Goal: Information Seeking & Learning: Understand process/instructions

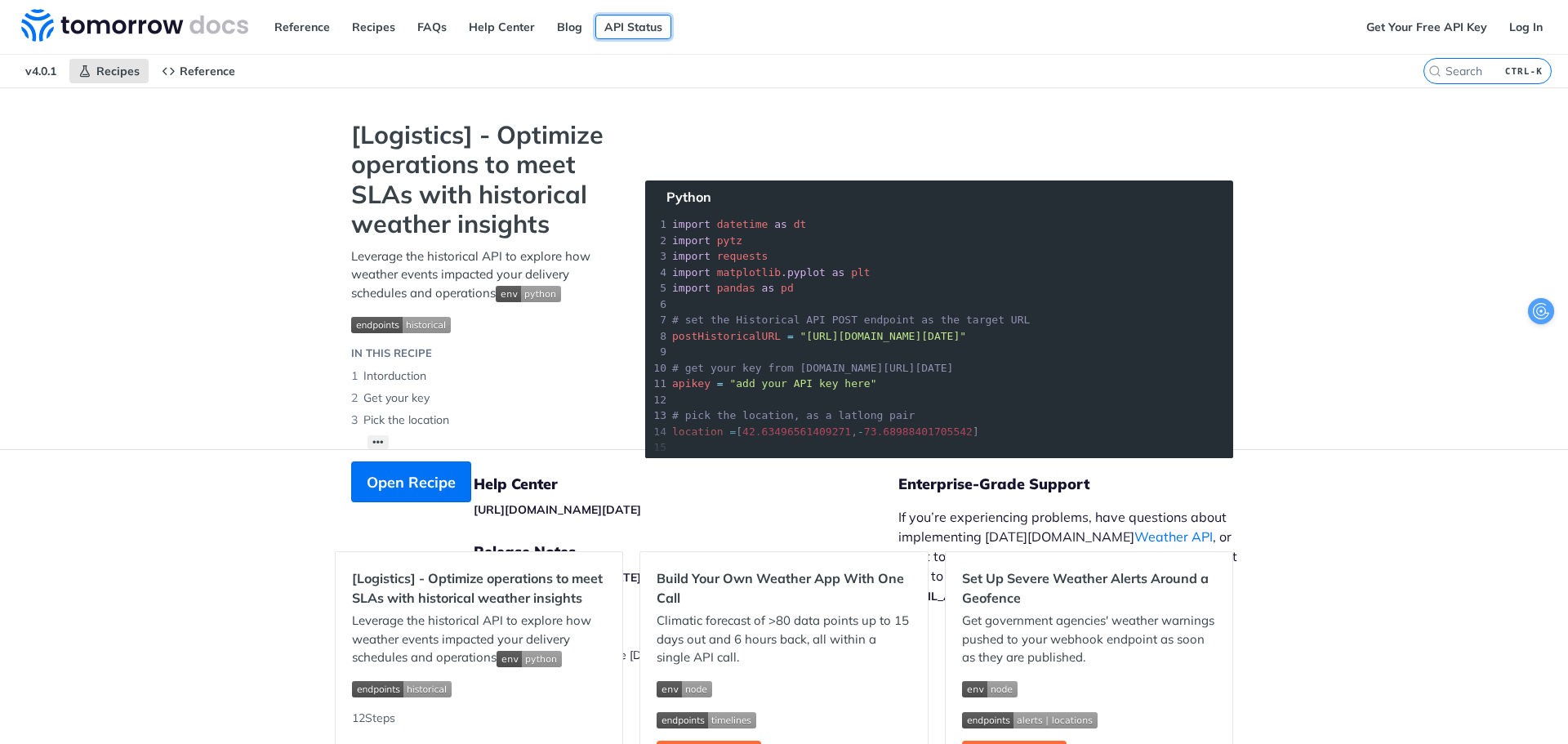
click at [613, 28] on link "API Status" at bounding box center [633, 27] width 76 height 24
click at [172, 72] on icon "Primary navigation" at bounding box center [169, 71] width 13 height 13
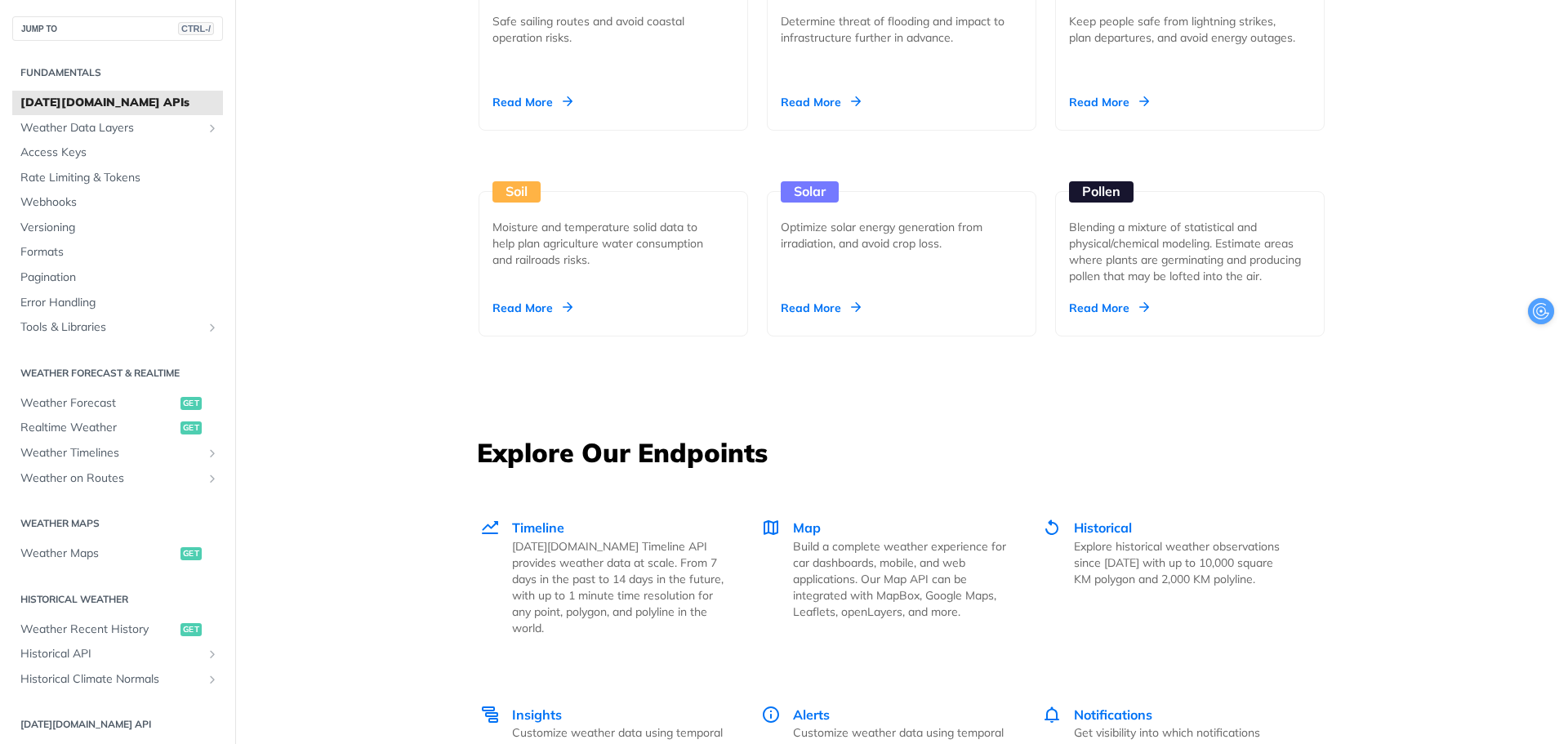
scroll to position [1927, 0]
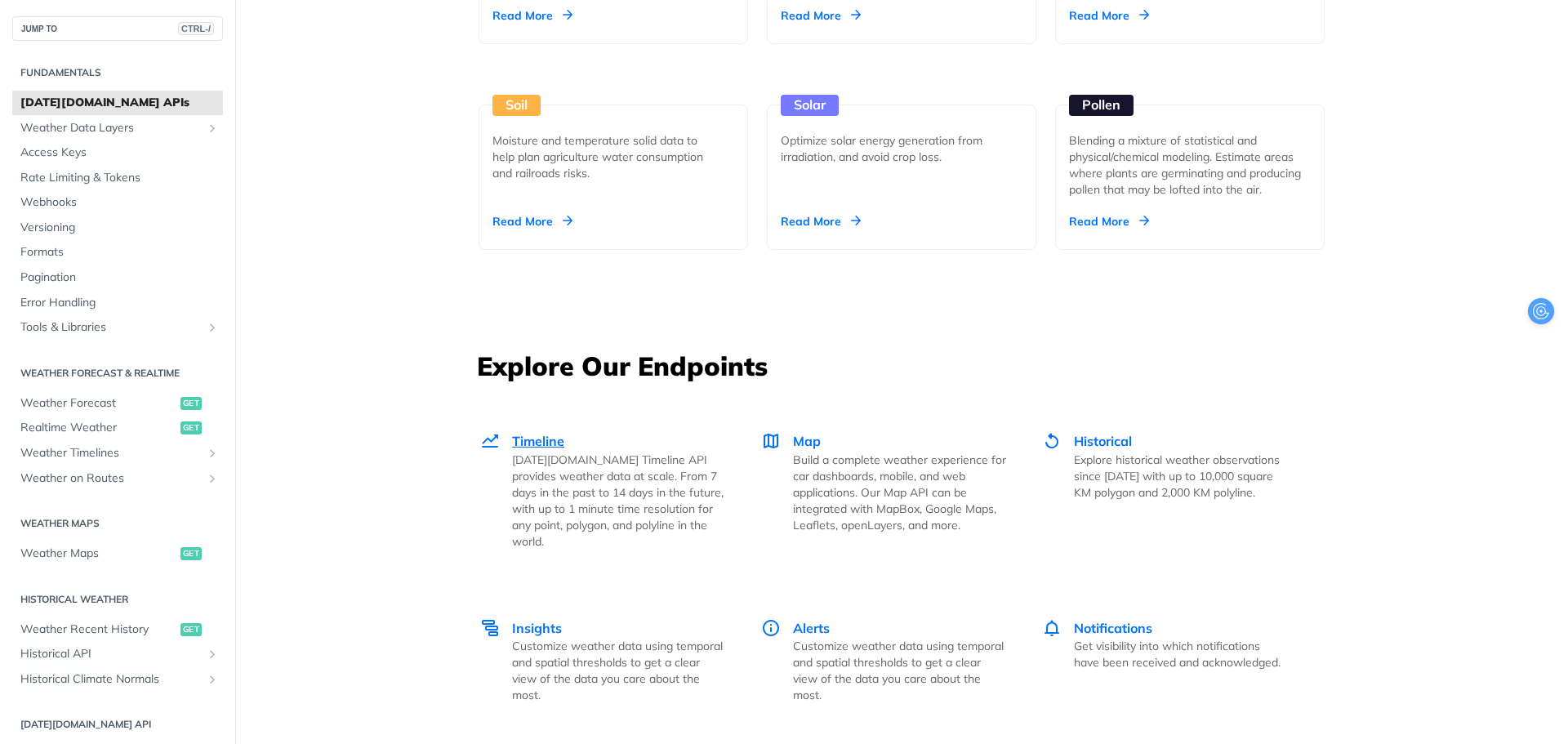
click at [597, 458] on p "Tomorrow.io Timeline API provides weather data at scale. From 7 days in the pas…" at bounding box center [619, 500] width 213 height 98
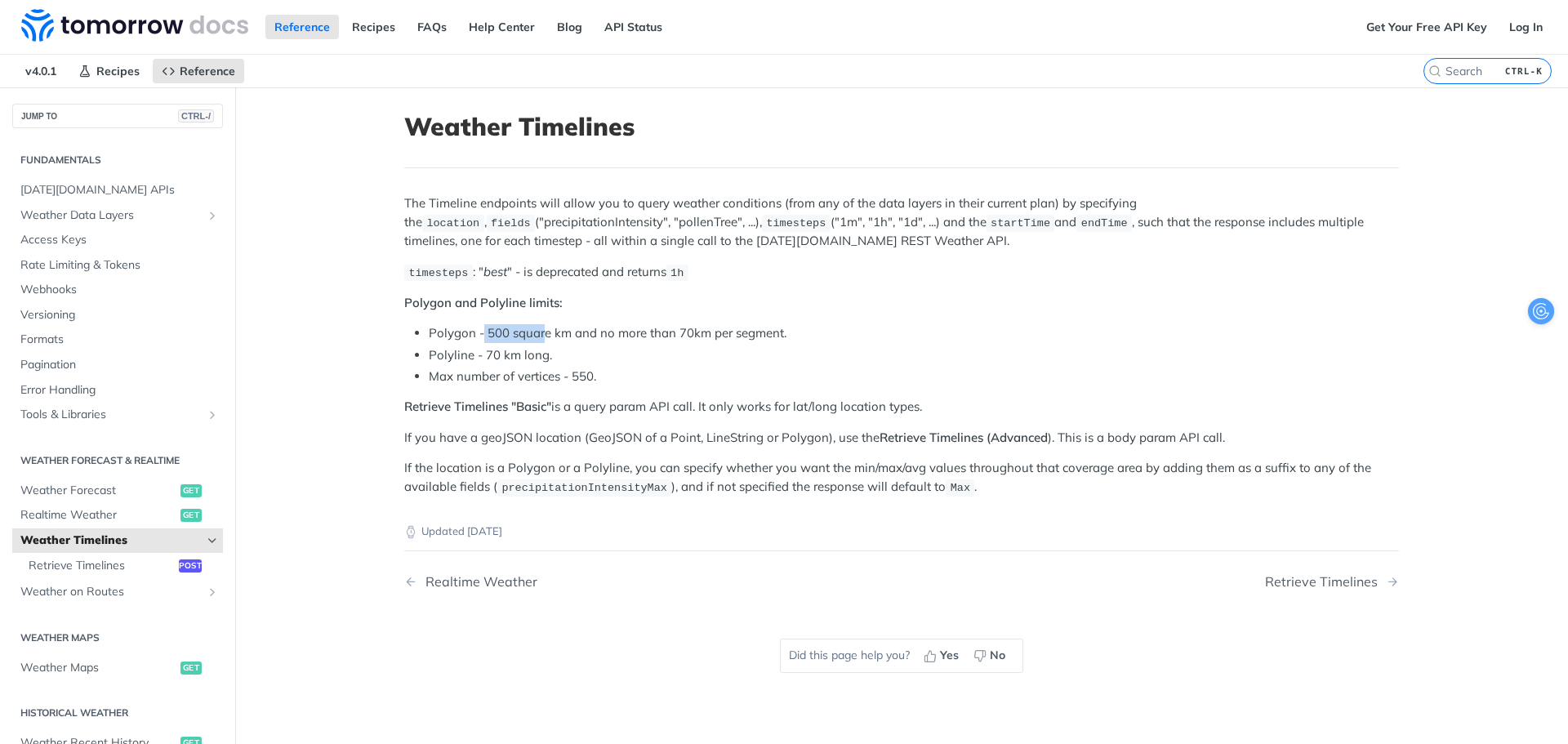
drag, startPoint x: 478, startPoint y: 333, endPoint x: 538, endPoint y: 339, distance: 60.3
click at [538, 339] on li "Polygon - 500 square km and no more than 70km per segment." at bounding box center [914, 333] width 970 height 18
click at [1199, 326] on li "Polygon - 500 square km and no more than 70km per segment." at bounding box center [914, 333] width 970 height 18
click at [83, 567] on span "Retrieve Timelines" at bounding box center [102, 565] width 146 height 16
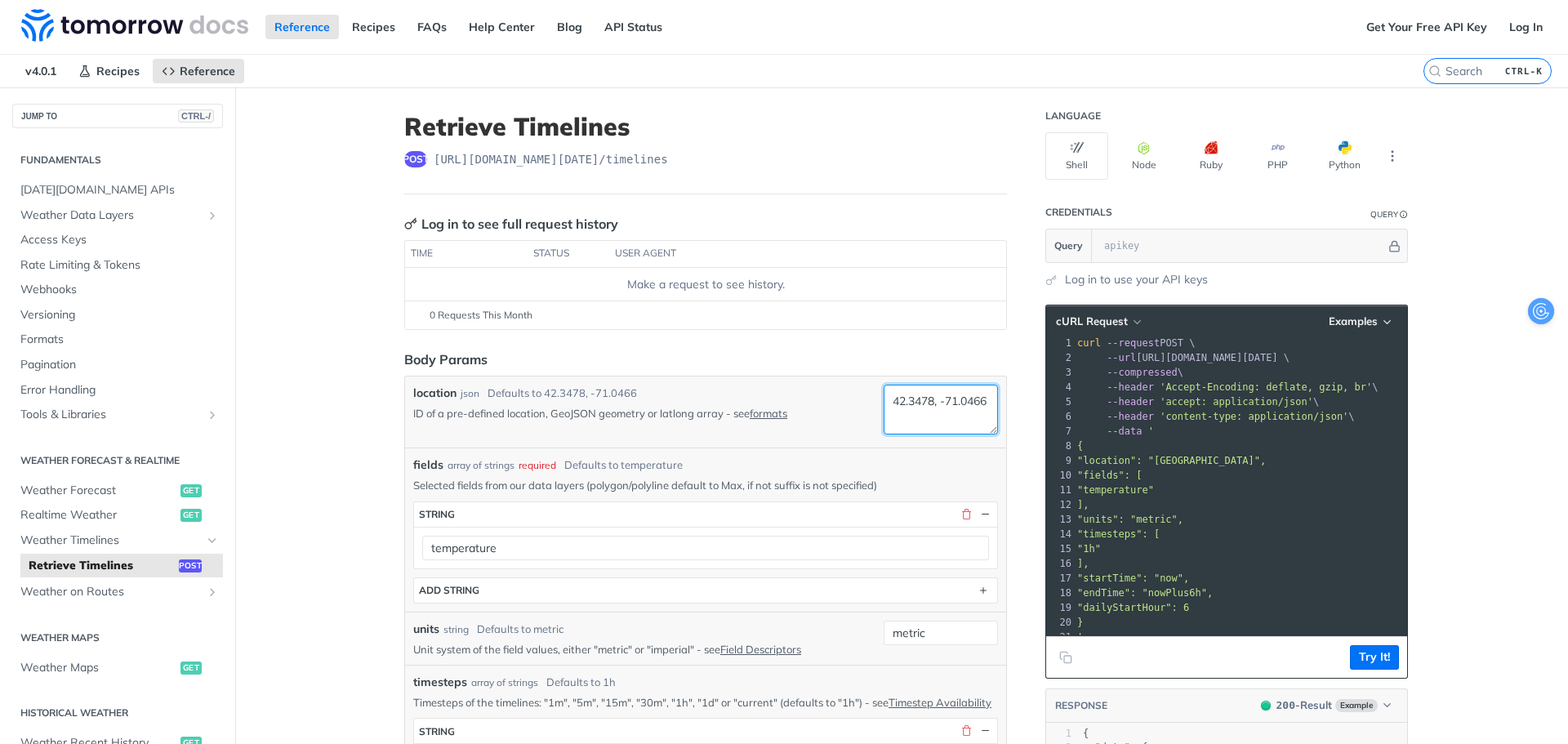
click at [885, 412] on textarea "42.3478, -71.0466" at bounding box center [941, 409] width 114 height 50
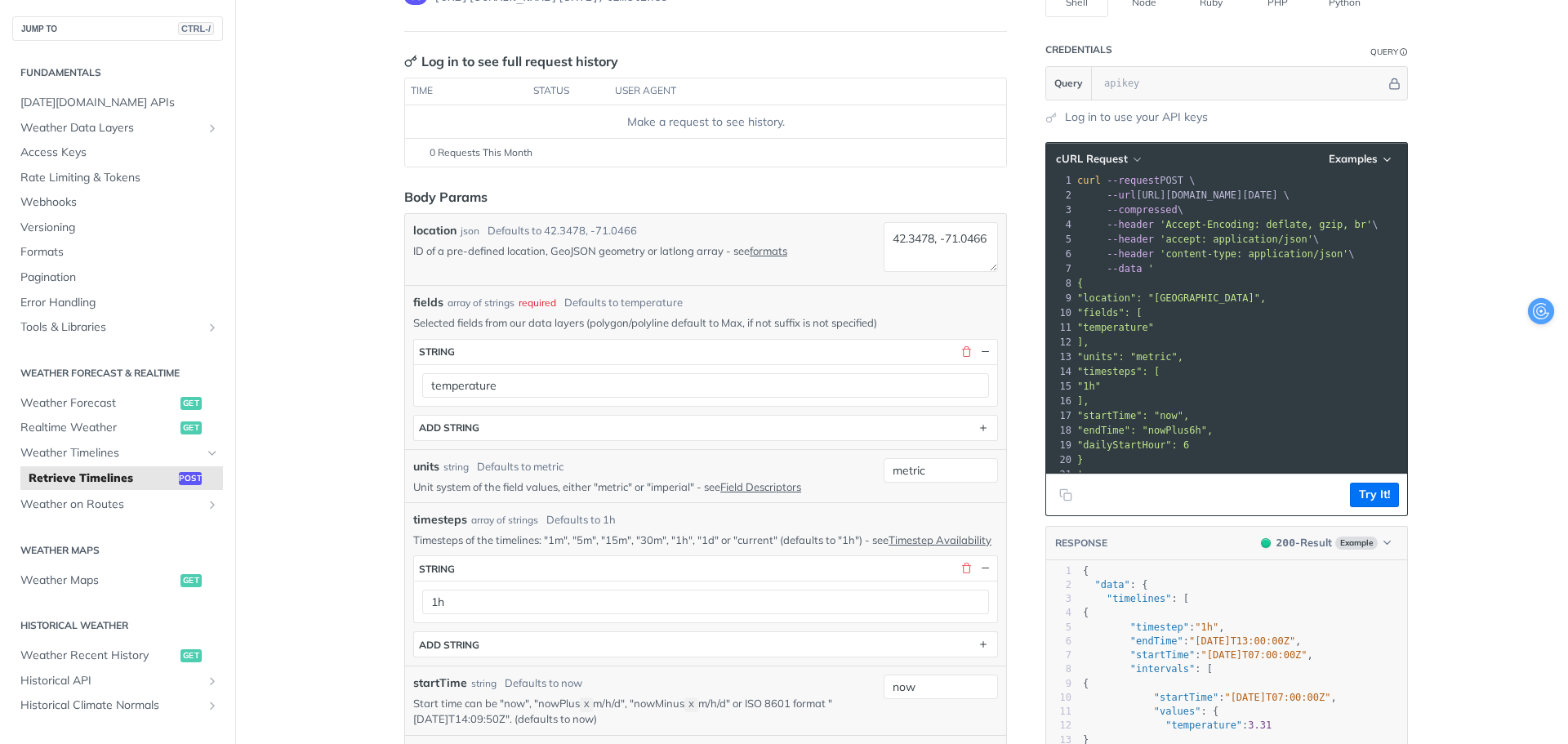
scroll to position [163, 0]
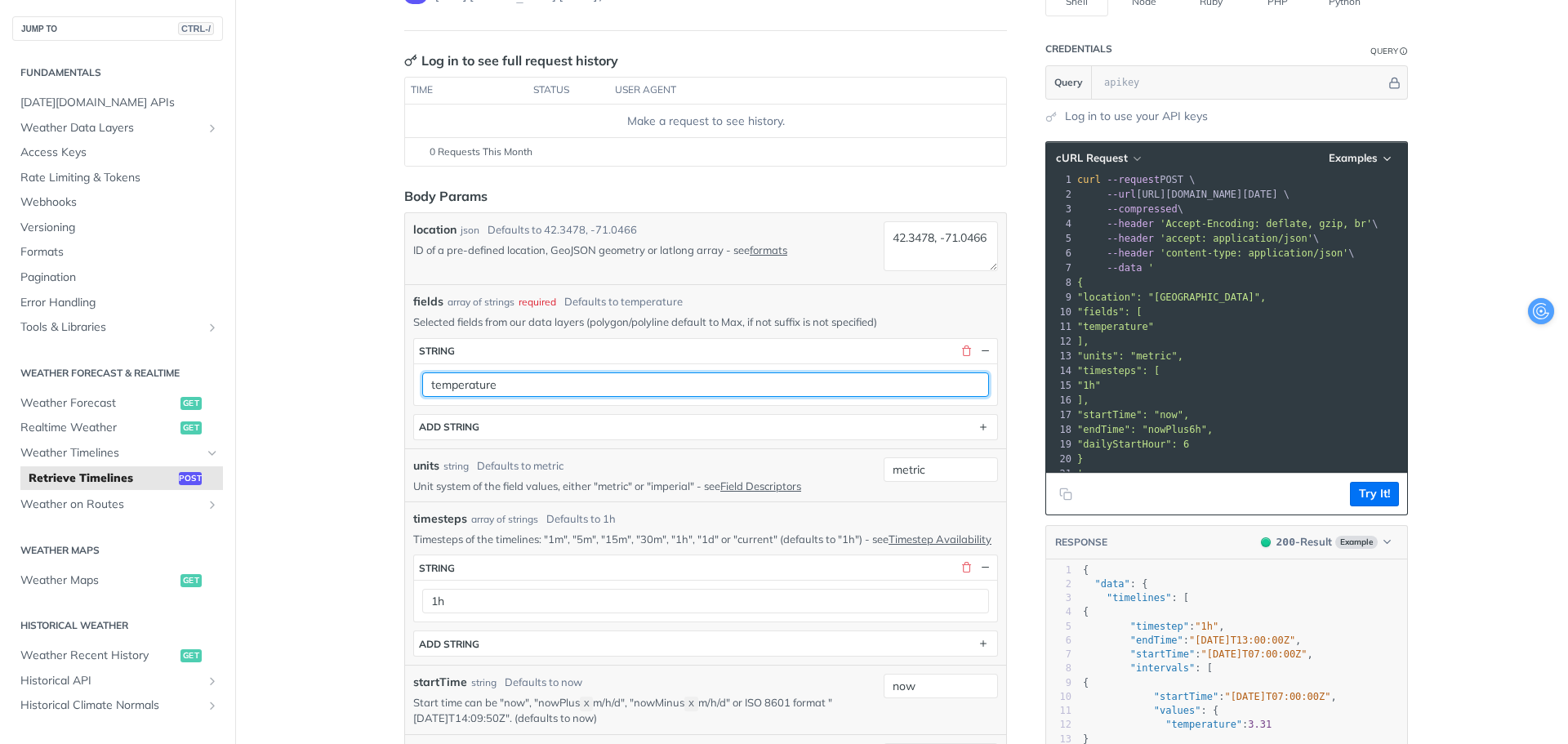
click at [515, 385] on input "temperature" at bounding box center [705, 384] width 567 height 24
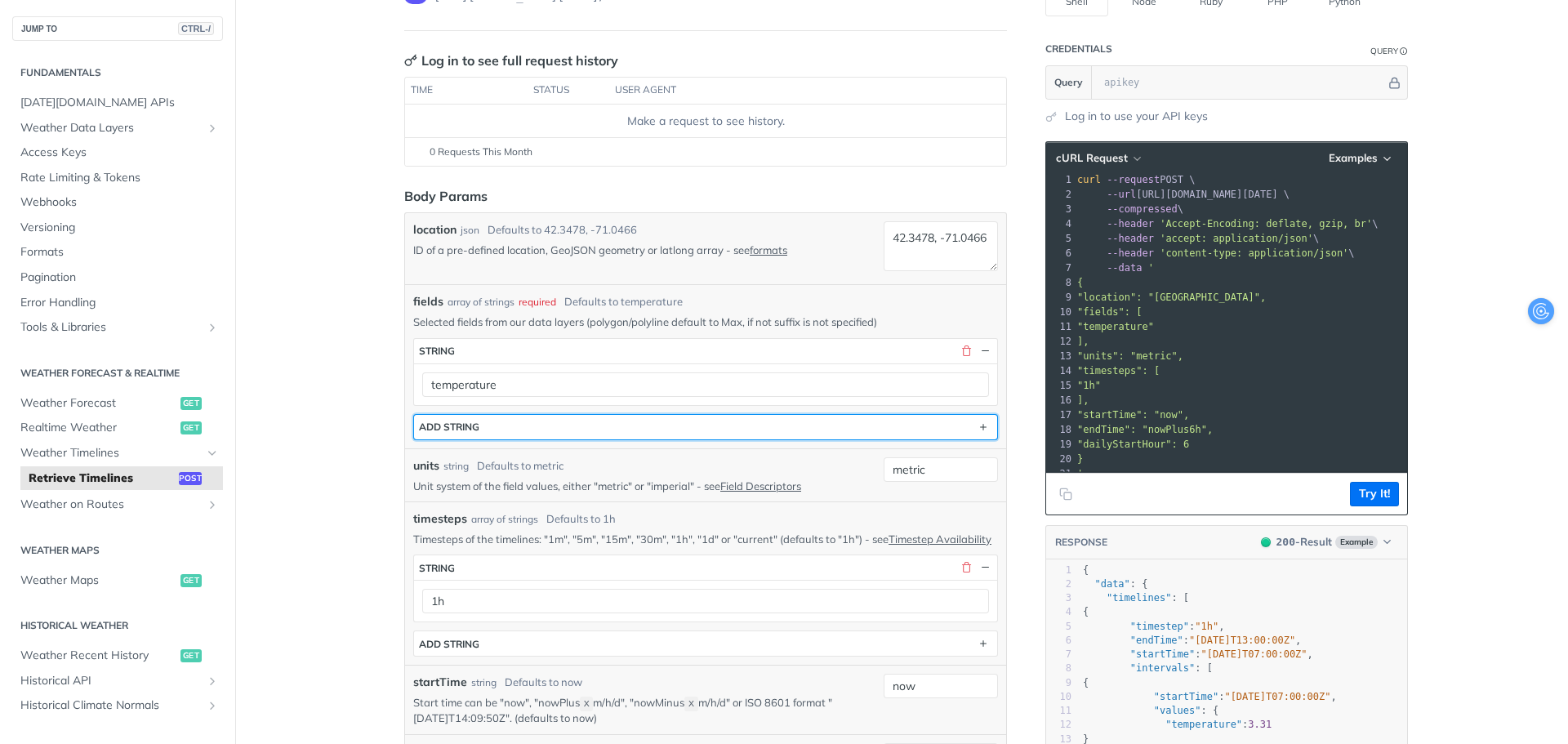
click at [548, 420] on button "ADD string" at bounding box center [705, 427] width 583 height 24
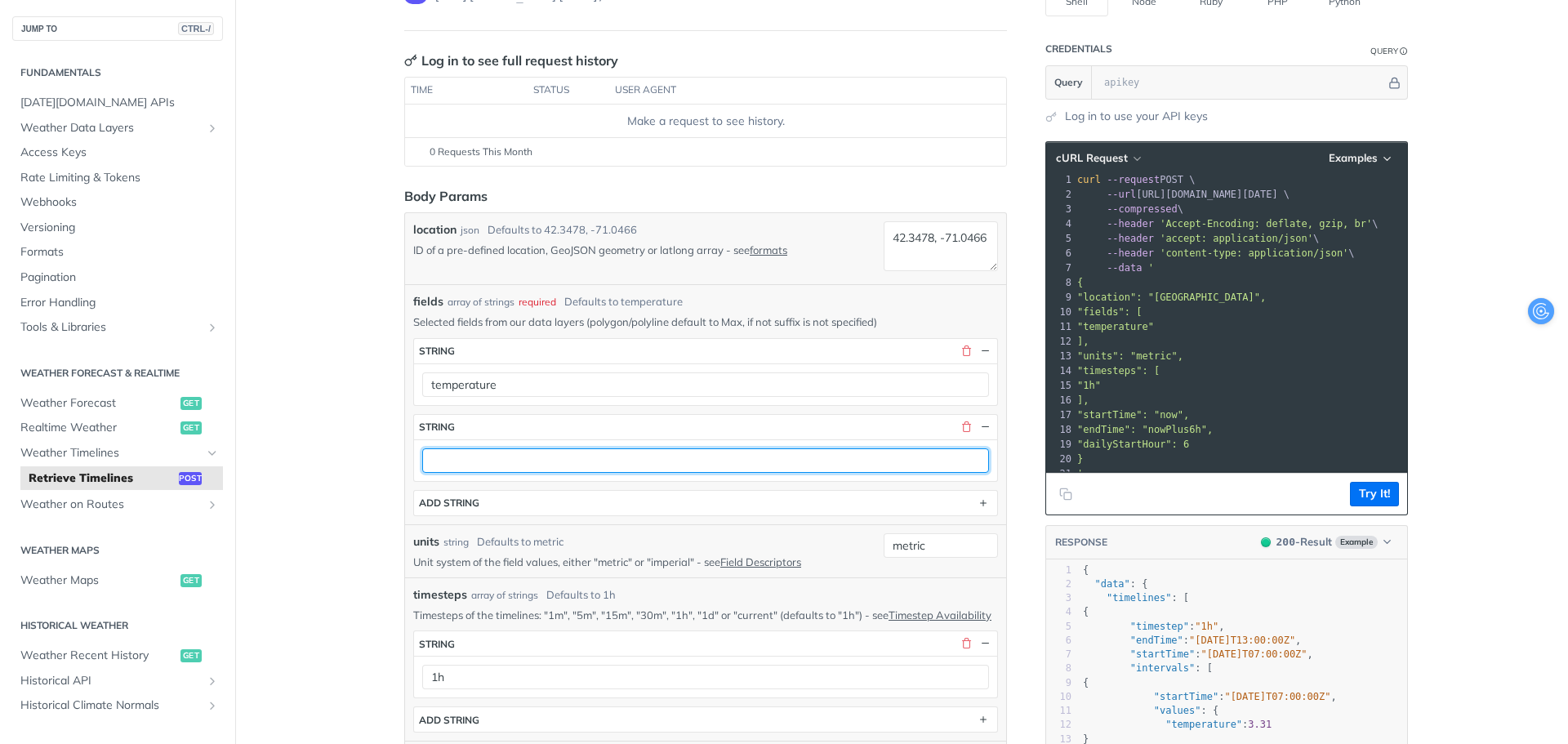
click at [561, 458] on input "text" at bounding box center [705, 460] width 567 height 24
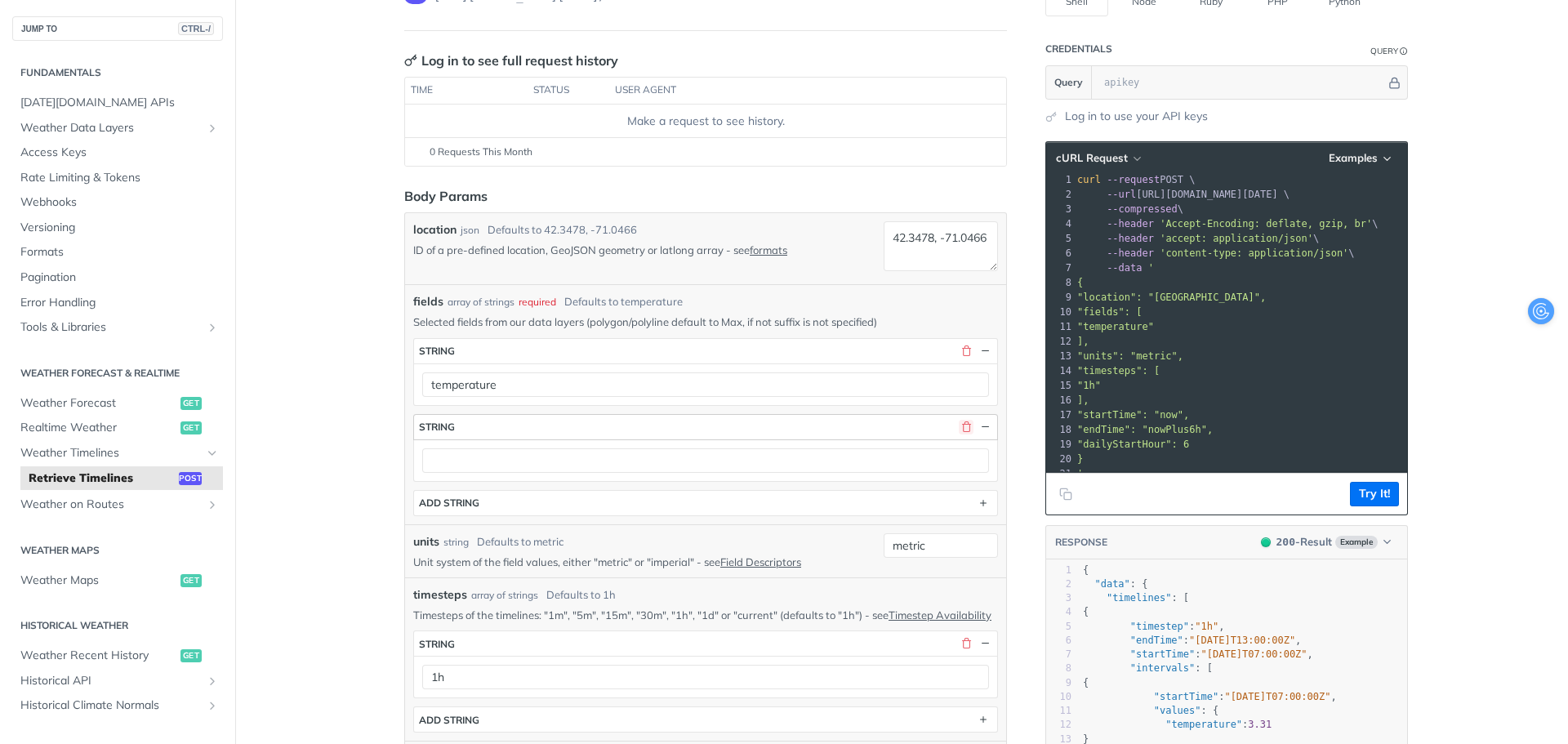
click at [959, 427] on button "button" at bounding box center [967, 427] width 15 height 15
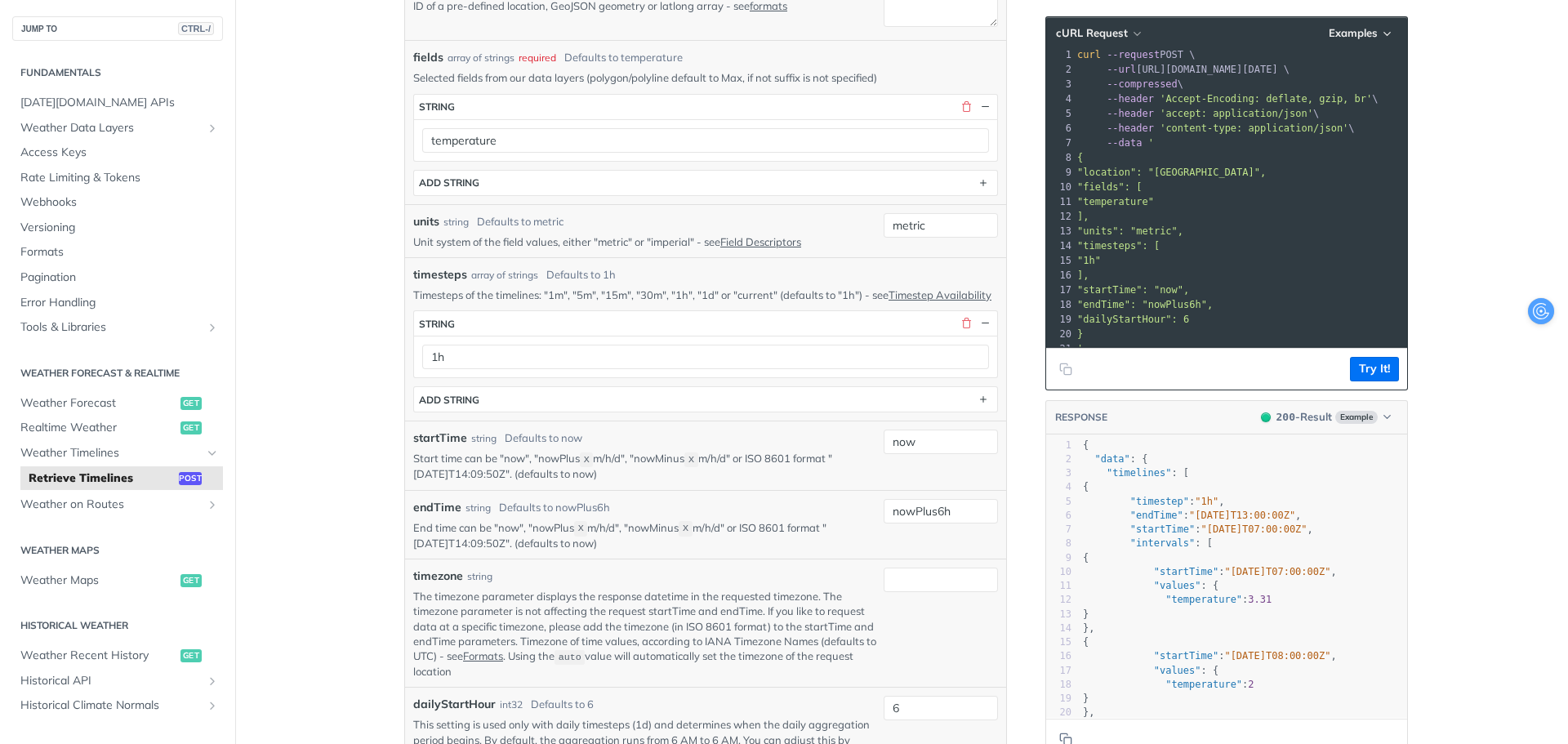
scroll to position [408, 0]
click at [908, 221] on input "metric" at bounding box center [941, 224] width 114 height 24
click at [301, 291] on main "JUMP TO CTRL-/ Fundamentals [DATE][DOMAIN_NAME] APIs Weather Data Layers Core P…" at bounding box center [784, 705] width 1568 height 2053
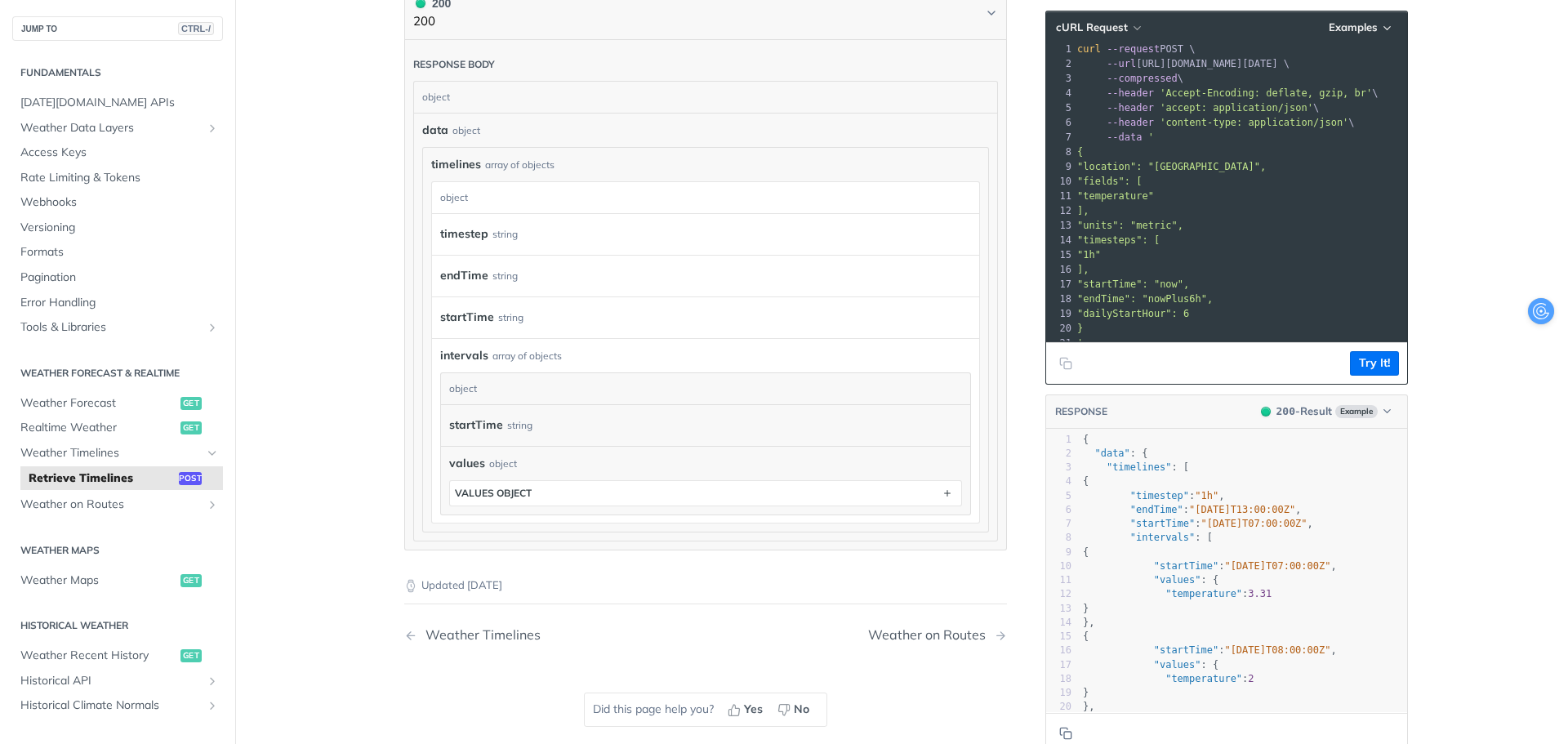
scroll to position [1295, 0]
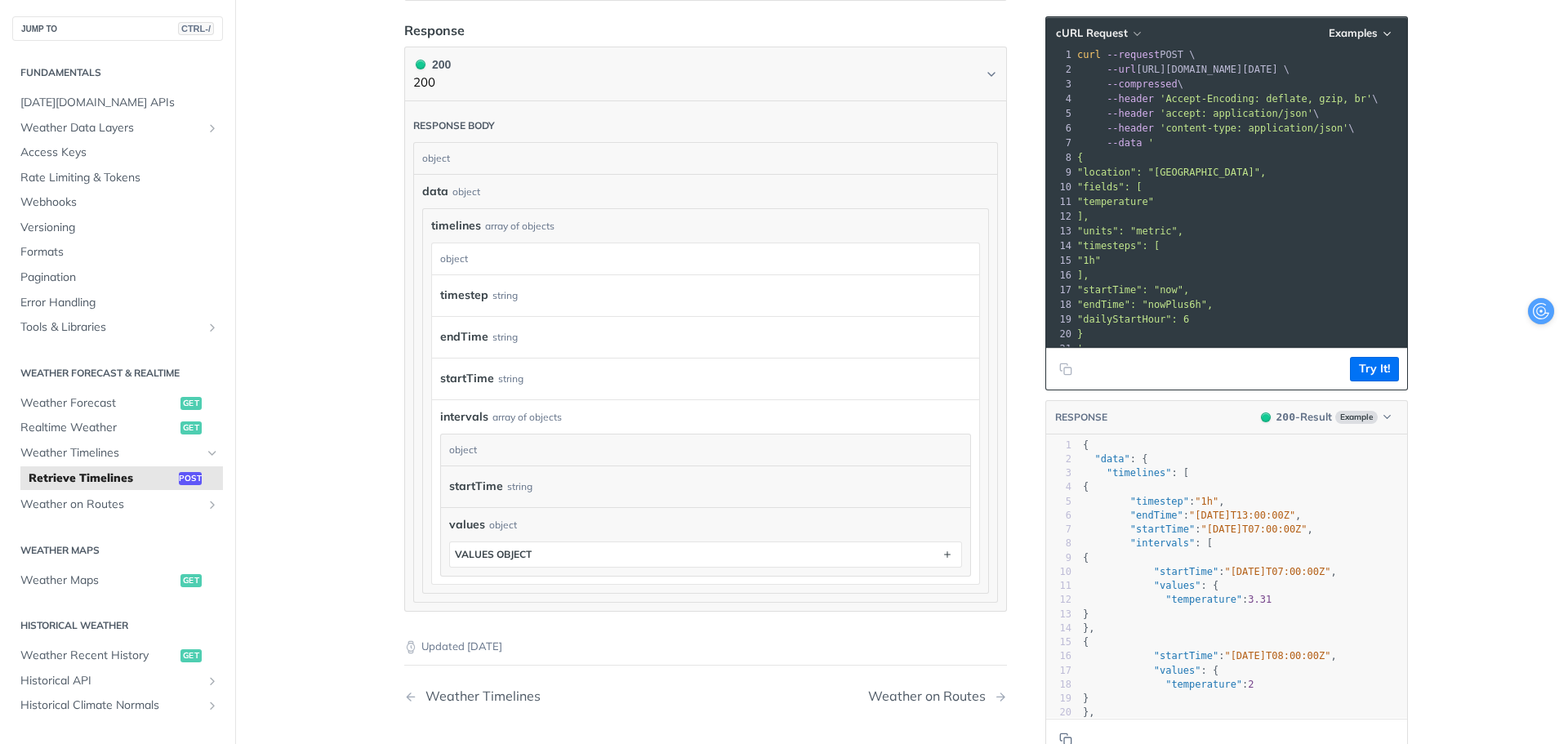
click at [1361, 354] on footer "Try It!" at bounding box center [1227, 369] width 361 height 42
click at [1366, 358] on button "Try It!" at bounding box center [1374, 369] width 49 height 24
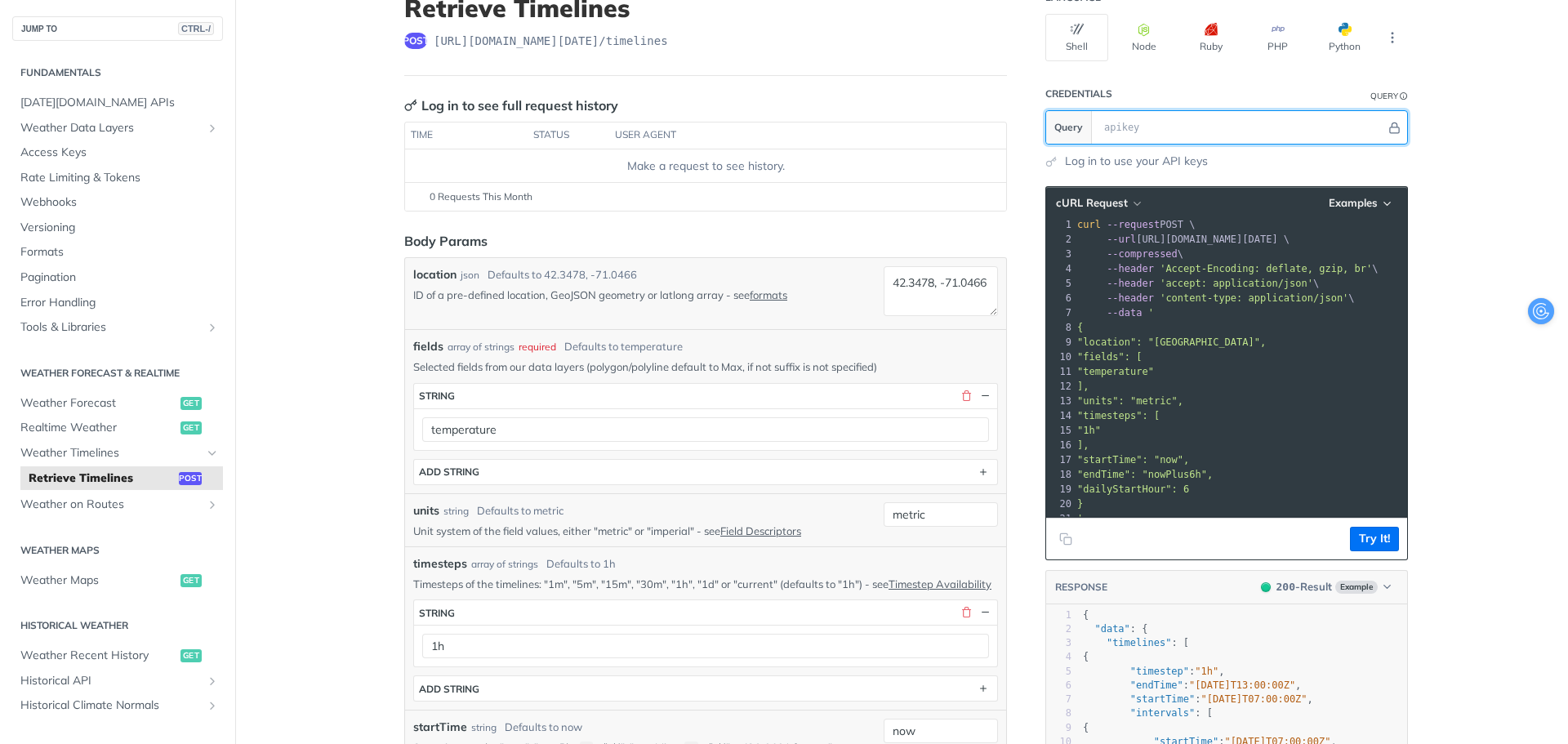
scroll to position [81, 0]
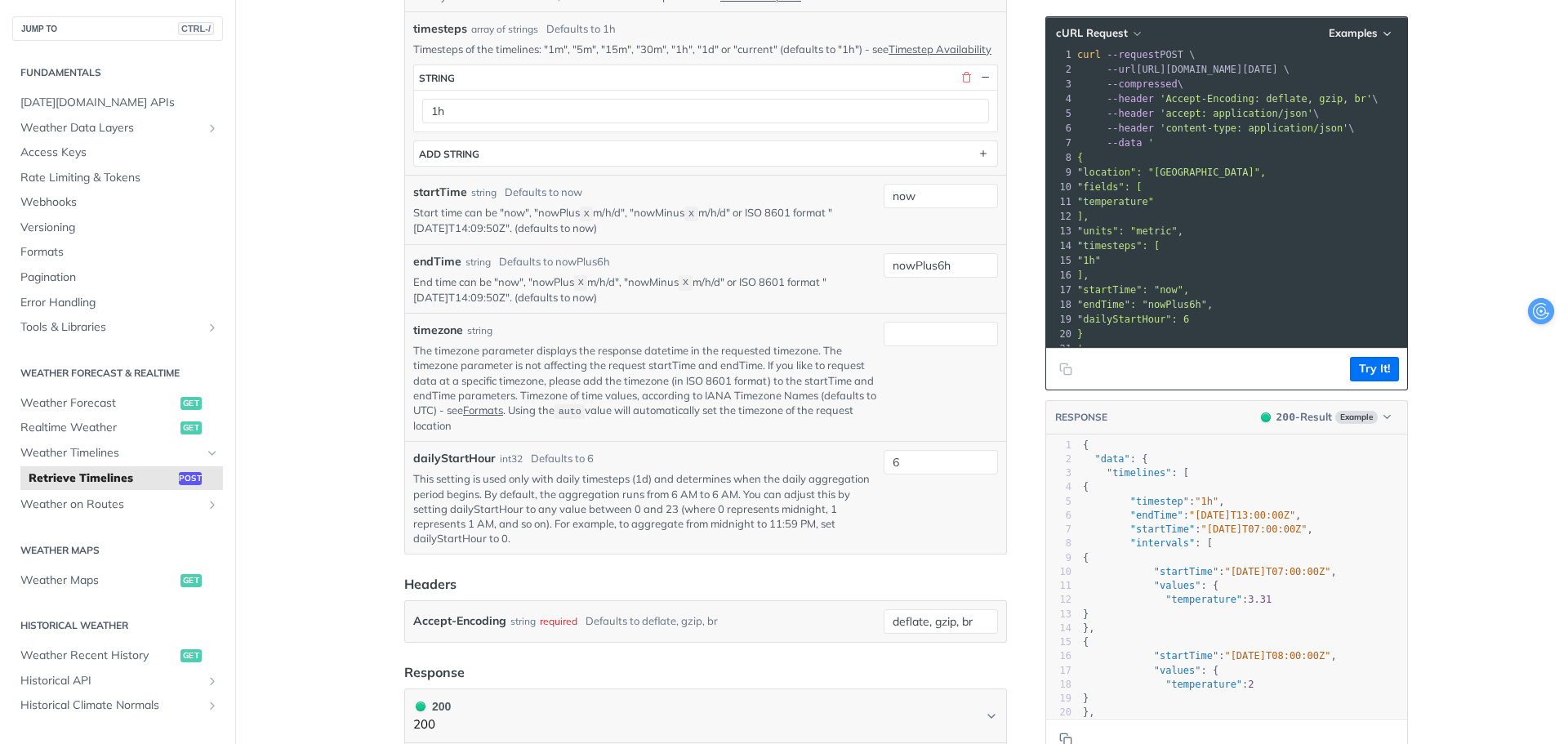
scroll to position [980, 0]
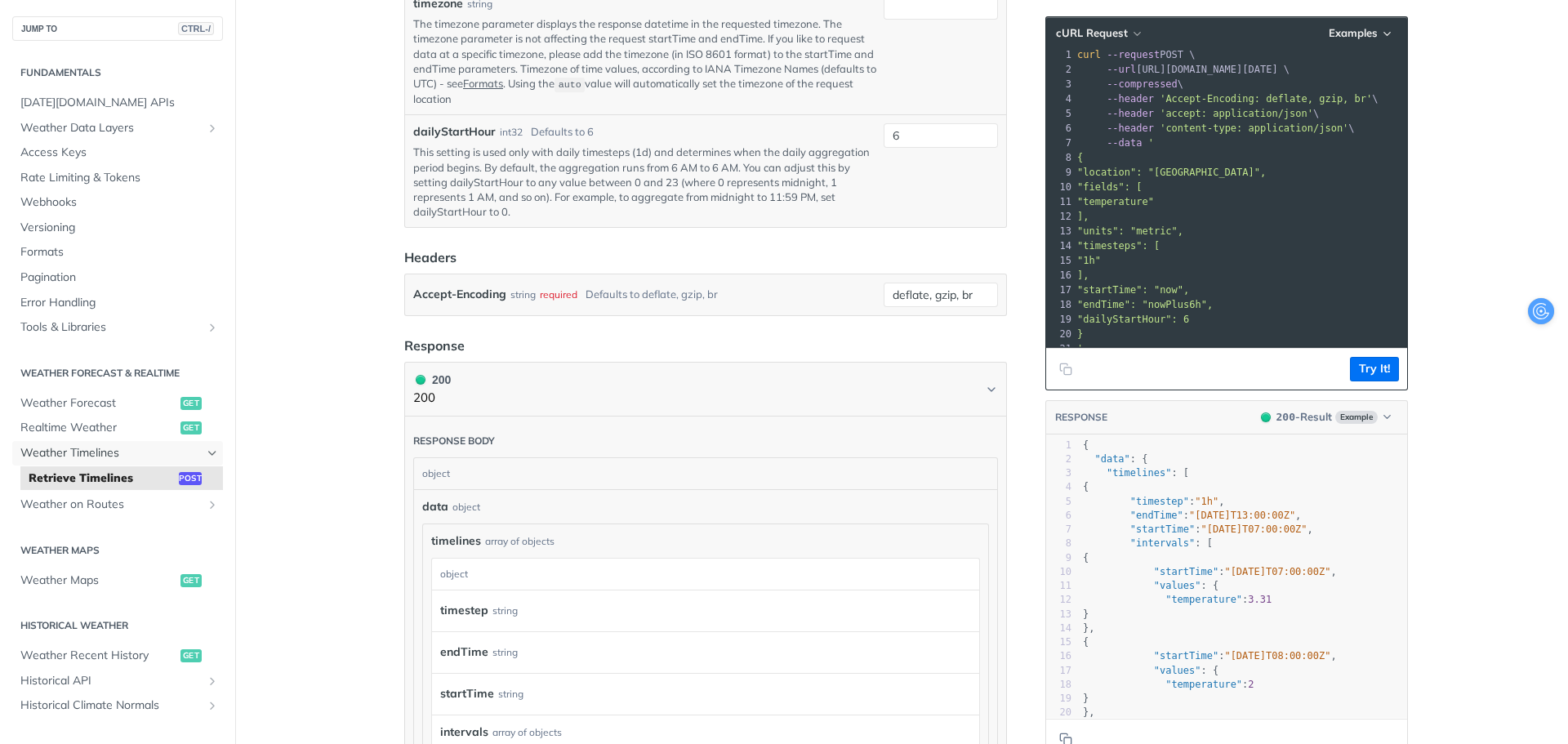
click at [123, 451] on span "Weather Timelines" at bounding box center [111, 453] width 181 height 16
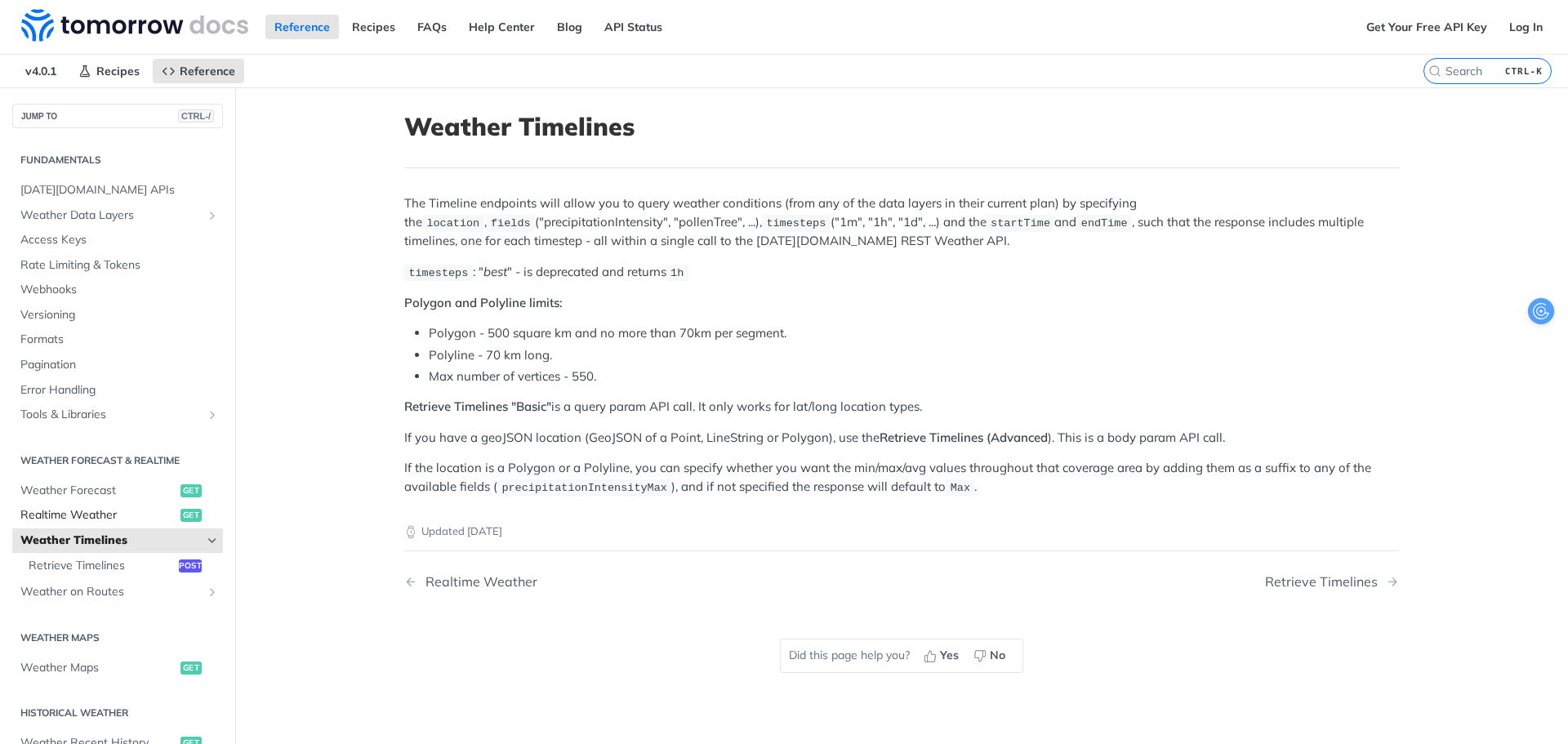
click at [113, 525] on link "Realtime Weather get" at bounding box center [118, 515] width 211 height 24
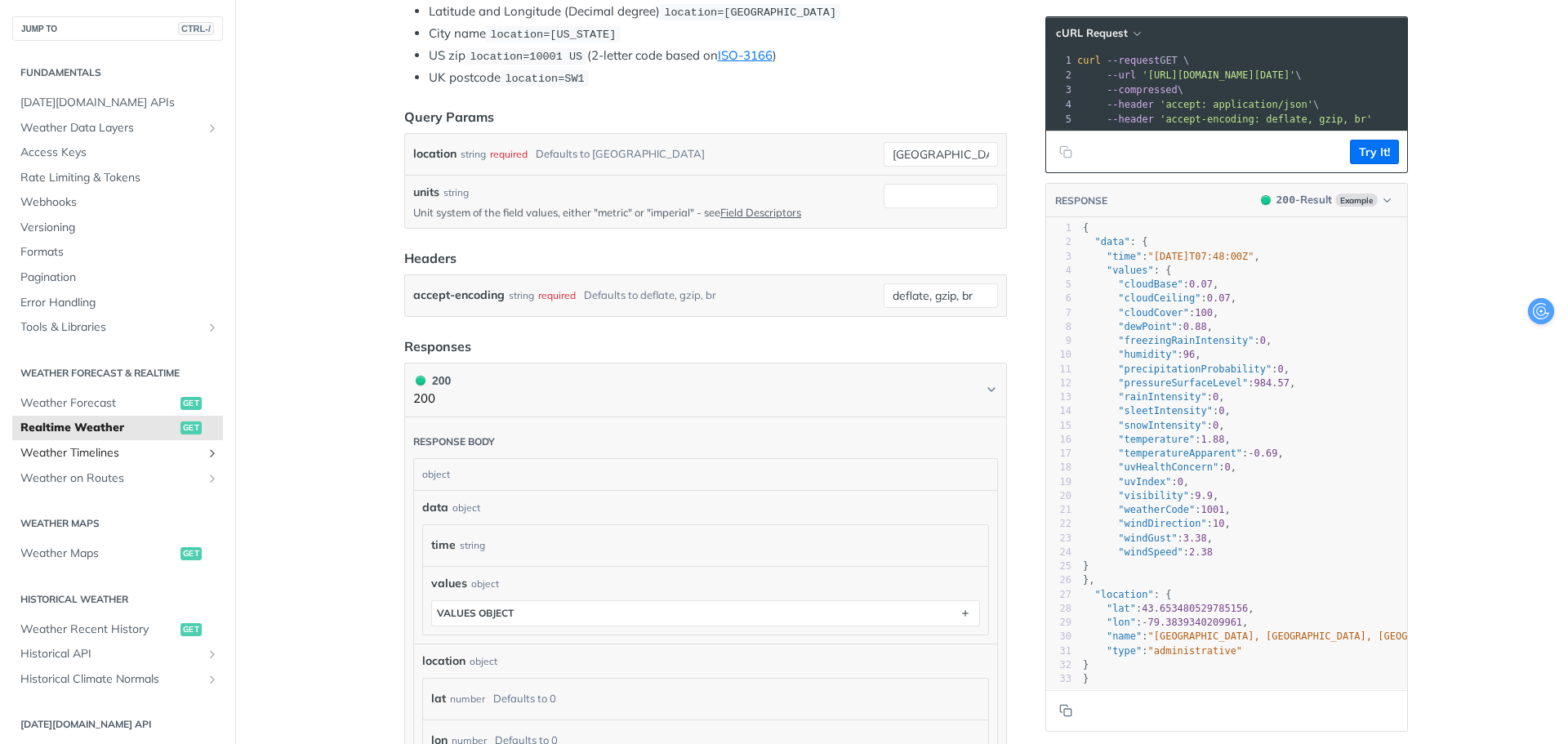
click at [116, 459] on span "Weather Timelines" at bounding box center [111, 453] width 181 height 16
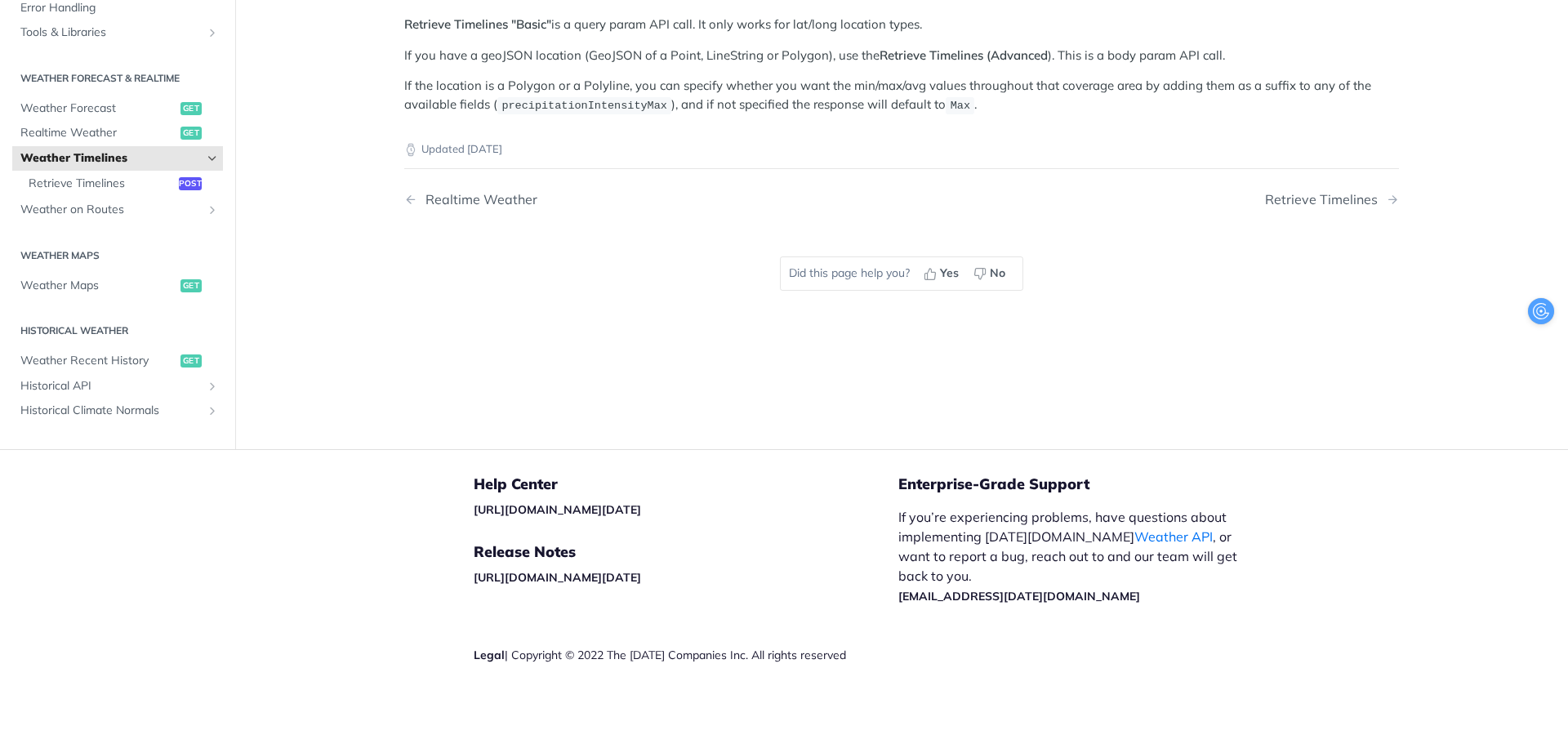
scroll to position [29, 0]
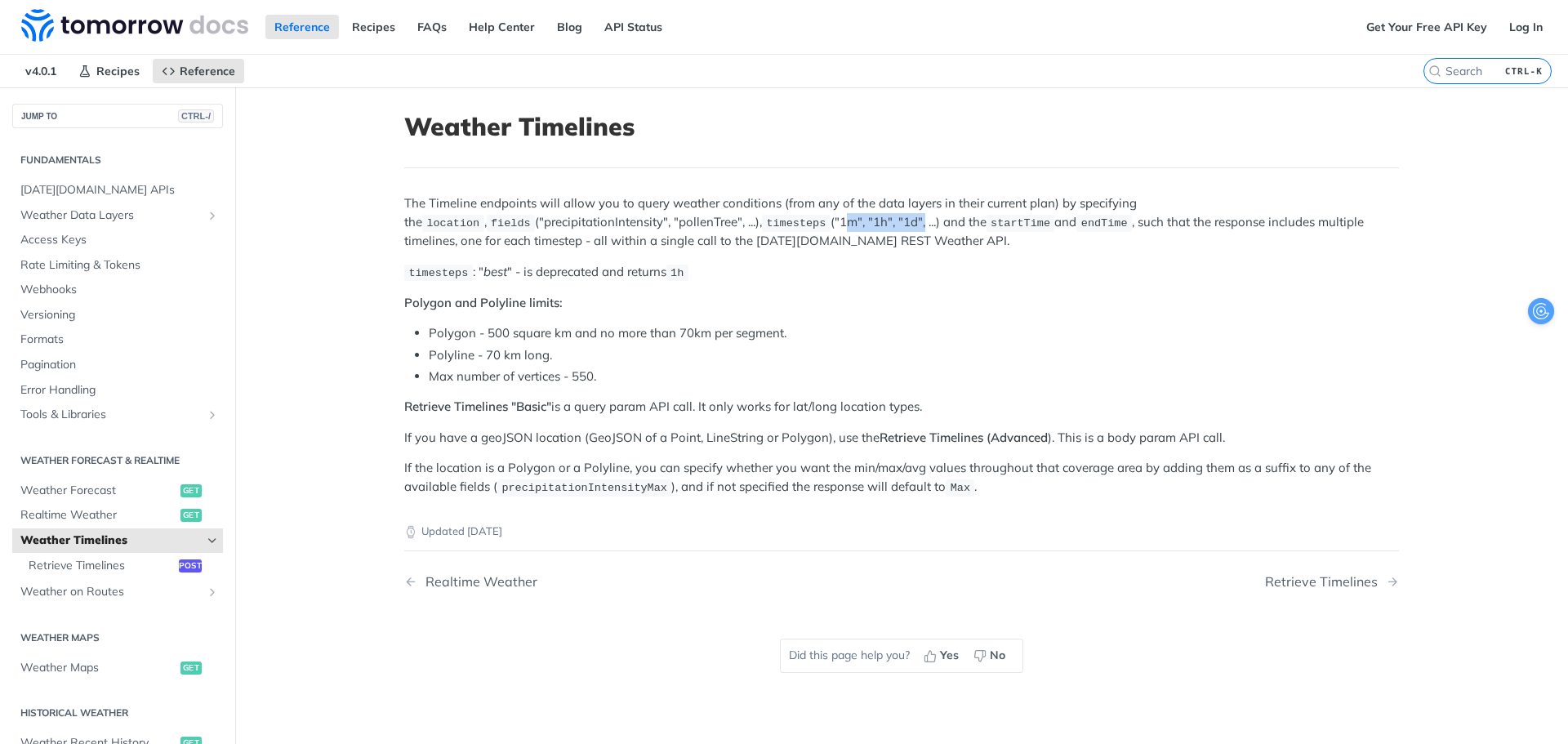
drag, startPoint x: 706, startPoint y: 223, endPoint x: 787, endPoint y: 219, distance: 81.1
click at [787, 219] on p "The Timeline endpoints will allow you to query weather conditions (from any of …" at bounding box center [901, 222] width 994 height 55
click at [1092, 241] on p "The Timeline endpoints will allow you to query weather conditions (from any of …" at bounding box center [901, 222] width 994 height 55
drag, startPoint x: 422, startPoint y: 335, endPoint x: 809, endPoint y: 323, distance: 387.2
click at [809, 324] on li "Polygon - 500 square km and no more than 70km per segment." at bounding box center [914, 333] width 970 height 18
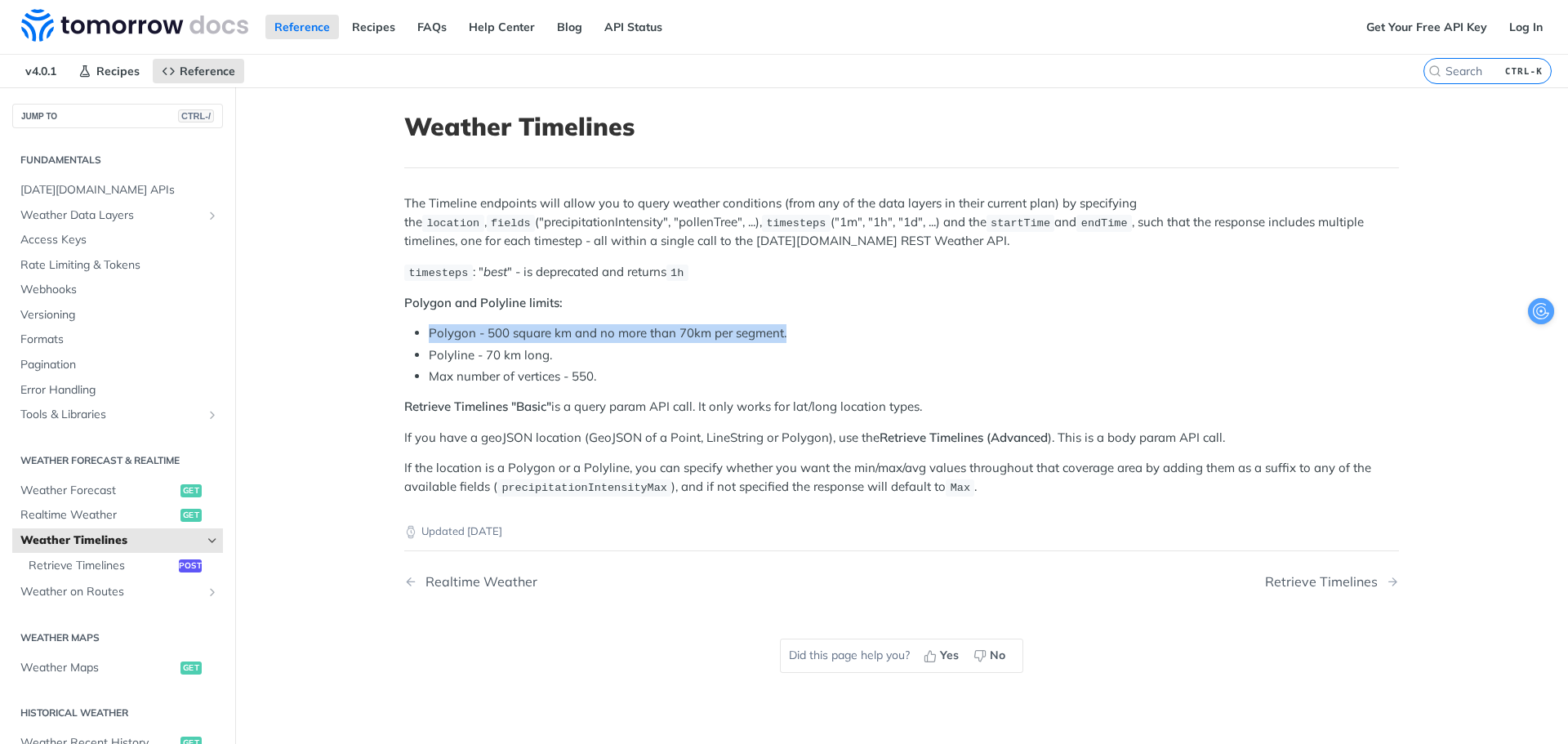
click at [810, 326] on li "Polygon - 500 square km and no more than 70km per segment." at bounding box center [914, 333] width 970 height 18
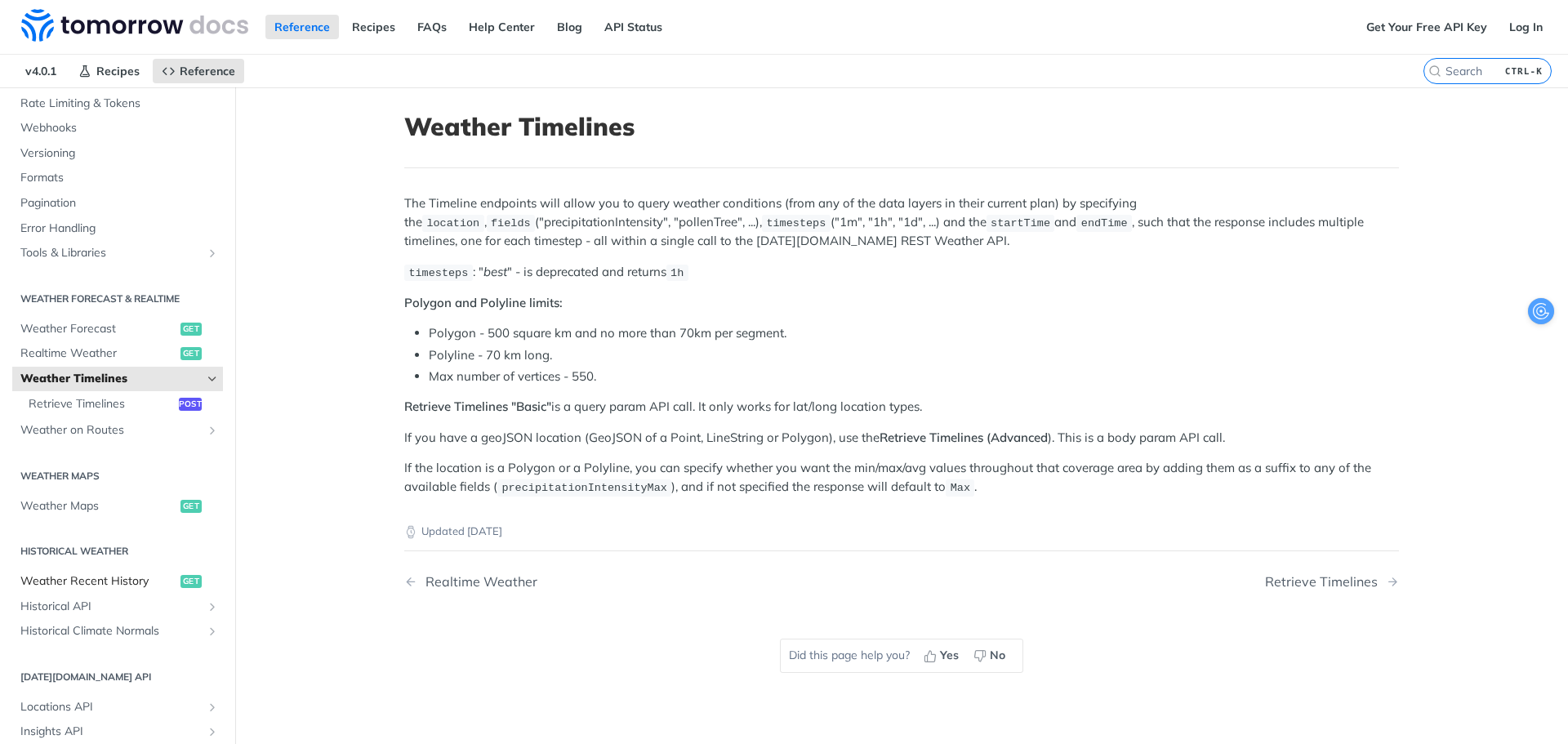
scroll to position [163, 0]
click at [109, 428] on span "Weather on Routes" at bounding box center [111, 428] width 181 height 16
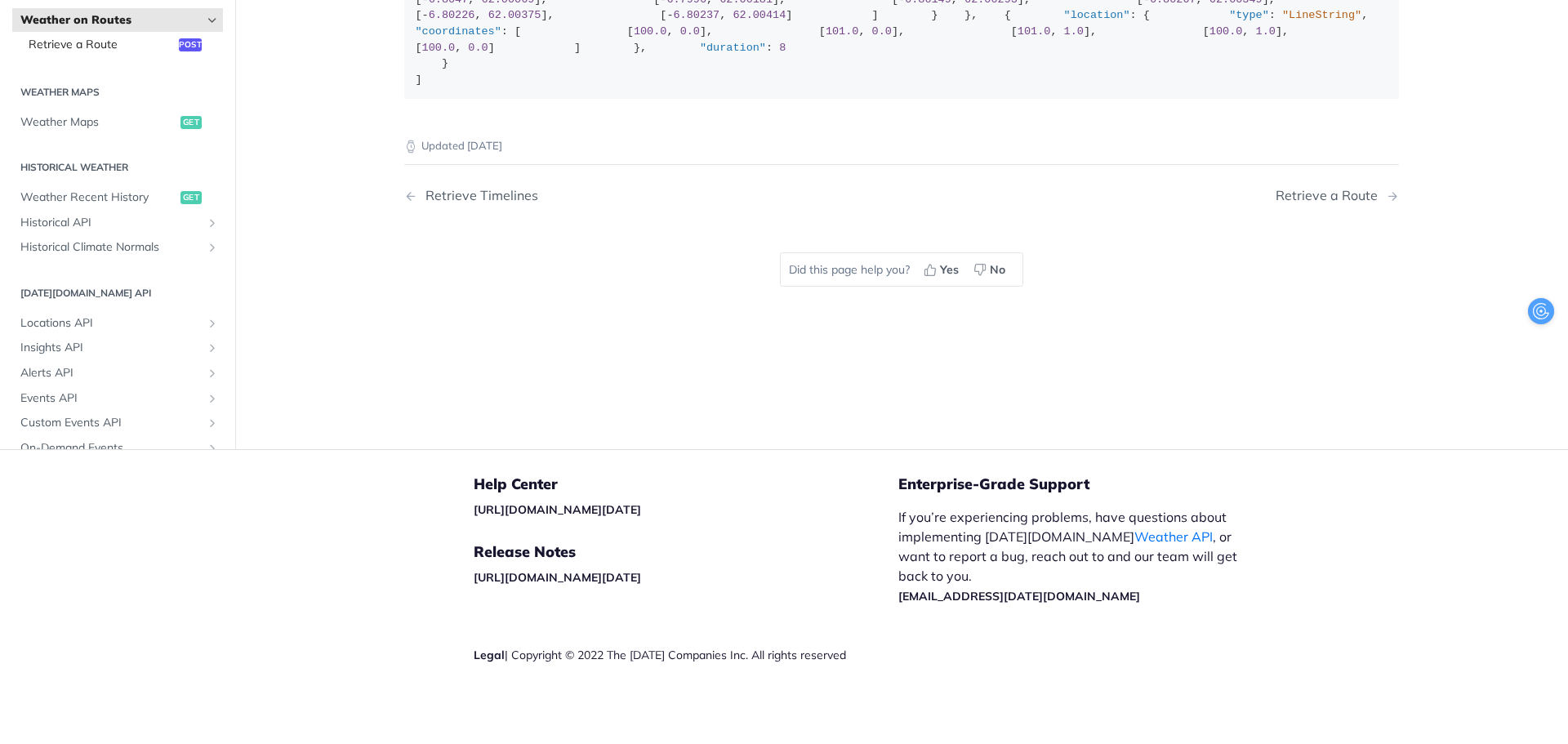
click at [156, 53] on span "Retrieve a Route" at bounding box center [102, 45] width 146 height 16
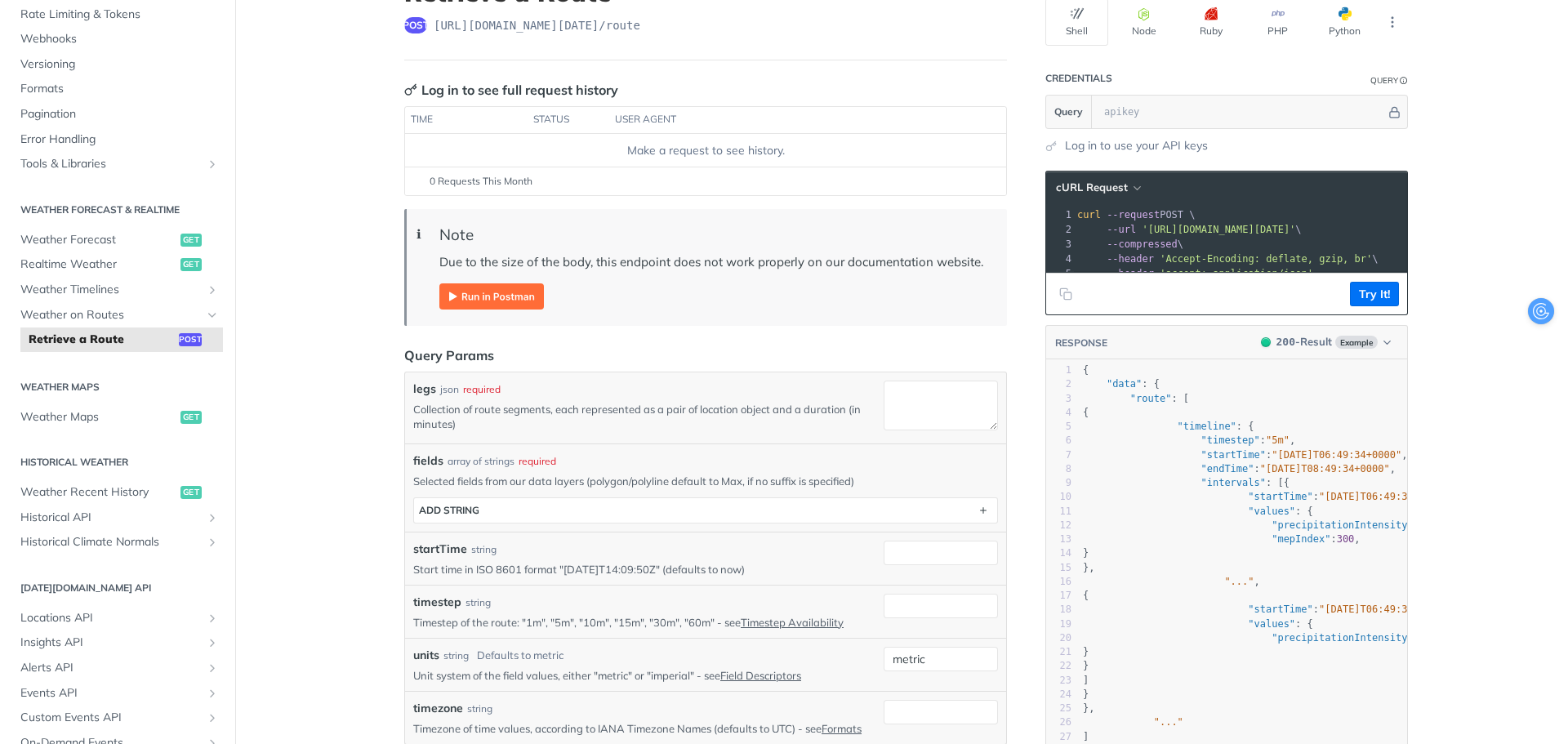
scroll to position [163, 0]
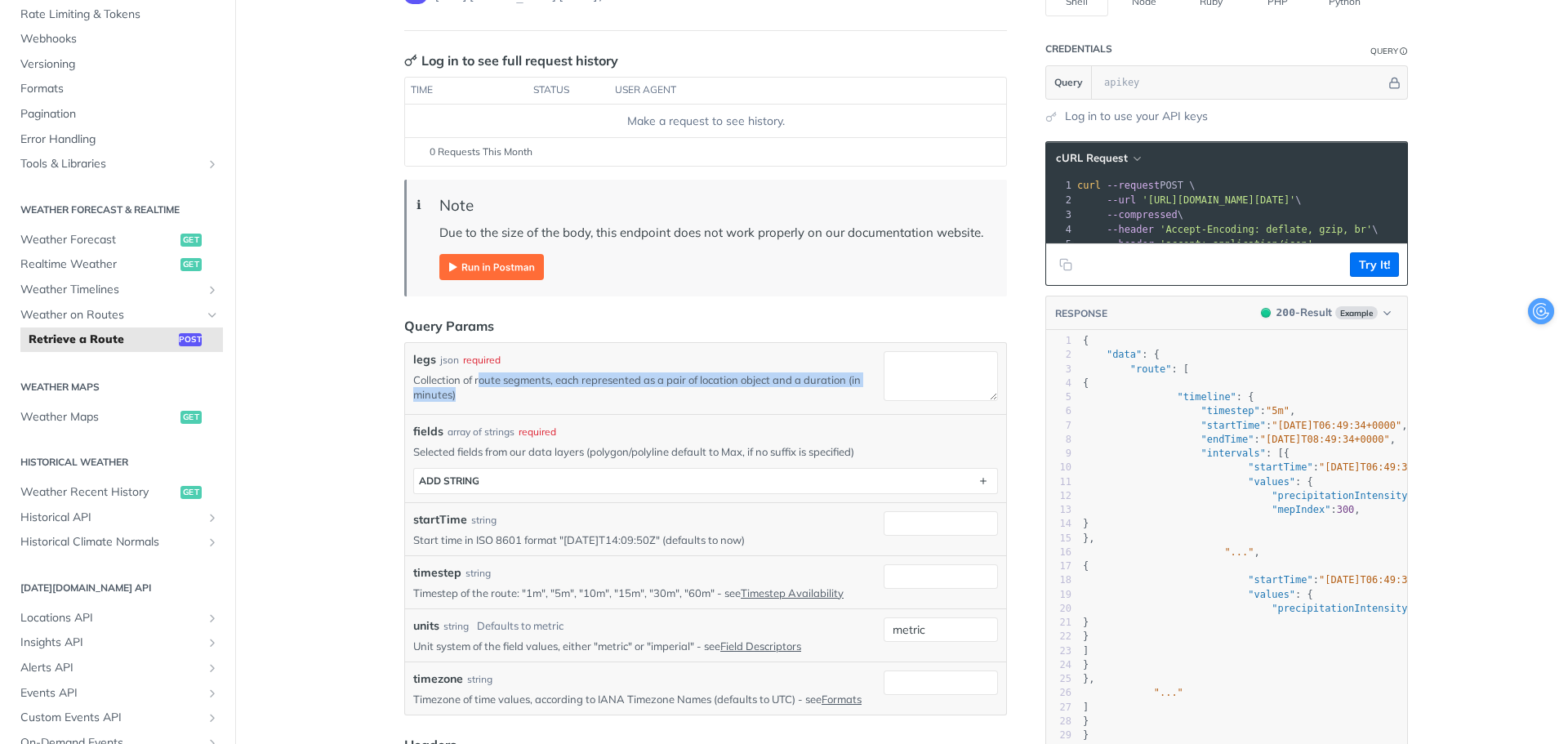
drag, startPoint x: 473, startPoint y: 383, endPoint x: 742, endPoint y: 390, distance: 269.1
click at [742, 390] on p "Collection of route segments, each represented as a pair of location object and…" at bounding box center [645, 386] width 464 height 29
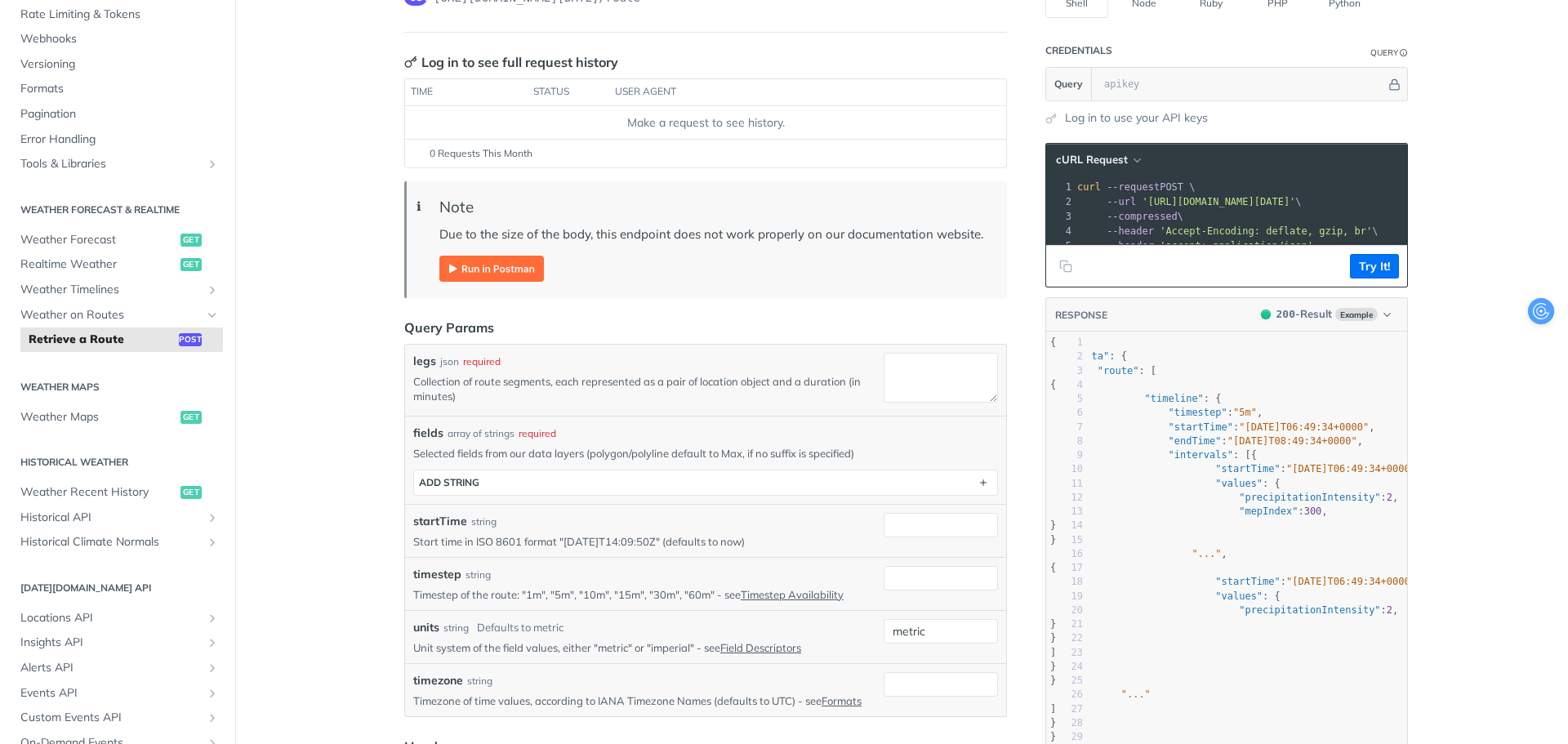
scroll to position [0, 0]
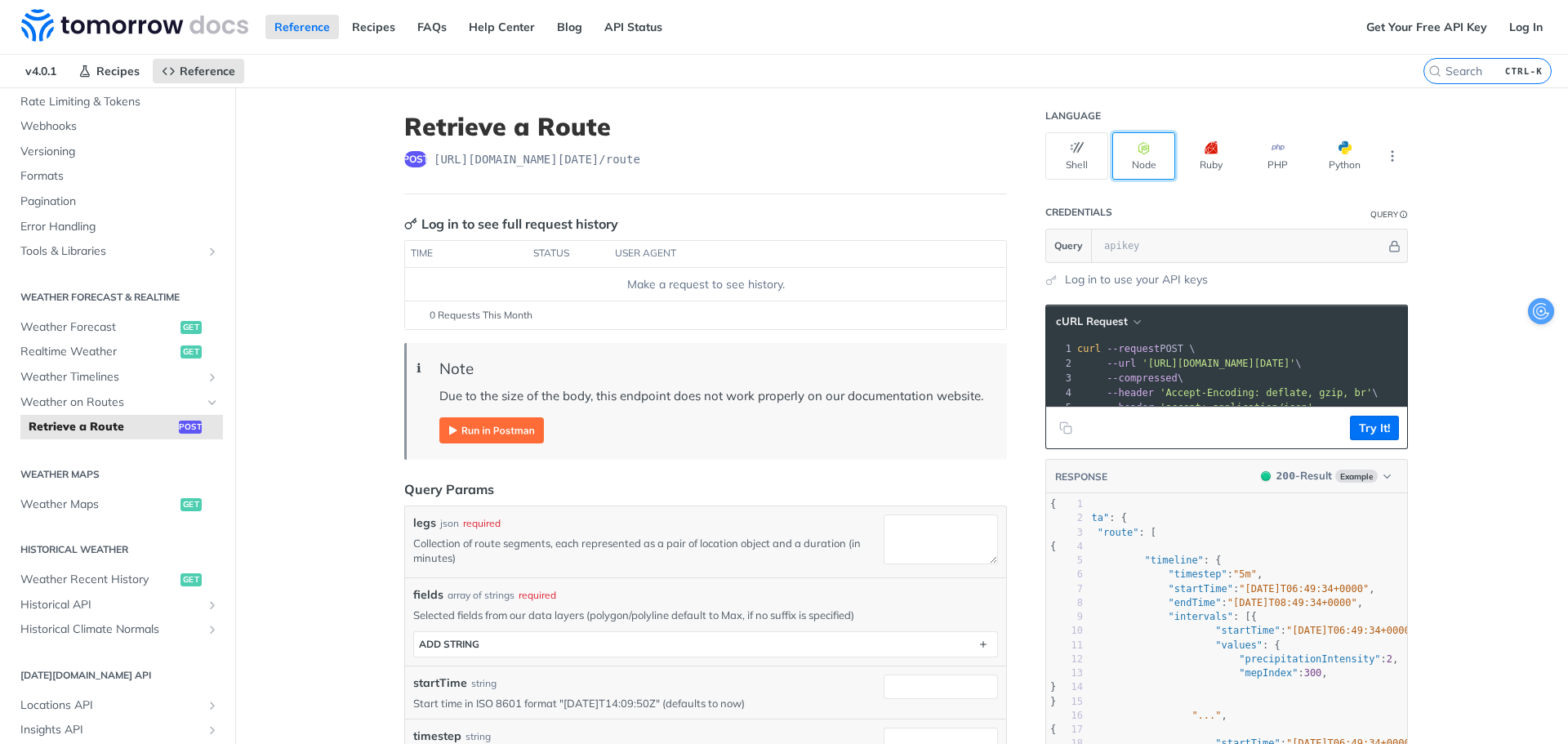
click at [1114, 161] on button "Node" at bounding box center [1143, 156] width 63 height 47
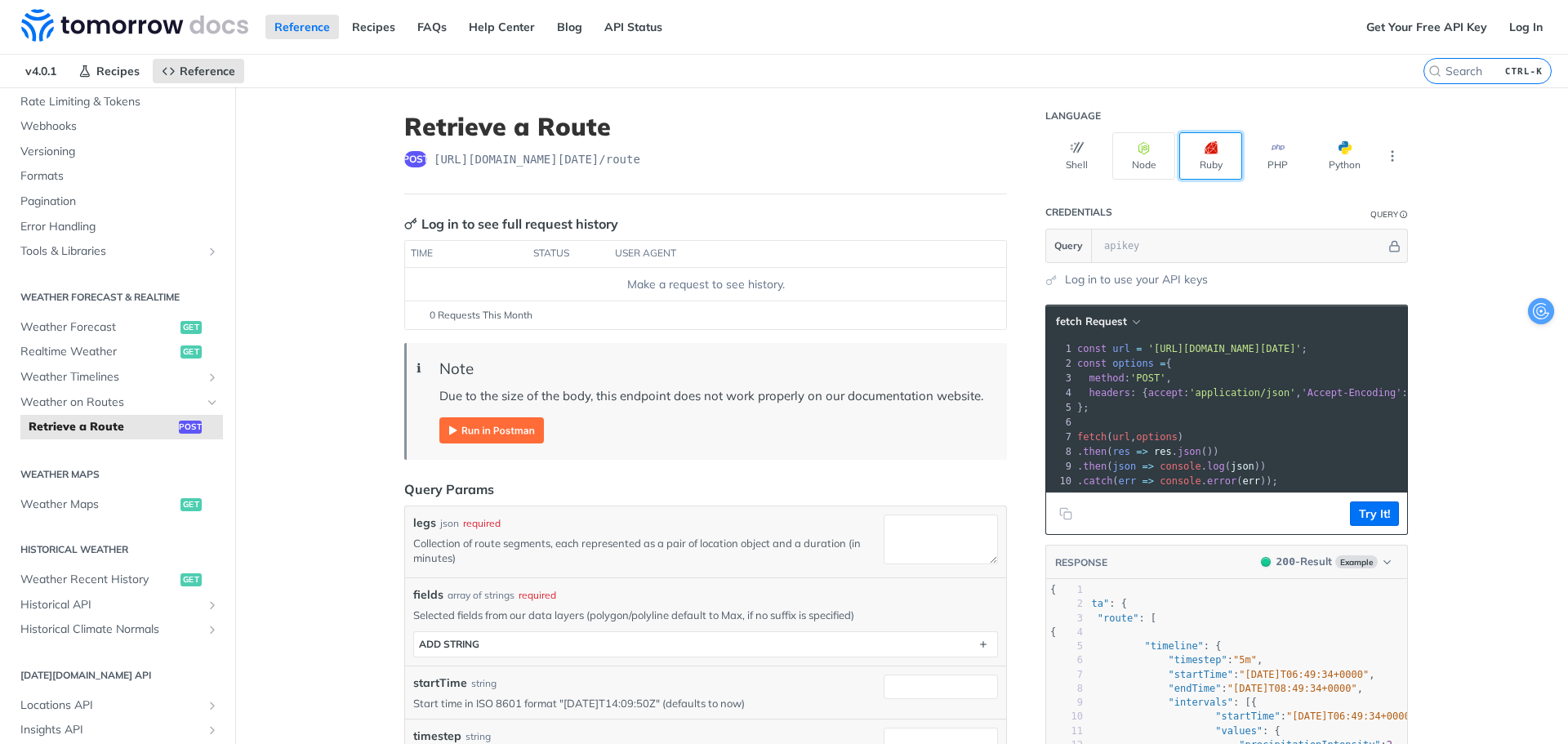
click at [1198, 156] on button "Ruby" at bounding box center [1210, 156] width 63 height 47
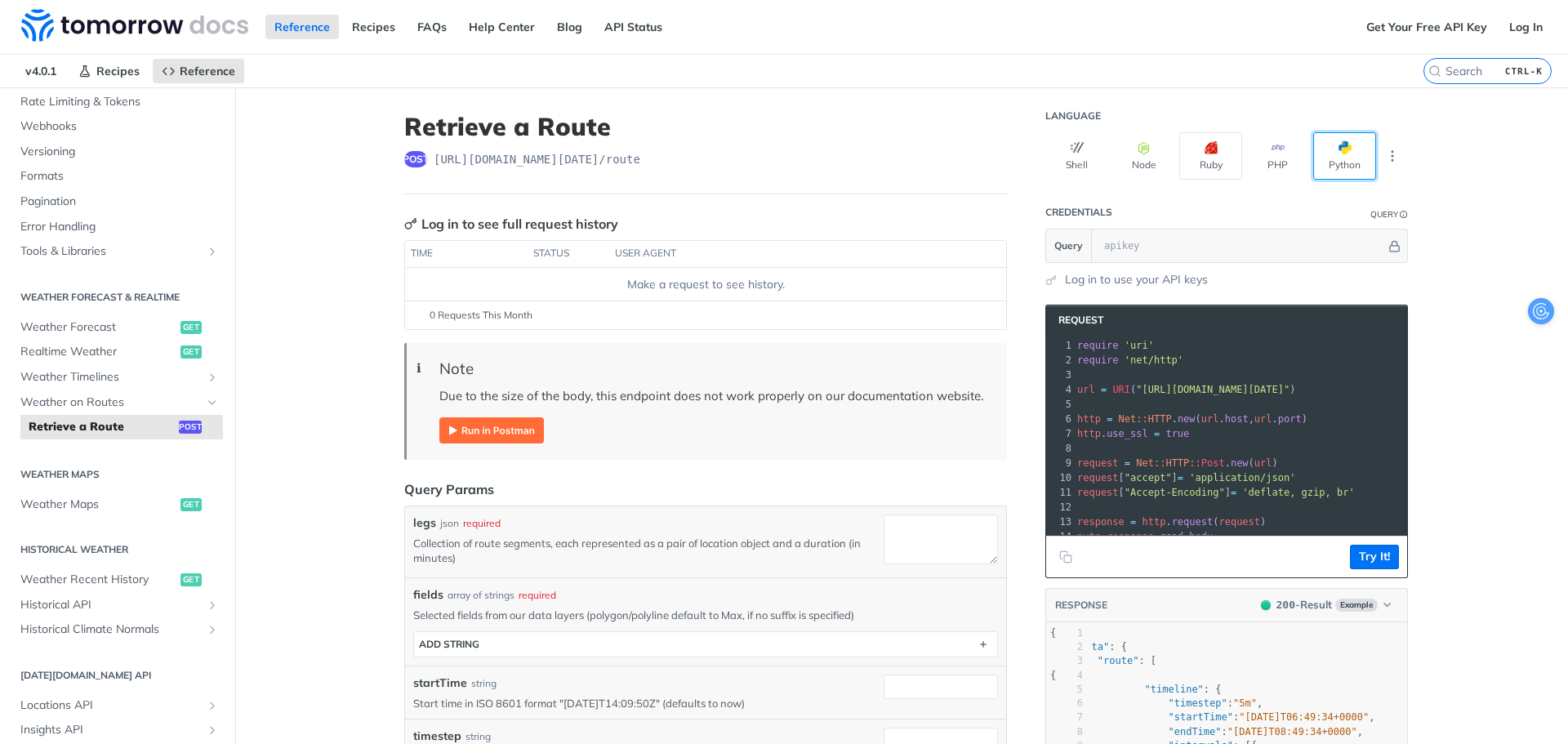
click at [1364, 162] on button "Python" at bounding box center [1345, 156] width 63 height 47
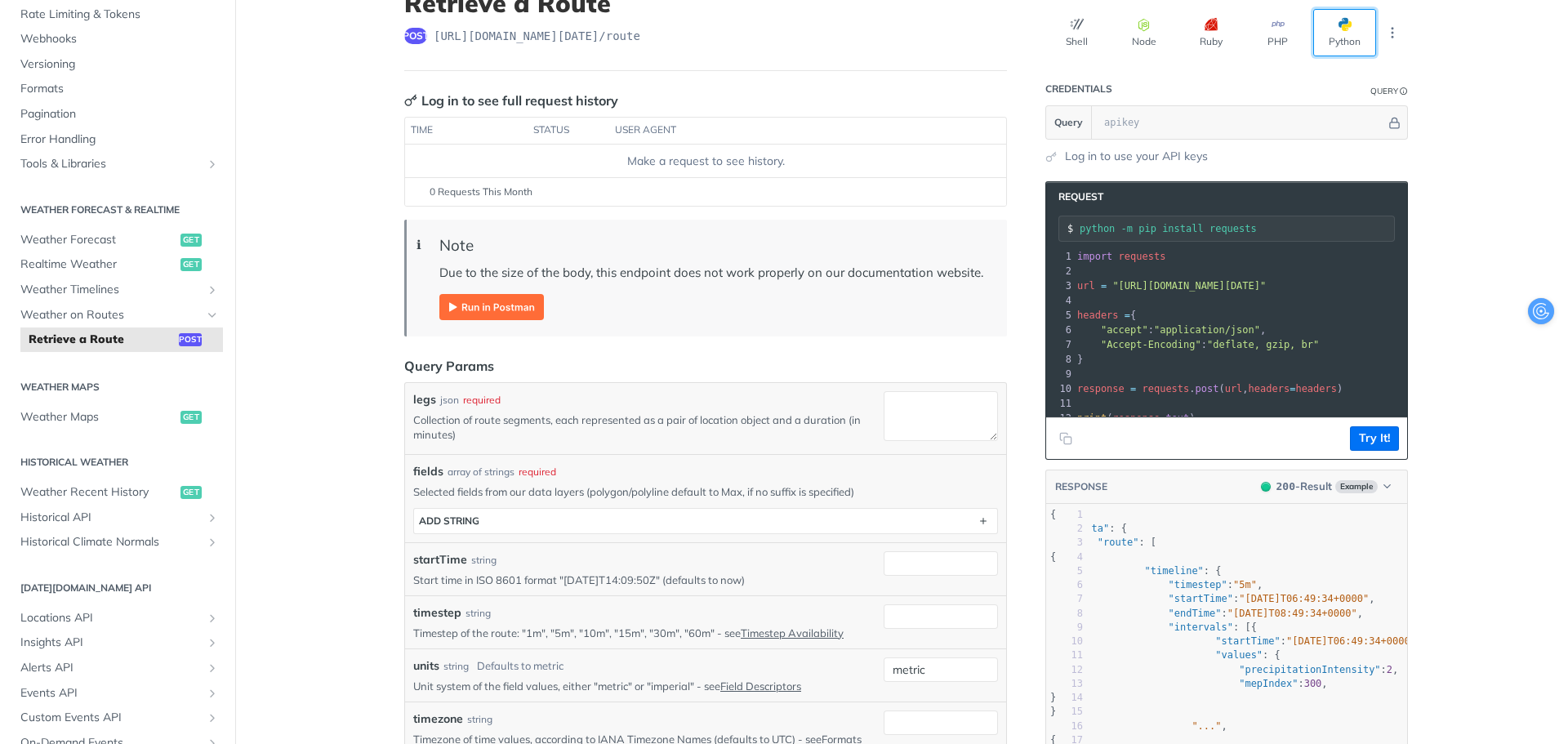
scroll to position [163, 0]
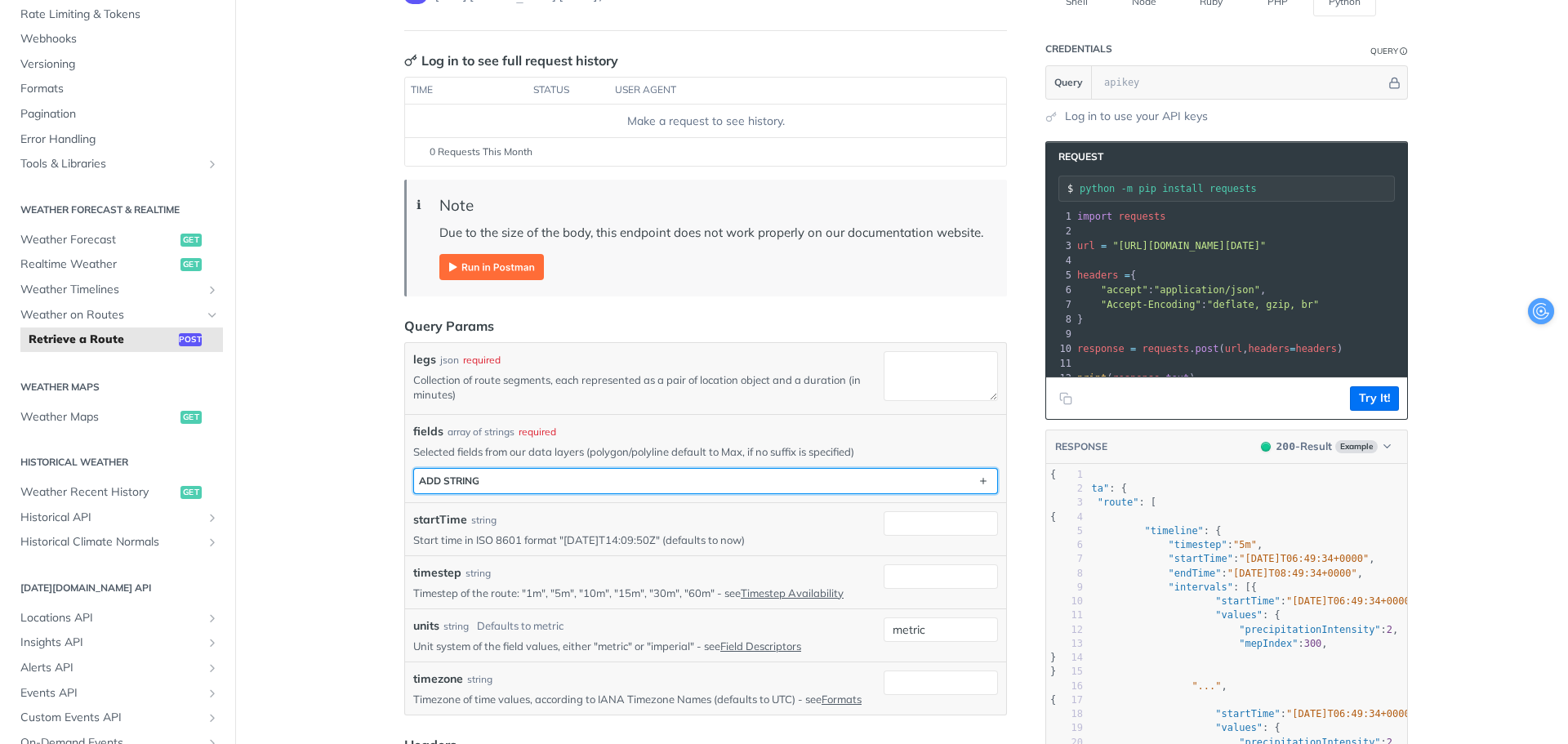
click at [486, 474] on button "ADD string" at bounding box center [705, 480] width 583 height 24
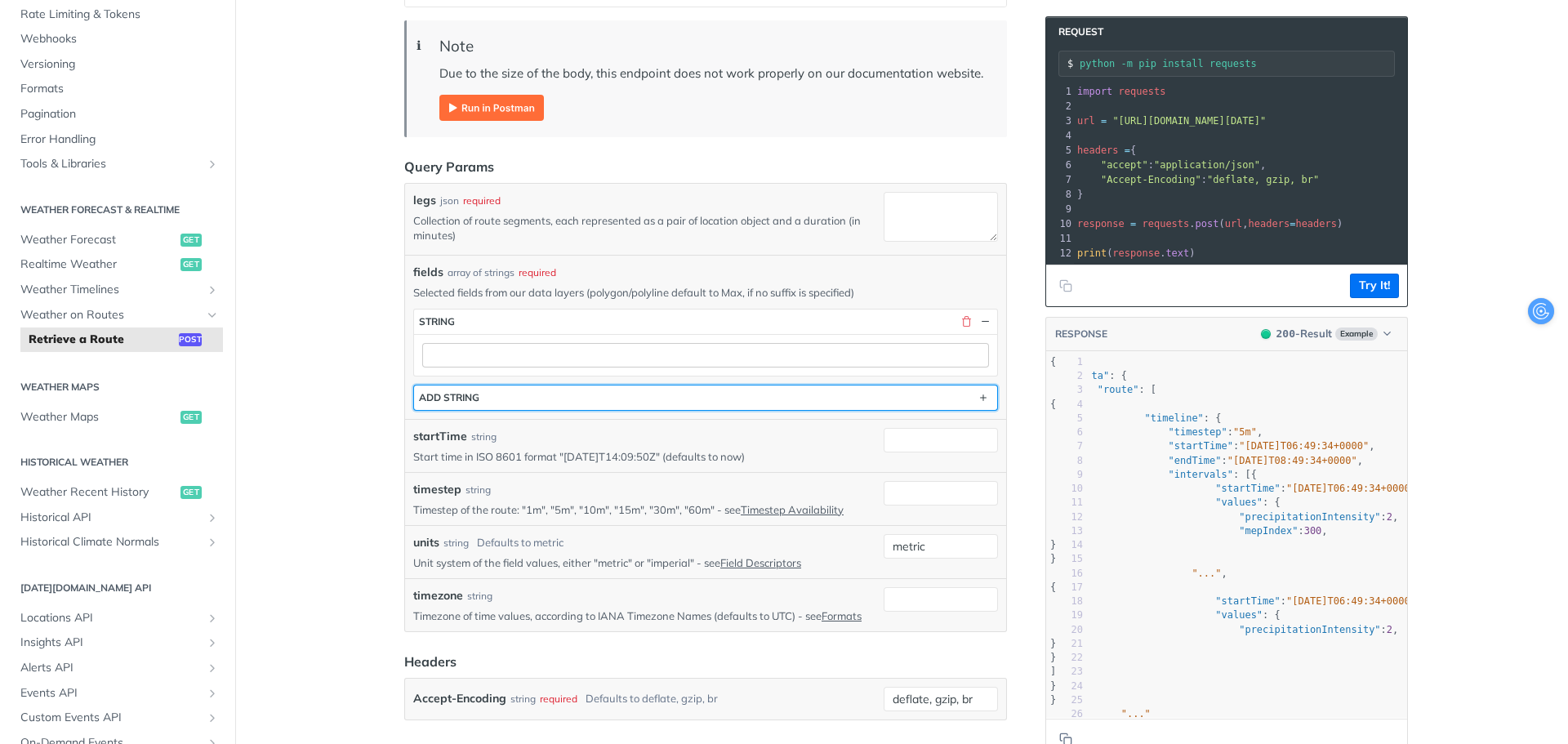
scroll to position [327, 0]
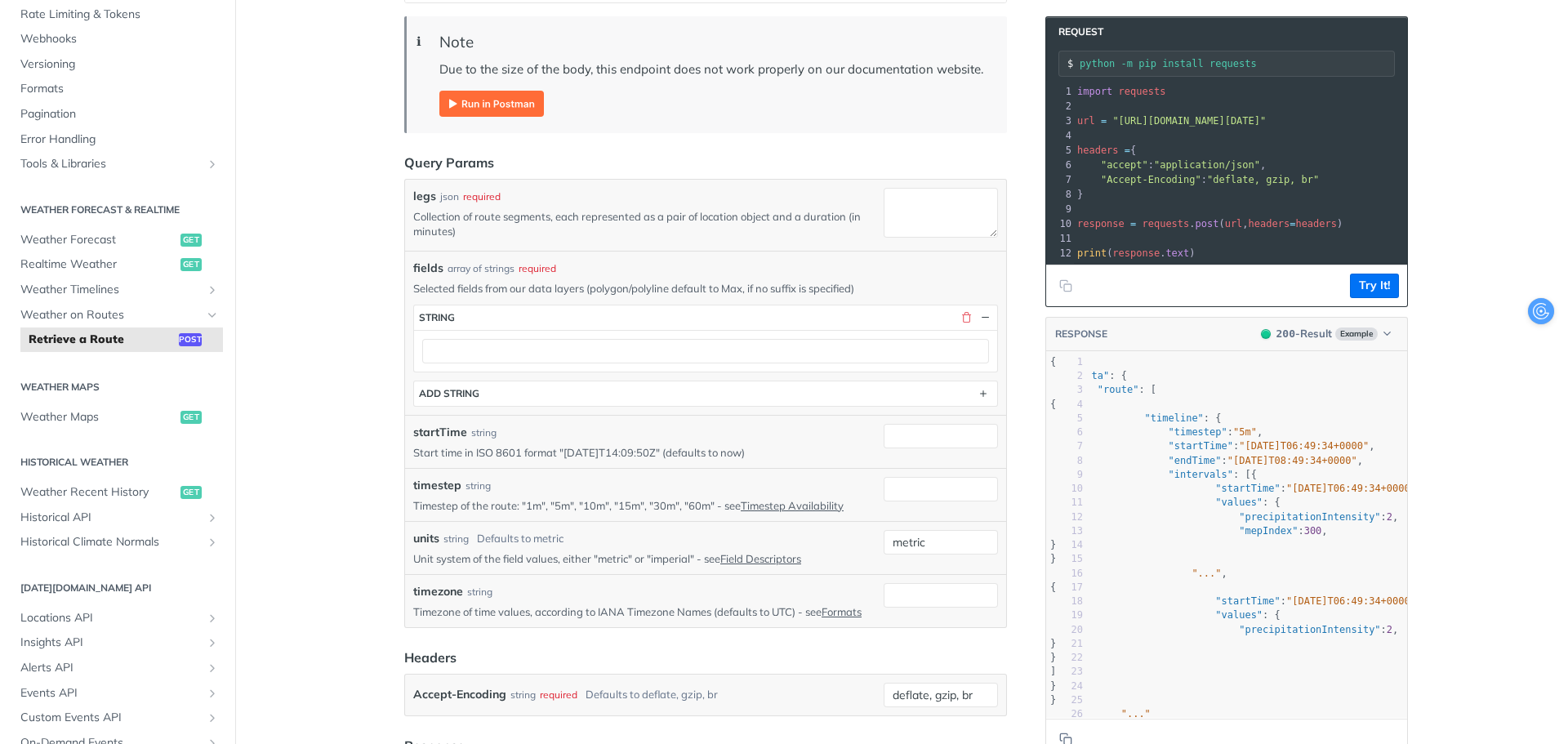
click at [649, 236] on p "Collection of route segments, each represented as a pair of location object and…" at bounding box center [645, 223] width 464 height 29
drag, startPoint x: 408, startPoint y: 220, endPoint x: 586, endPoint y: 223, distance: 178.0
click at [586, 223] on p "Collection of route segments, each represented as a pair of location object and…" at bounding box center [645, 223] width 464 height 29
click at [592, 238] on p "Collection of route segments, each represented as a pair of location object and…" at bounding box center [645, 223] width 464 height 29
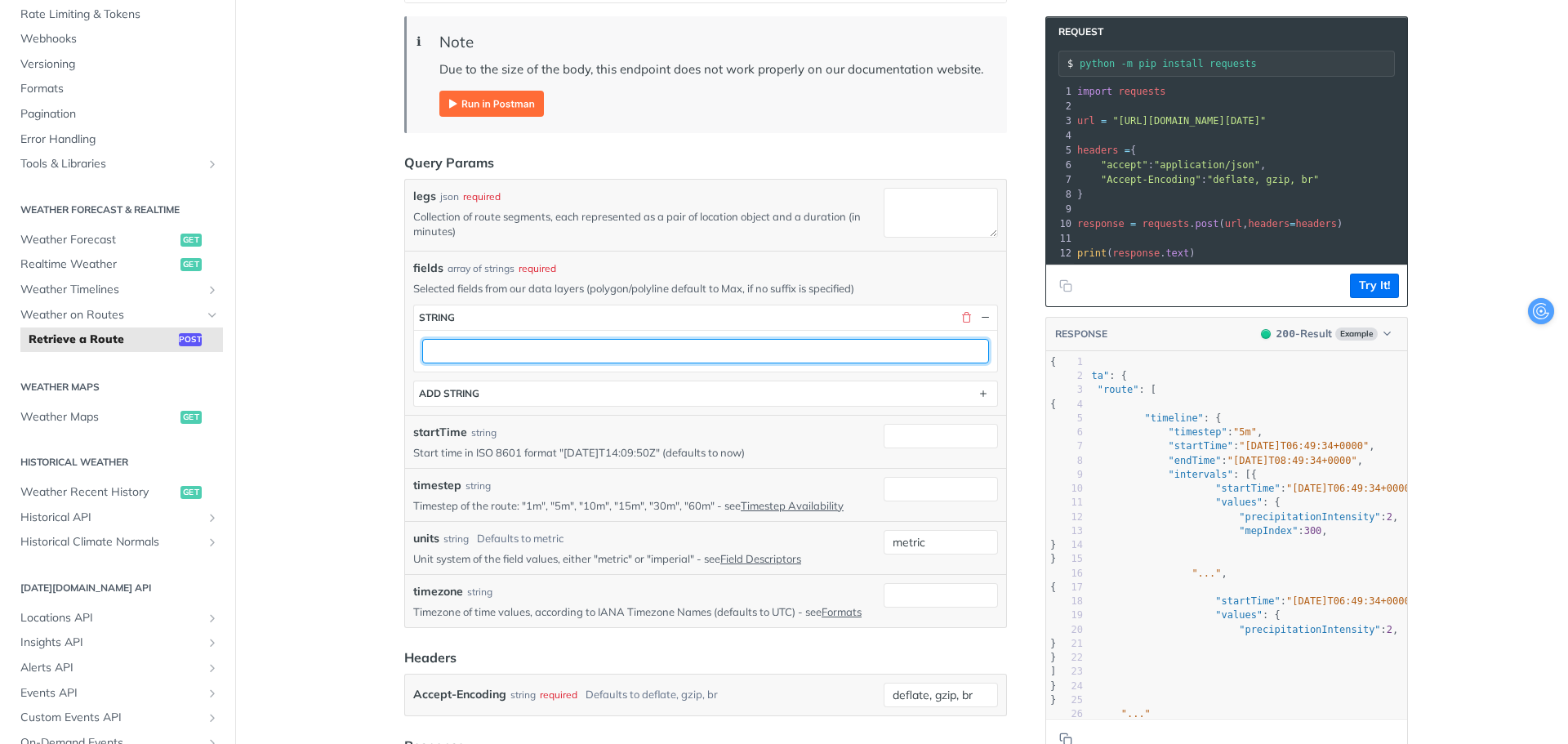
click at [454, 350] on input "text" at bounding box center [705, 351] width 567 height 24
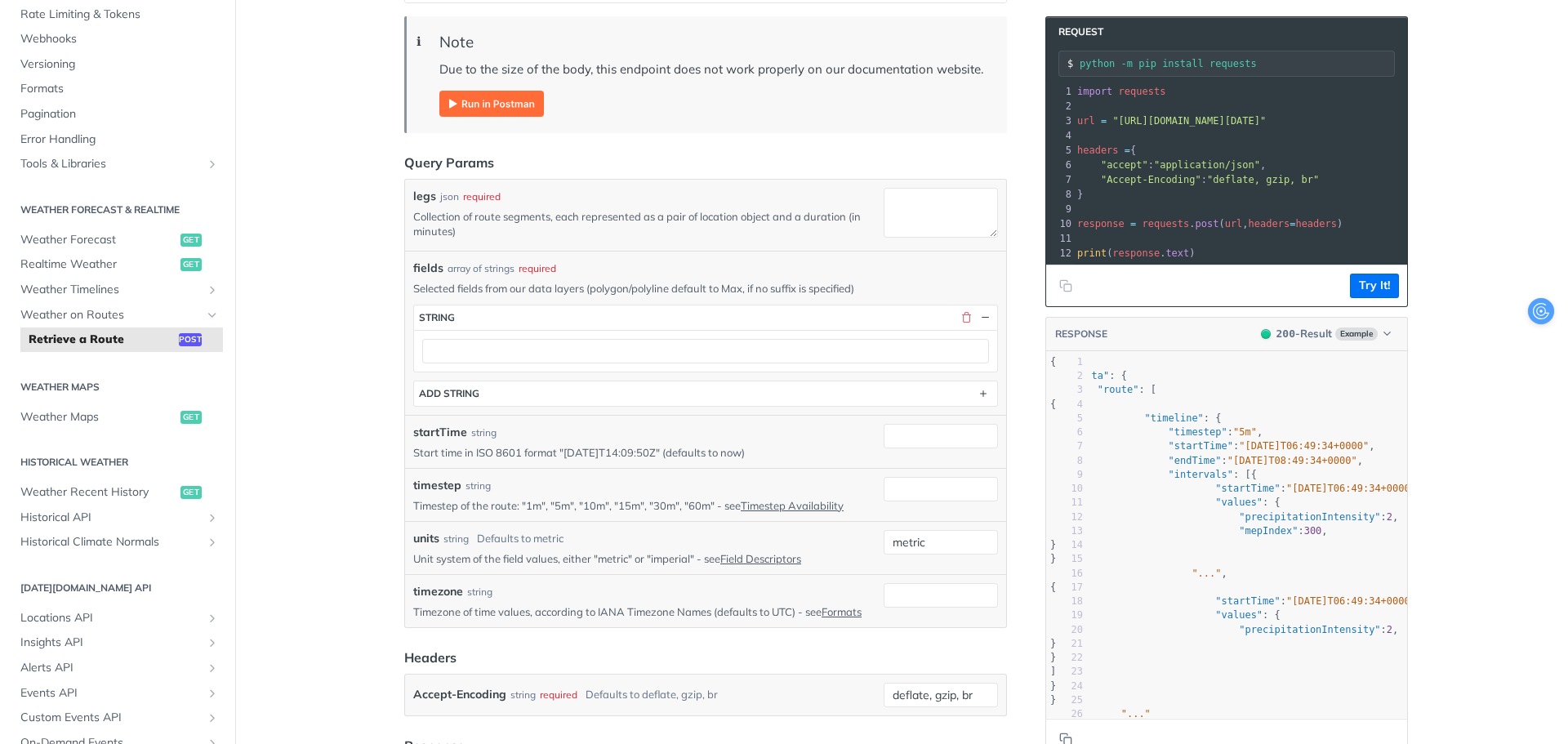
click at [1008, 201] on article "Retrieve a Route post [URL][DOMAIN_NAME][DATE] /route Log in to see full reques…" at bounding box center [705, 447] width 653 height 1372
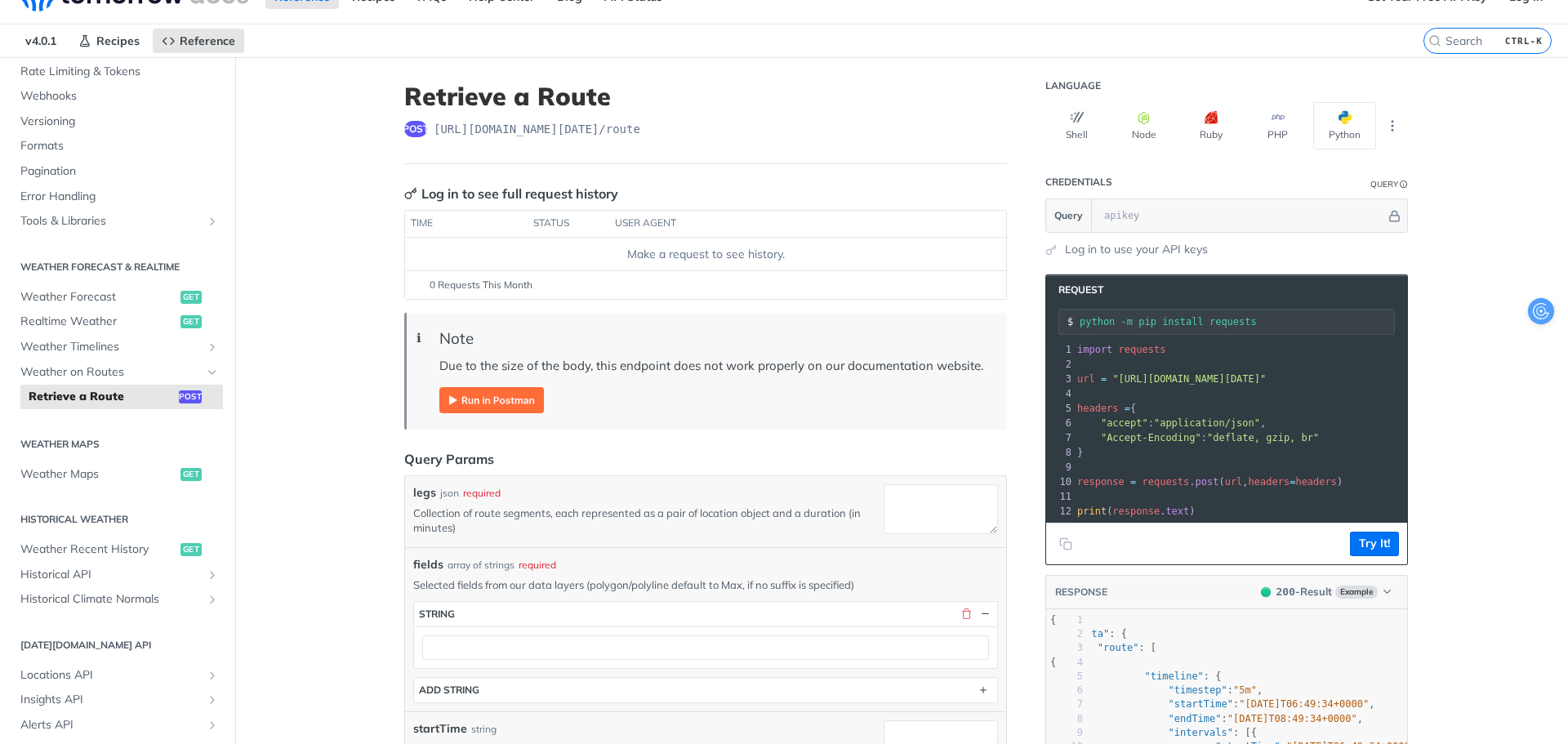
scroll to position [0, 0]
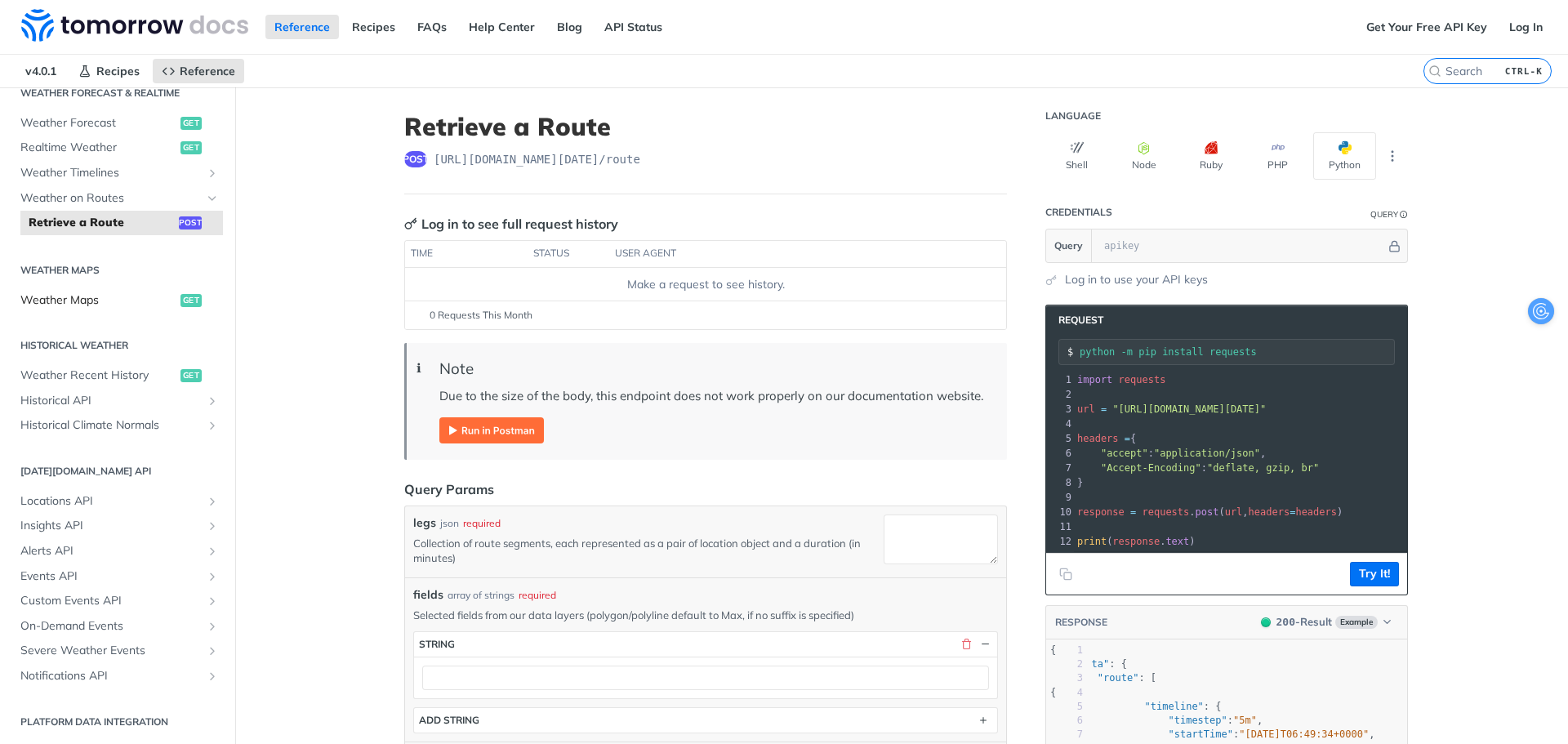
click at [120, 299] on span "Weather Maps" at bounding box center [98, 300] width 156 height 16
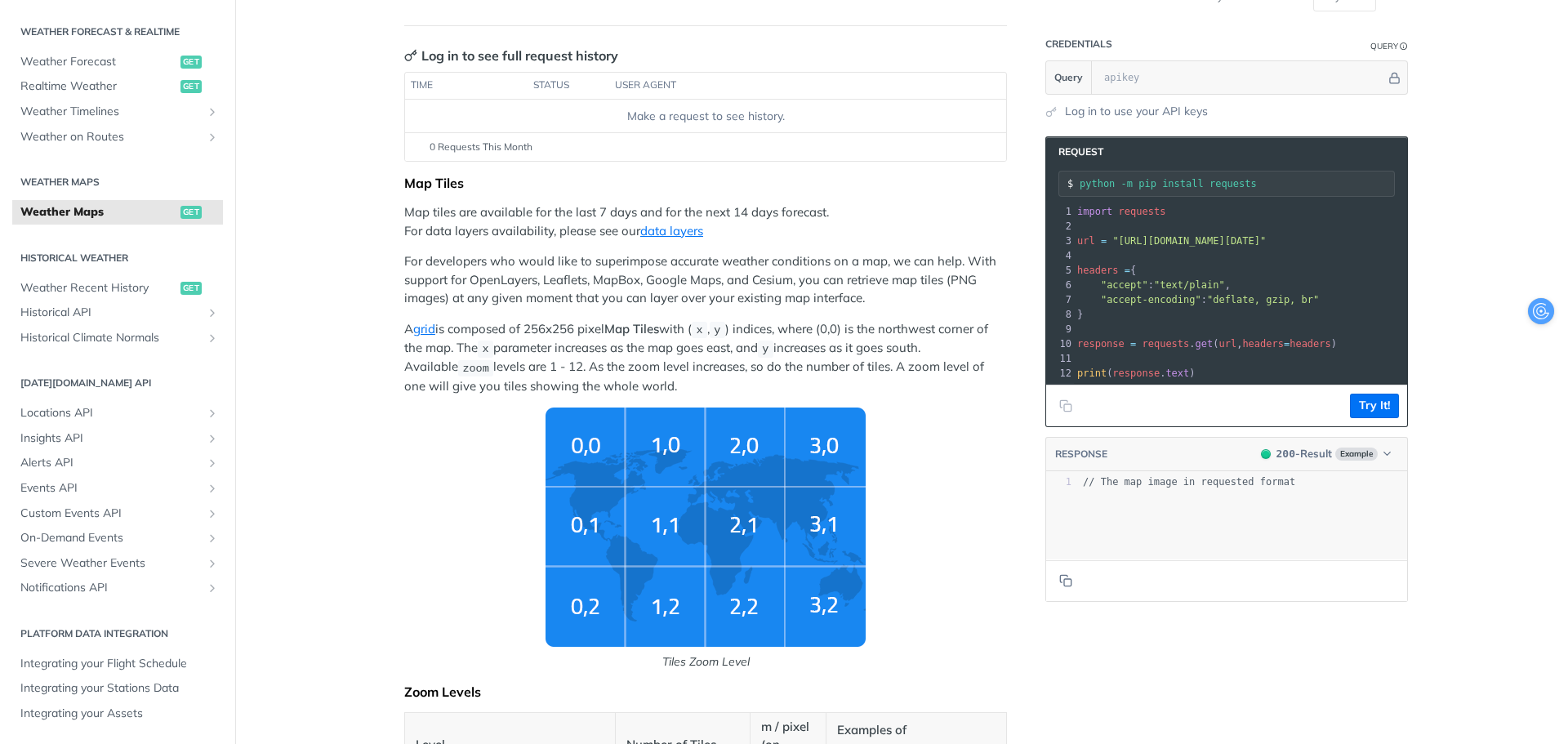
scroll to position [163, 0]
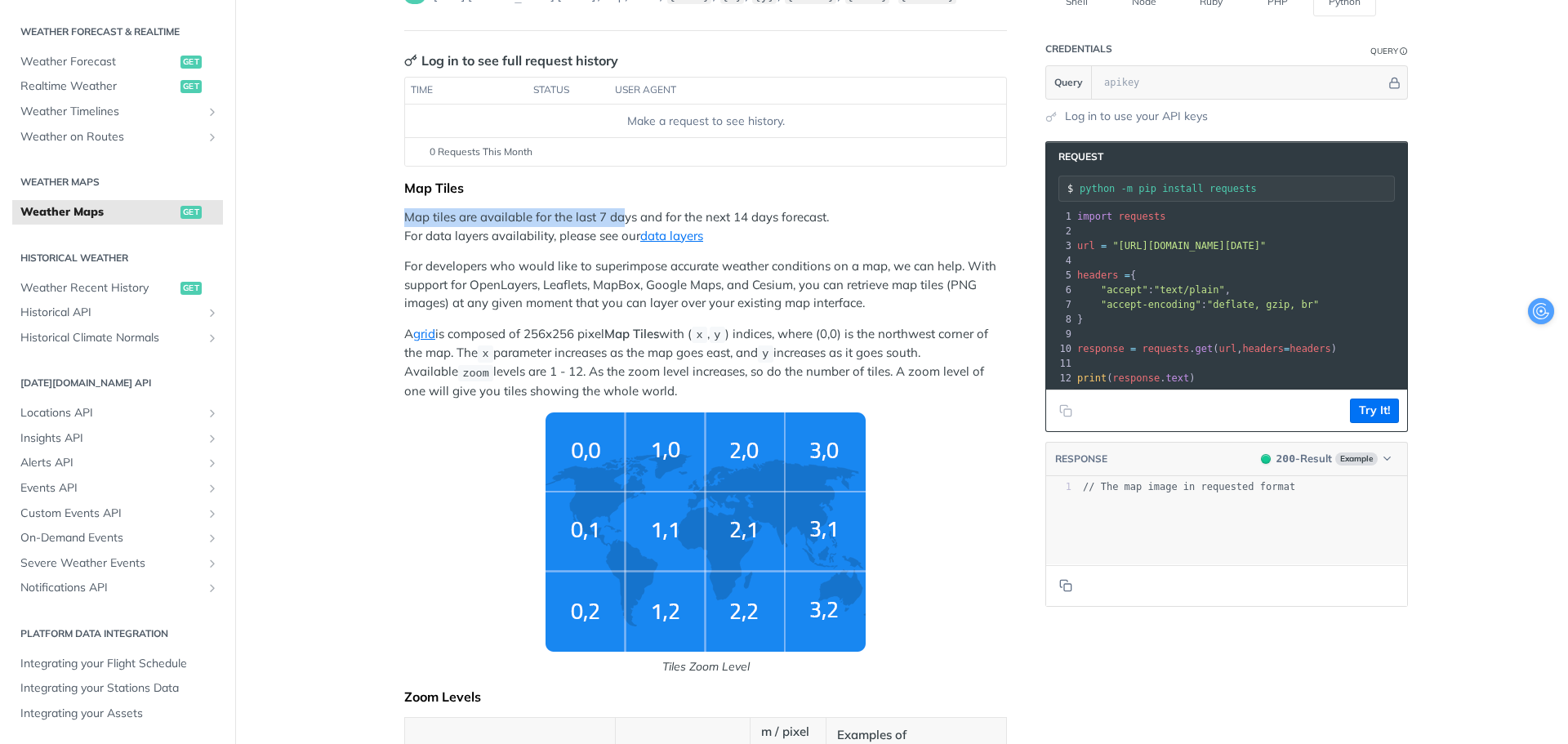
drag, startPoint x: 387, startPoint y: 216, endPoint x: 618, endPoint y: 205, distance: 231.3
click at [613, 221] on p "Map tiles are available for the last 7 days and for the next 14 days forecast. …" at bounding box center [705, 227] width 603 height 37
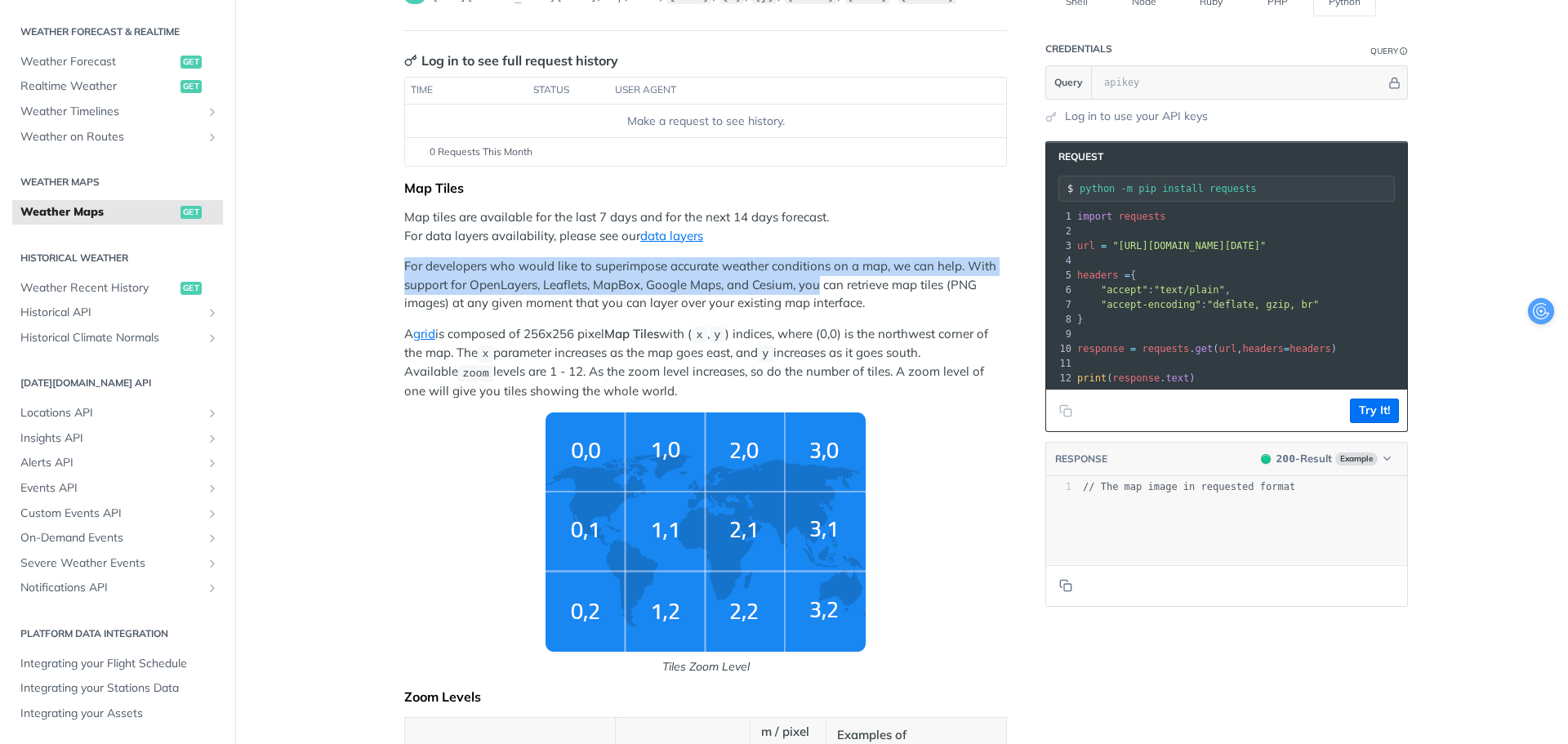
drag, startPoint x: 399, startPoint y: 265, endPoint x: 822, endPoint y: 300, distance: 424.4
click at [819, 297] on p "For developers who would like to superimpose accurate weather conditions on a m…" at bounding box center [705, 285] width 603 height 55
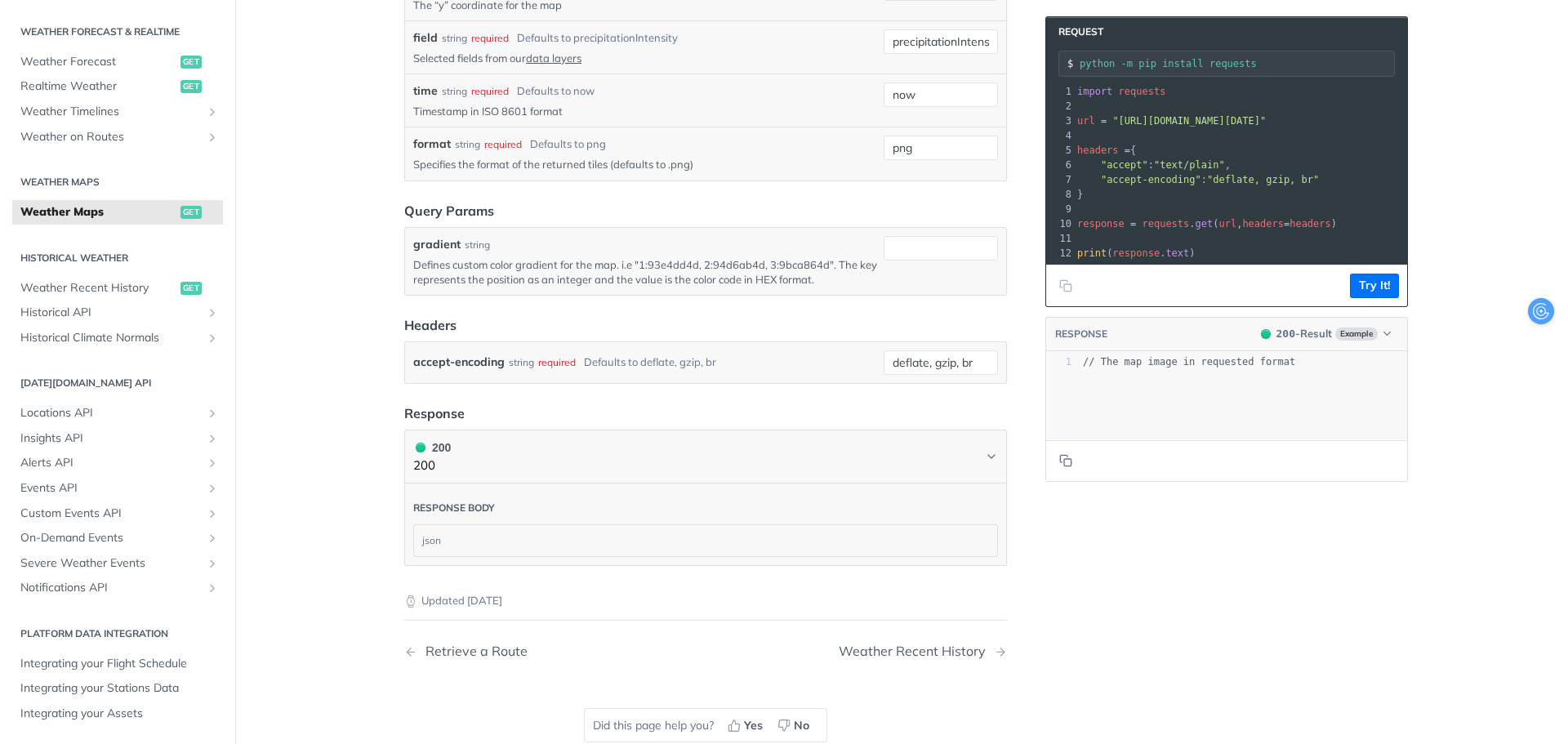
scroll to position [1960, 0]
click at [169, 309] on span "Historical API" at bounding box center [111, 312] width 181 height 16
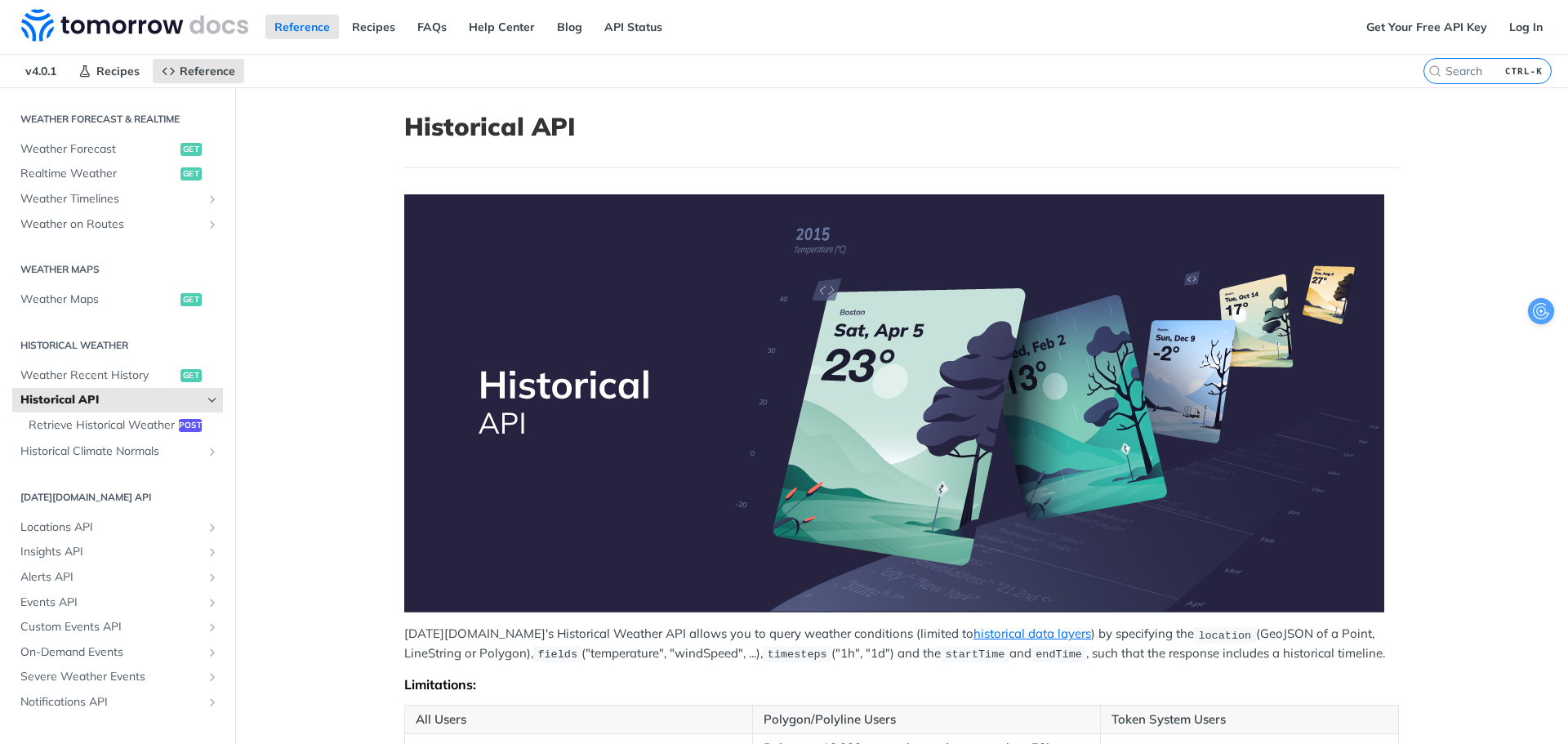
scroll to position [384, 0]
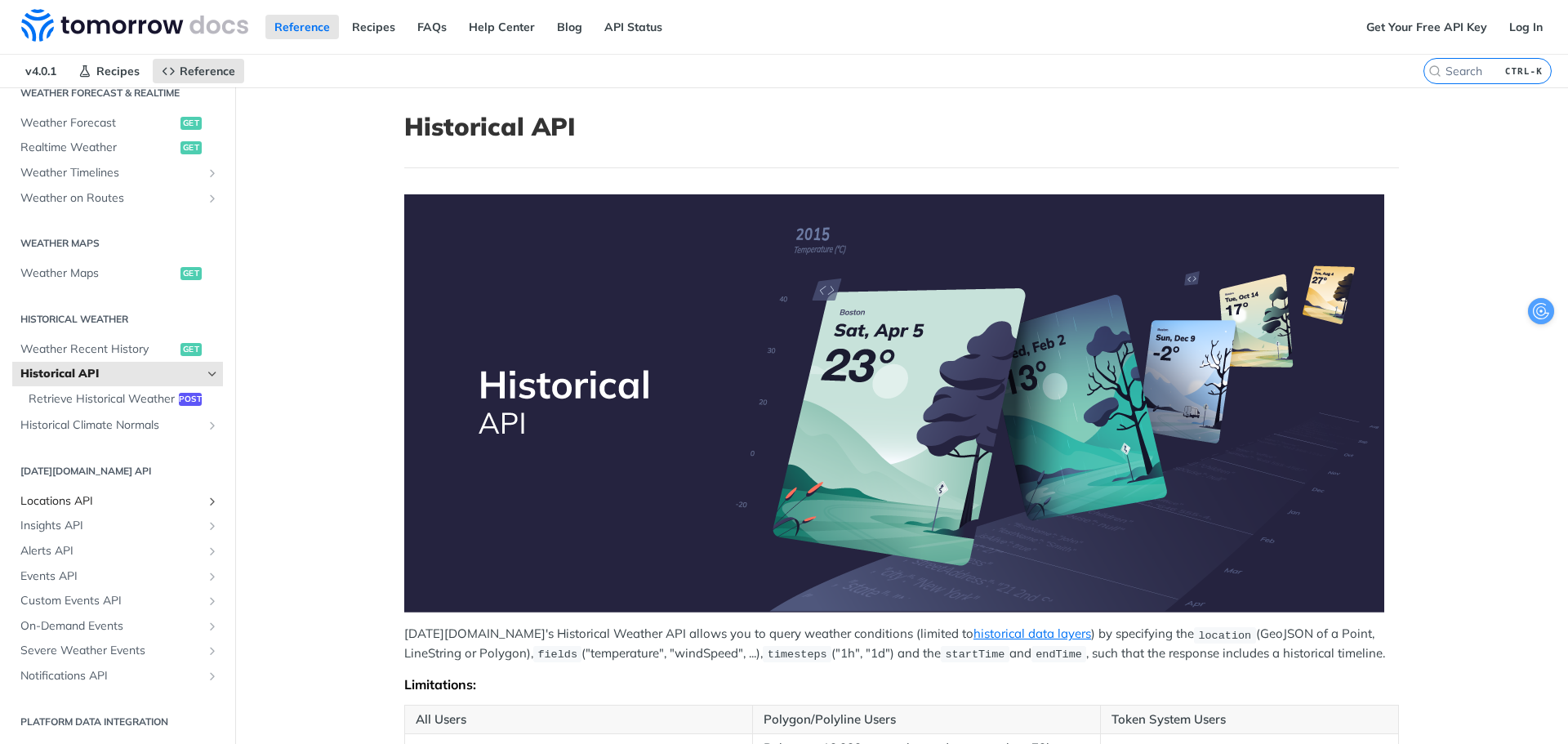
click at [122, 494] on span "Locations API" at bounding box center [111, 500] width 181 height 16
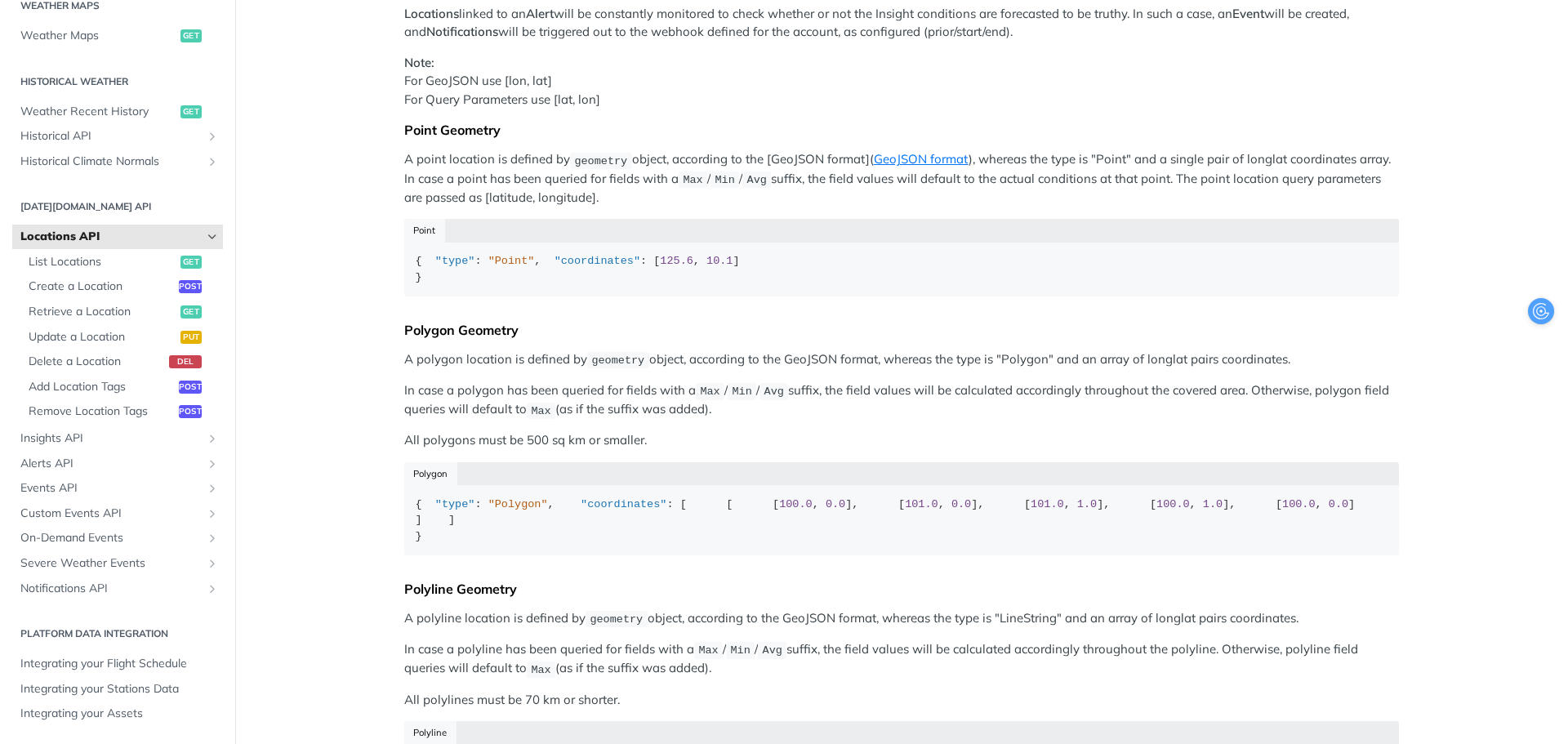
scroll to position [245, 0]
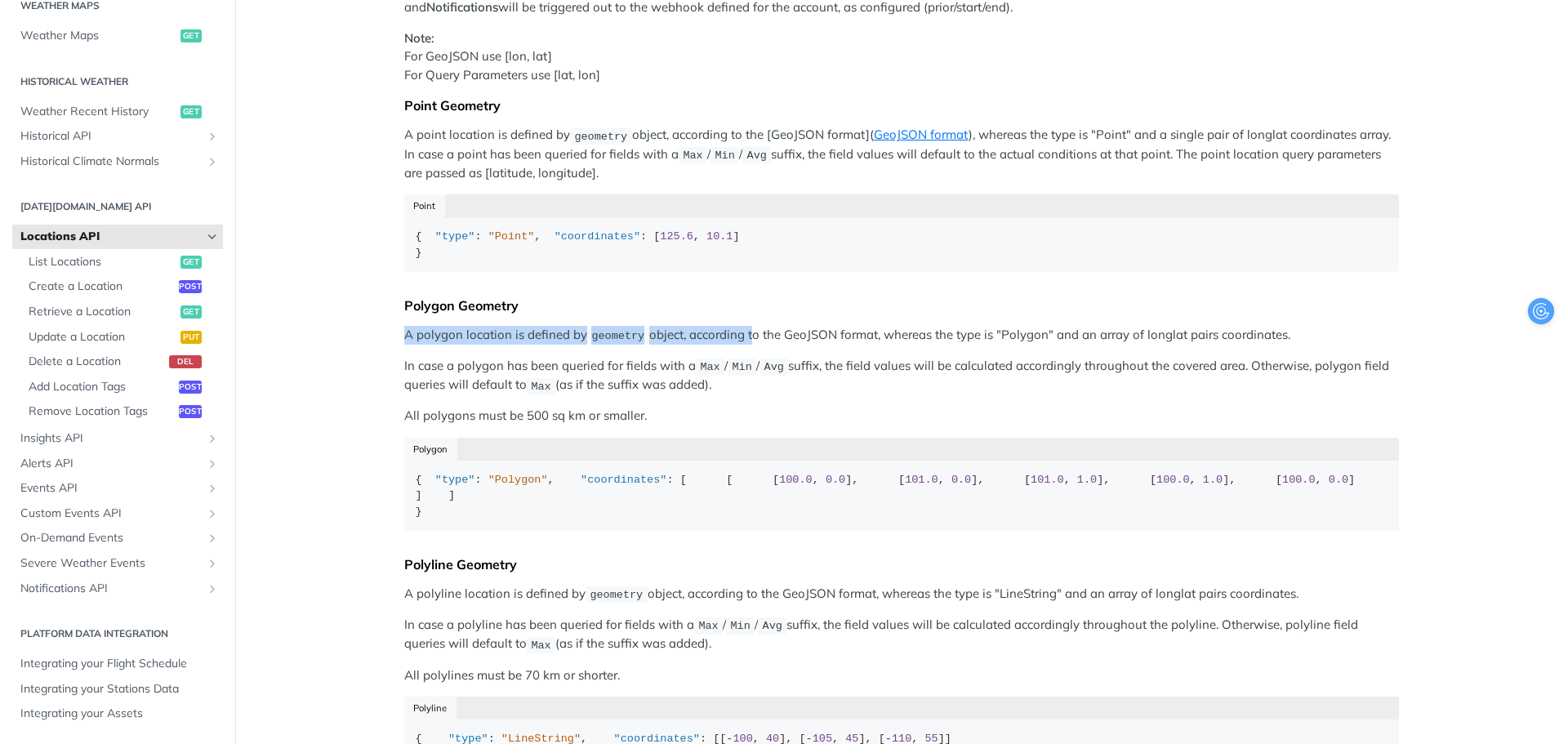
drag, startPoint x: 405, startPoint y: 365, endPoint x: 741, endPoint y: 363, distance: 336.0
click at [741, 363] on article "Locations API Predefined locations can be queried in any of the data endpoints …" at bounding box center [901, 430] width 1046 height 1176
click at [911, 429] on div "Predefined locations can be queried in any of the data endpoints (/timeline, /r…" at bounding box center [901, 368] width 994 height 836
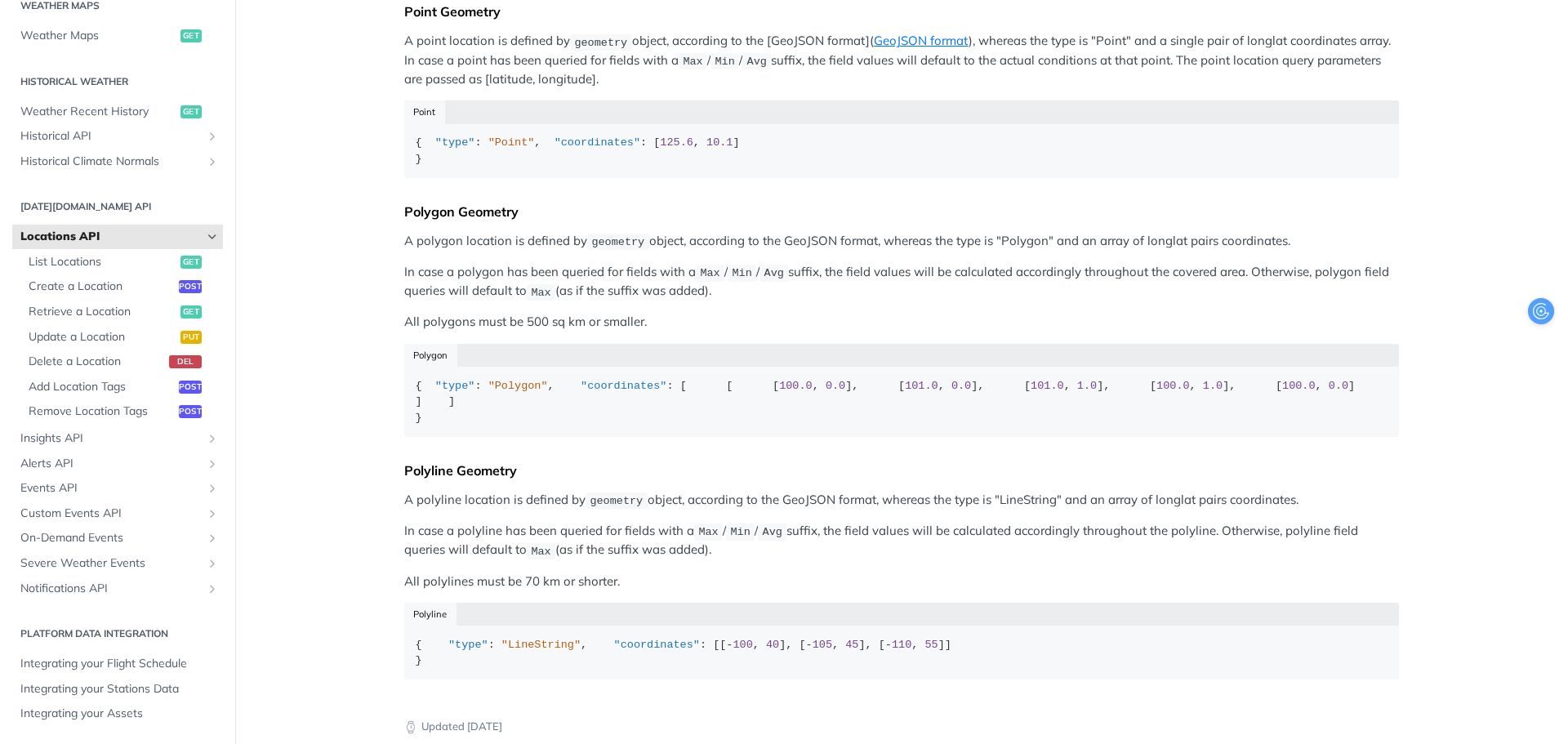
scroll to position [653, 0]
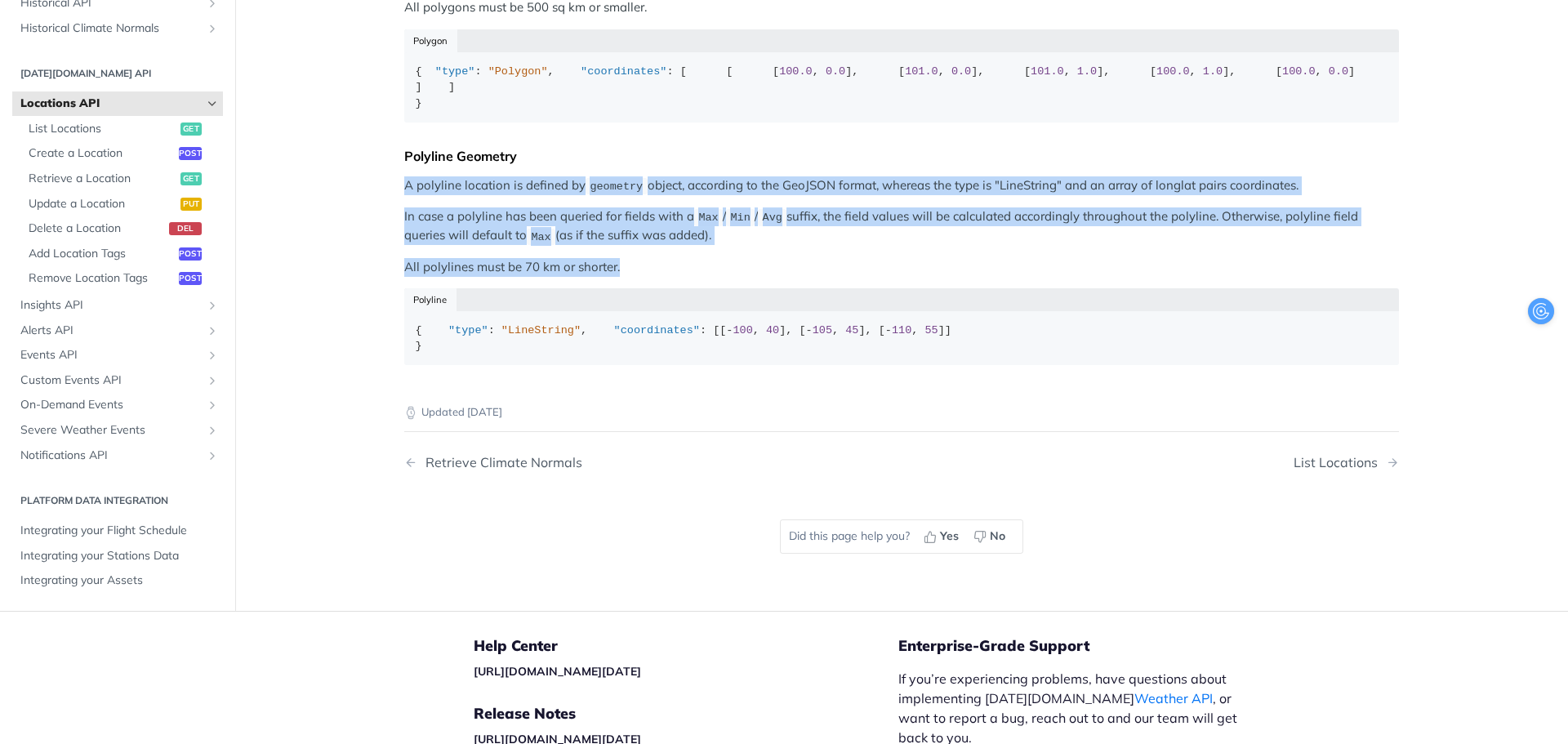
drag, startPoint x: 376, startPoint y: 356, endPoint x: 708, endPoint y: 426, distance: 339.3
click at [708, 426] on article "Locations API Predefined locations can be queried in any of the data endpoints …" at bounding box center [901, 22] width 1046 height 1176
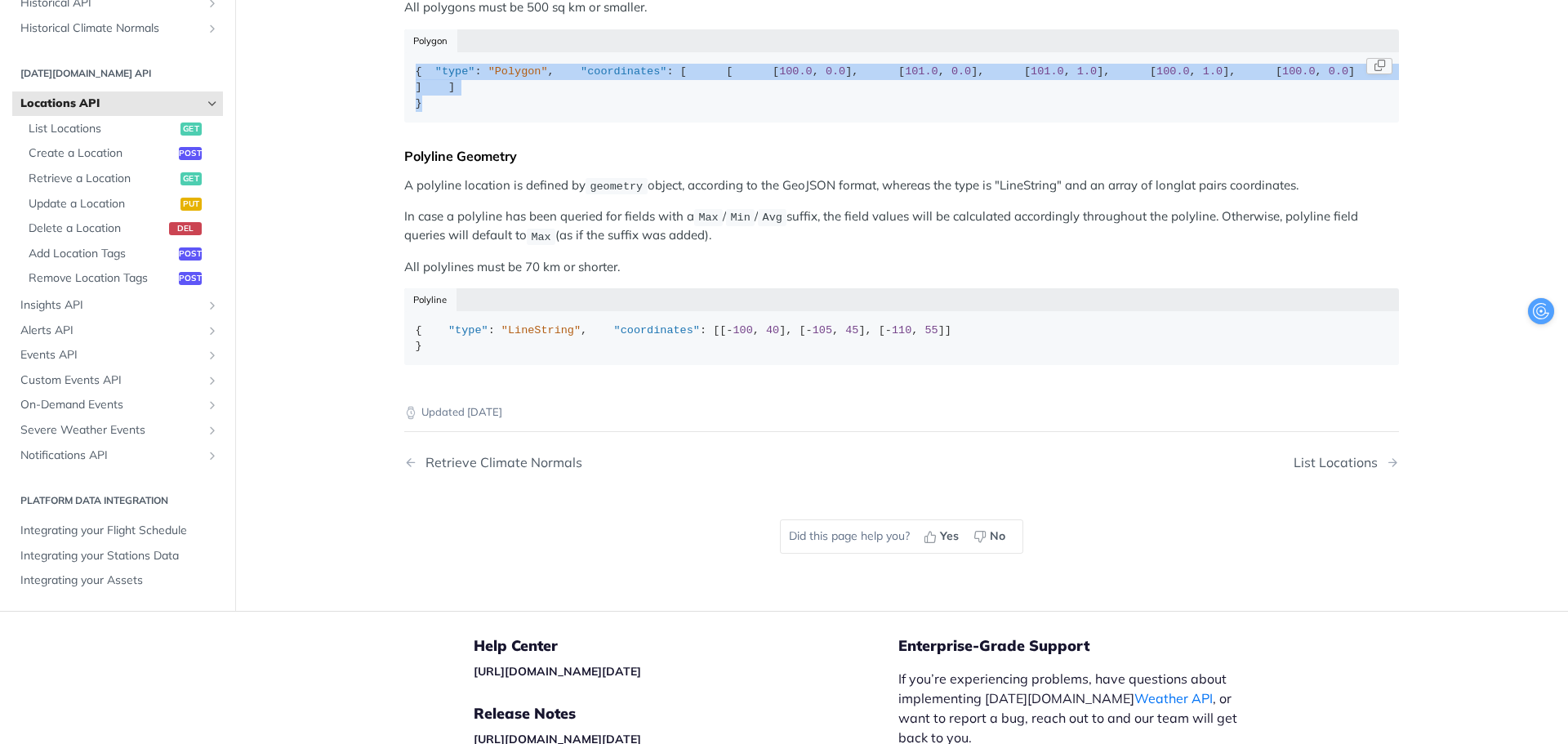
drag, startPoint x: 409, startPoint y: 96, endPoint x: 445, endPoint y: 275, distance: 182.6
click at [445, 112] on div "{ "type" : "Polygon" , "coordinates" : [ [ [ 100.0 , 0.0 ], [ 101.0 , 0.0 ], [ …" at bounding box center [902, 87] width 973 height 48
drag, startPoint x: 407, startPoint y: 100, endPoint x: 496, endPoint y: 270, distance: 191.9
click at [496, 123] on code "{ "type" : "Polygon" , "coordinates" : [ [ [ 100.0 , 0.0 ], [ 101.0 , 0.0 ], [ …" at bounding box center [901, 87] width 994 height 71
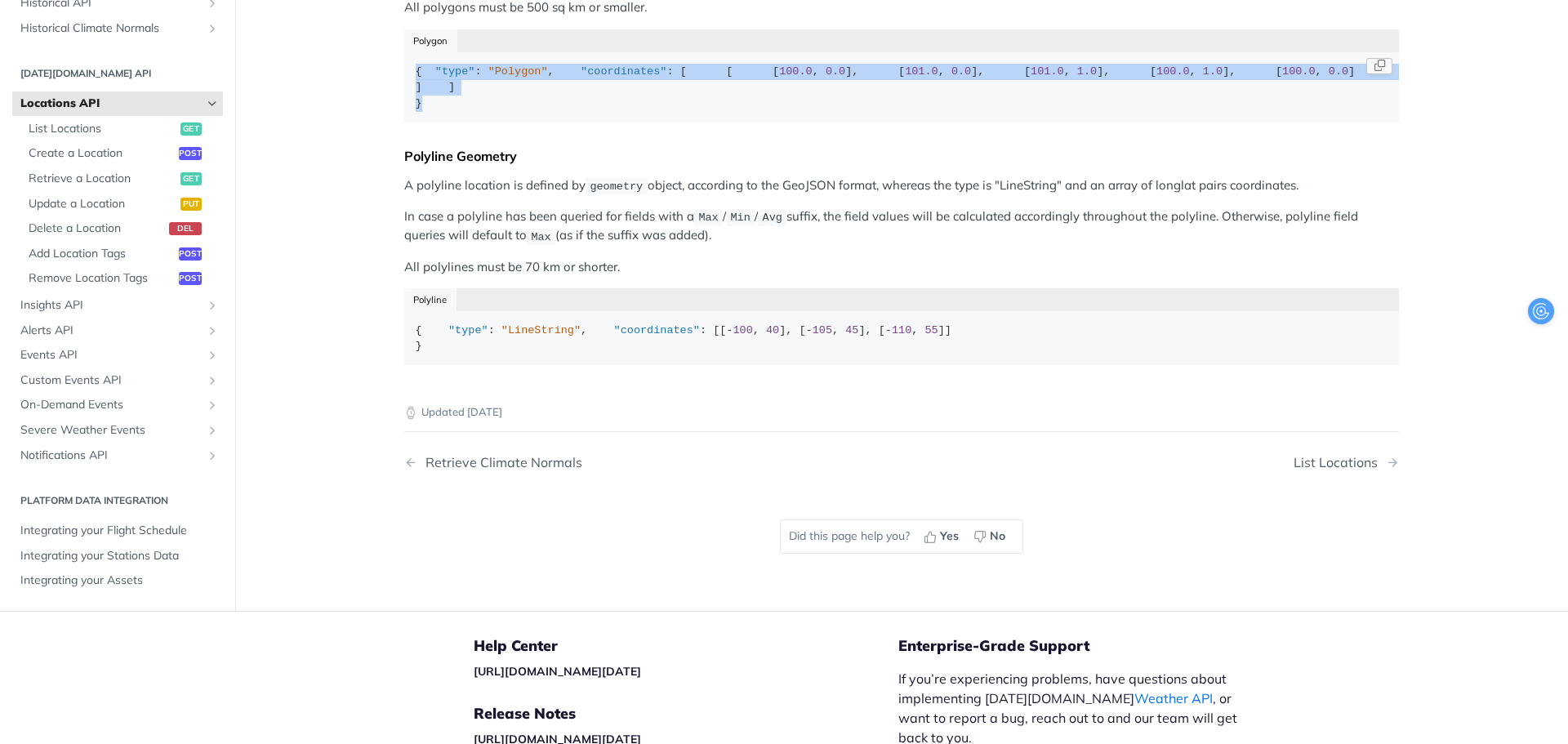
click at [495, 112] on div "{ "type" : "Polygon" , "coordinates" : [ [ [ 100.0 , 0.0 ], [ 101.0 , 0.0 ], [ …" at bounding box center [902, 87] width 973 height 48
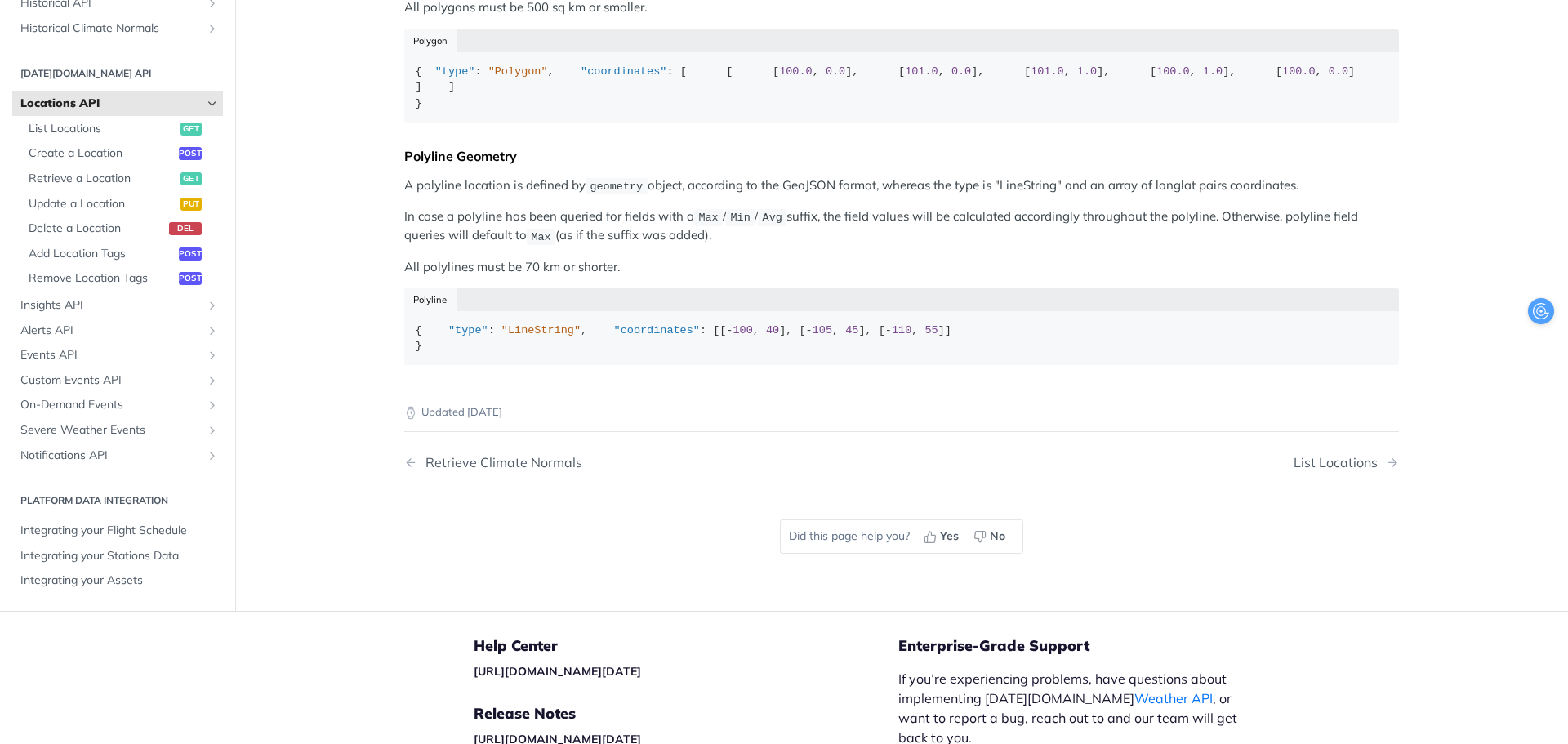
click at [581, 246] on p "In case a polyline has been queried for fields with a Max / Min / Avg suffix, t…" at bounding box center [901, 227] width 994 height 39
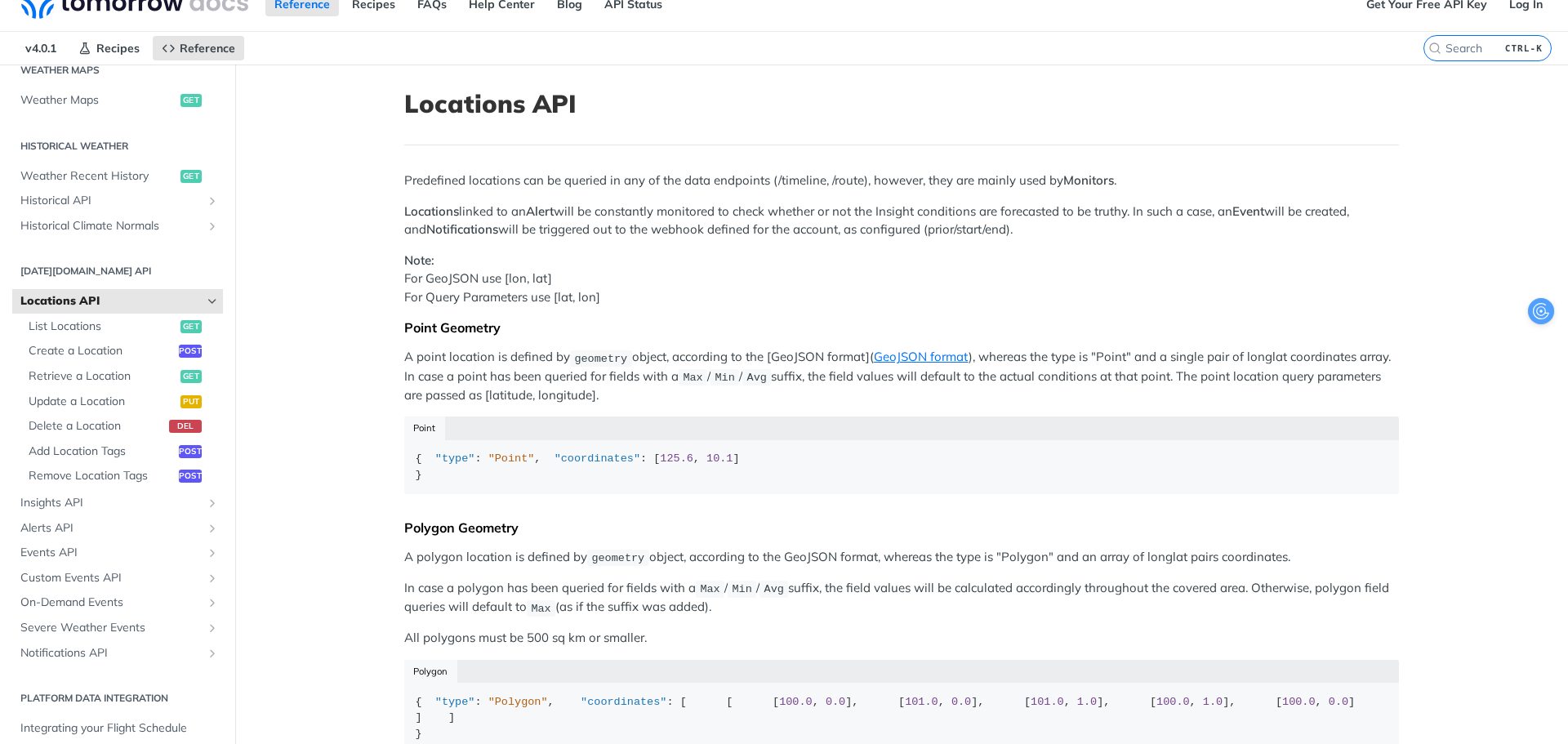
scroll to position [0, 0]
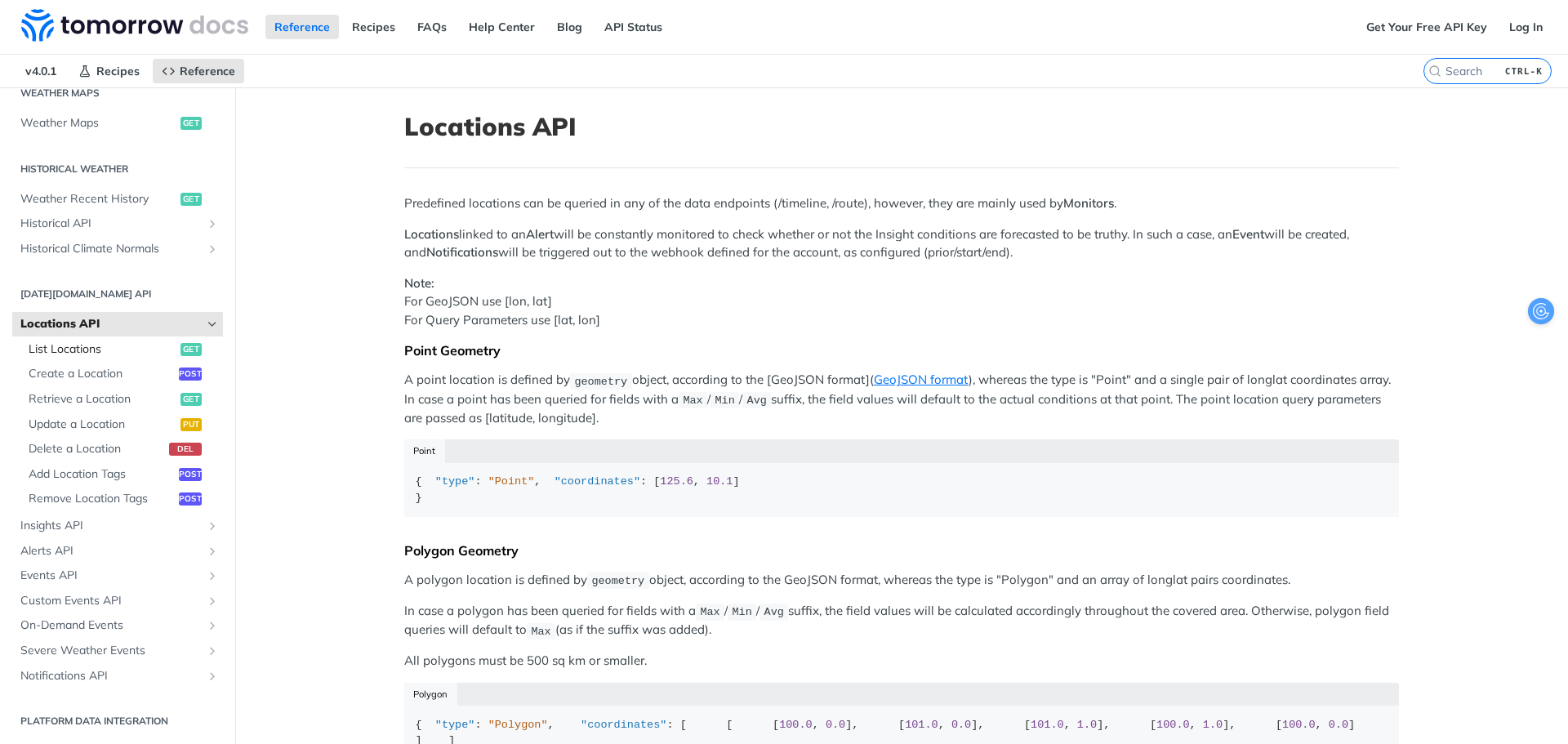
click at [108, 360] on link "List Locations get" at bounding box center [121, 349] width 202 height 24
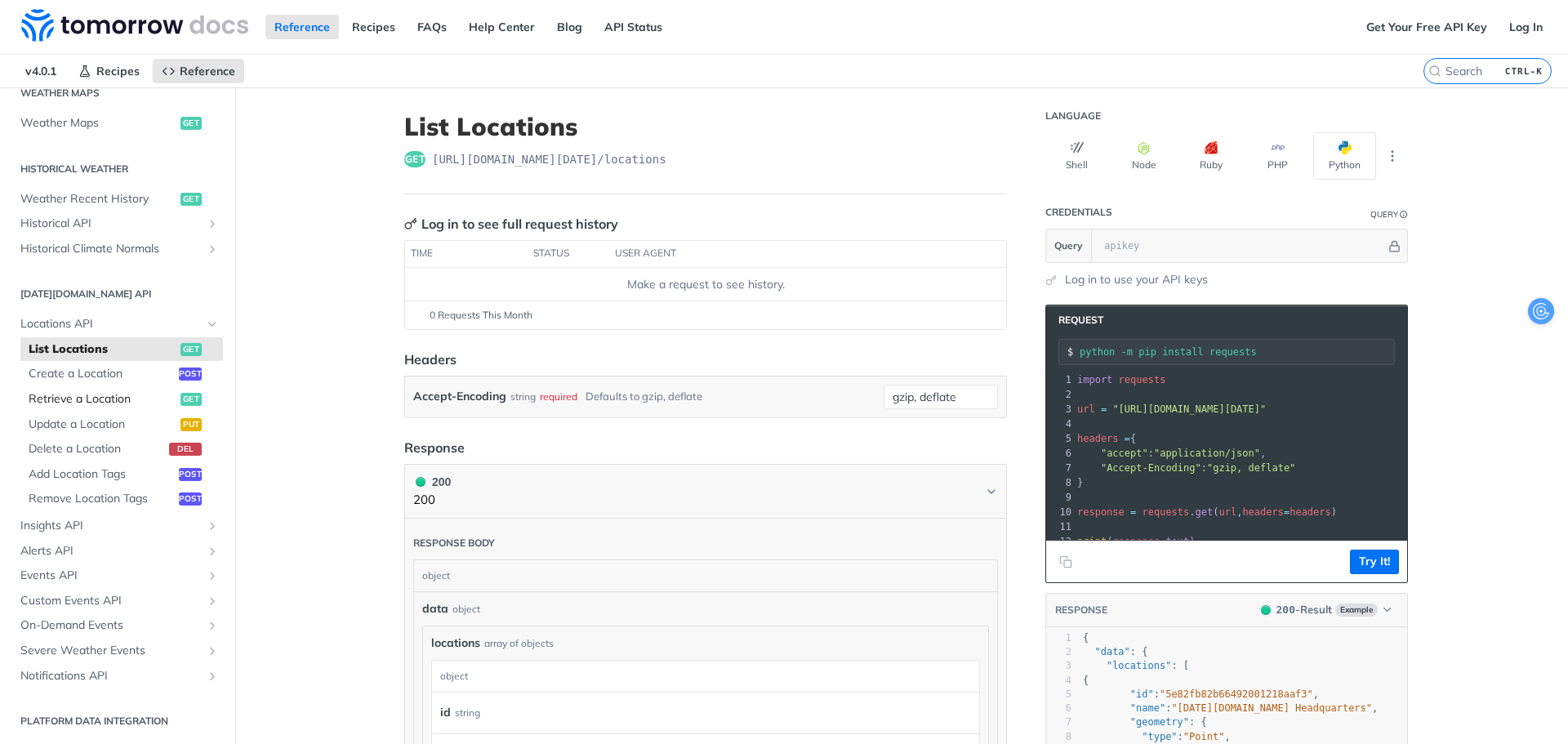
click at [78, 388] on link "Retrieve a Location get" at bounding box center [121, 399] width 202 height 24
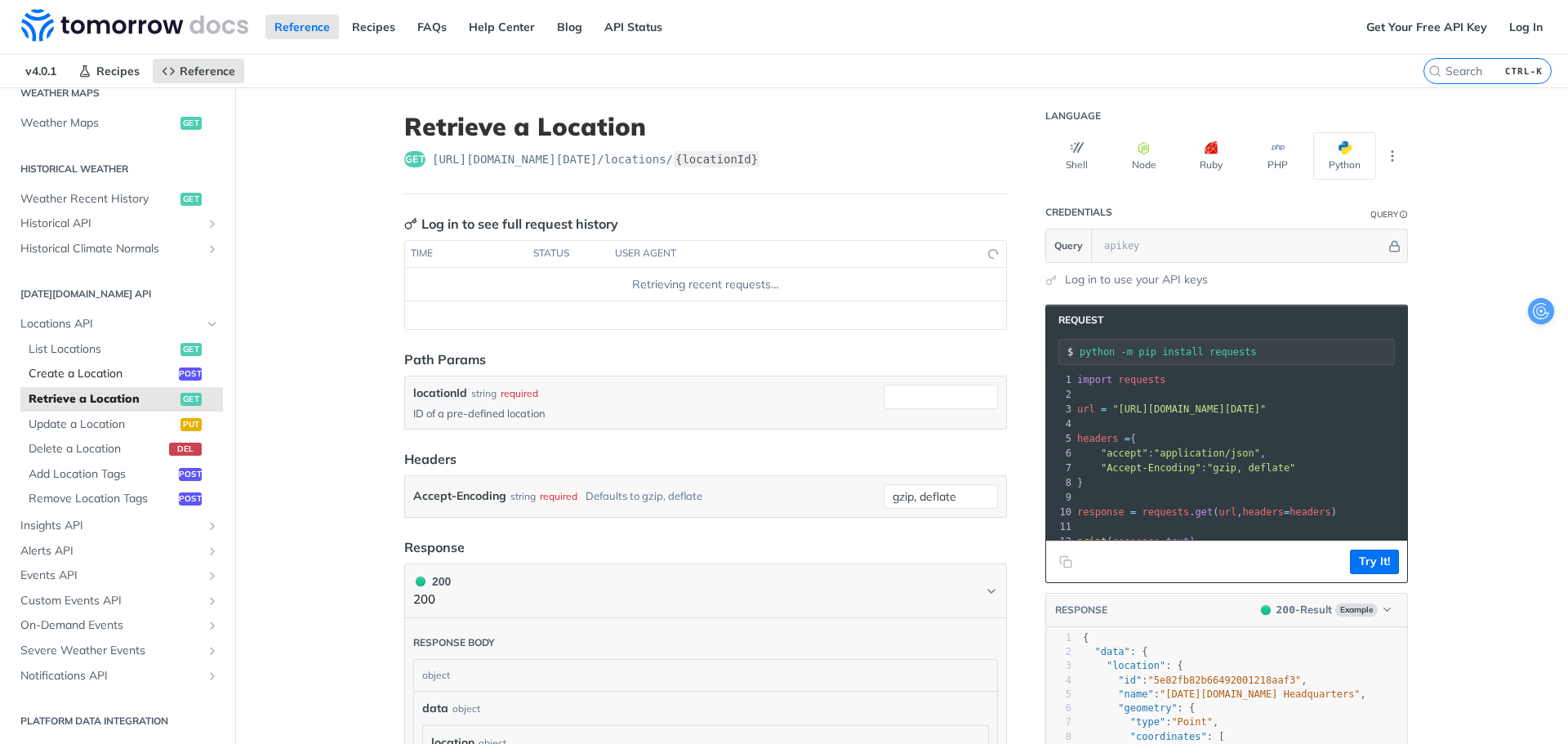
click at [74, 385] on link "Create a Location post" at bounding box center [121, 374] width 202 height 24
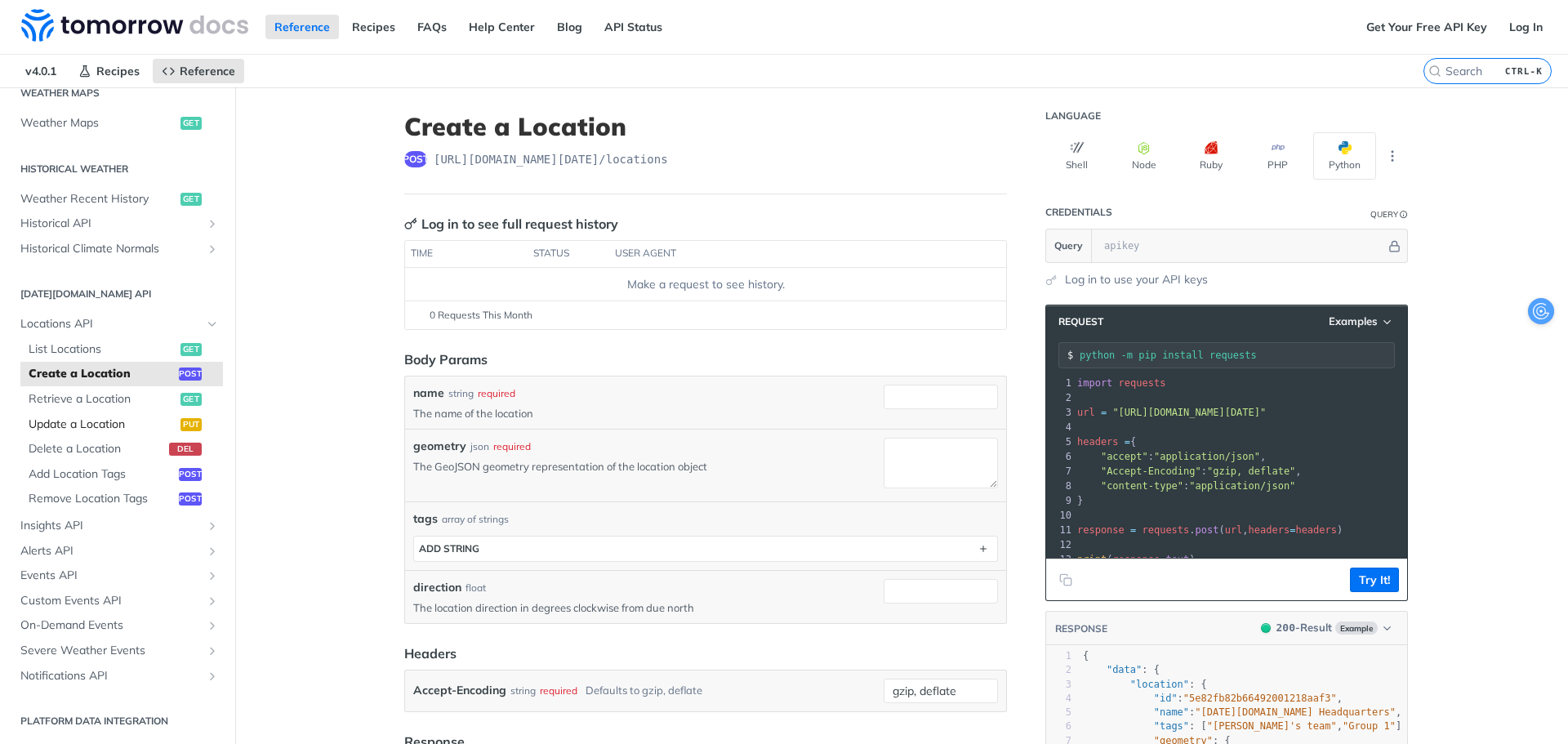
click at [158, 432] on span "Update a Location" at bounding box center [102, 424] width 148 height 16
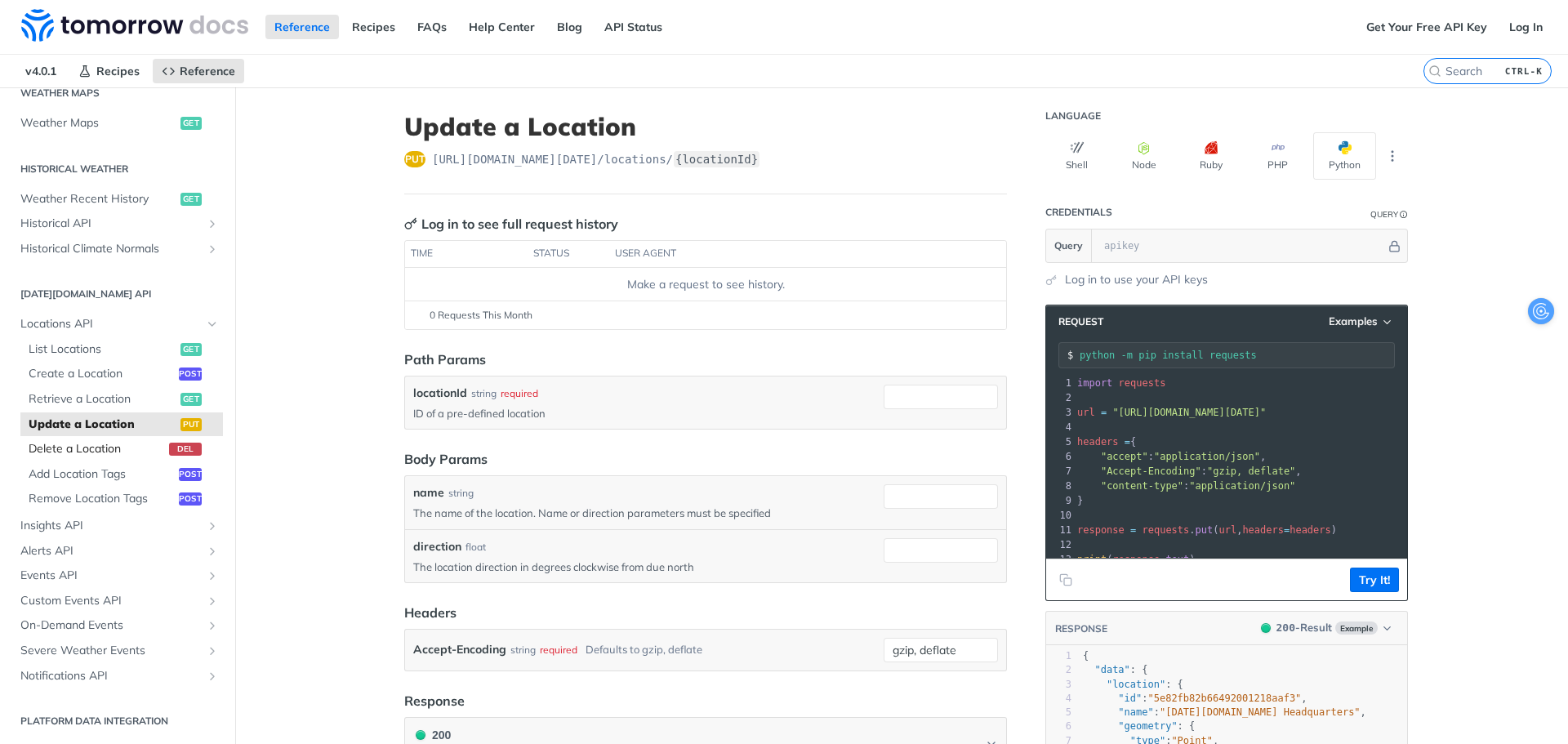
click at [117, 444] on span "Delete a Location" at bounding box center [97, 448] width 136 height 16
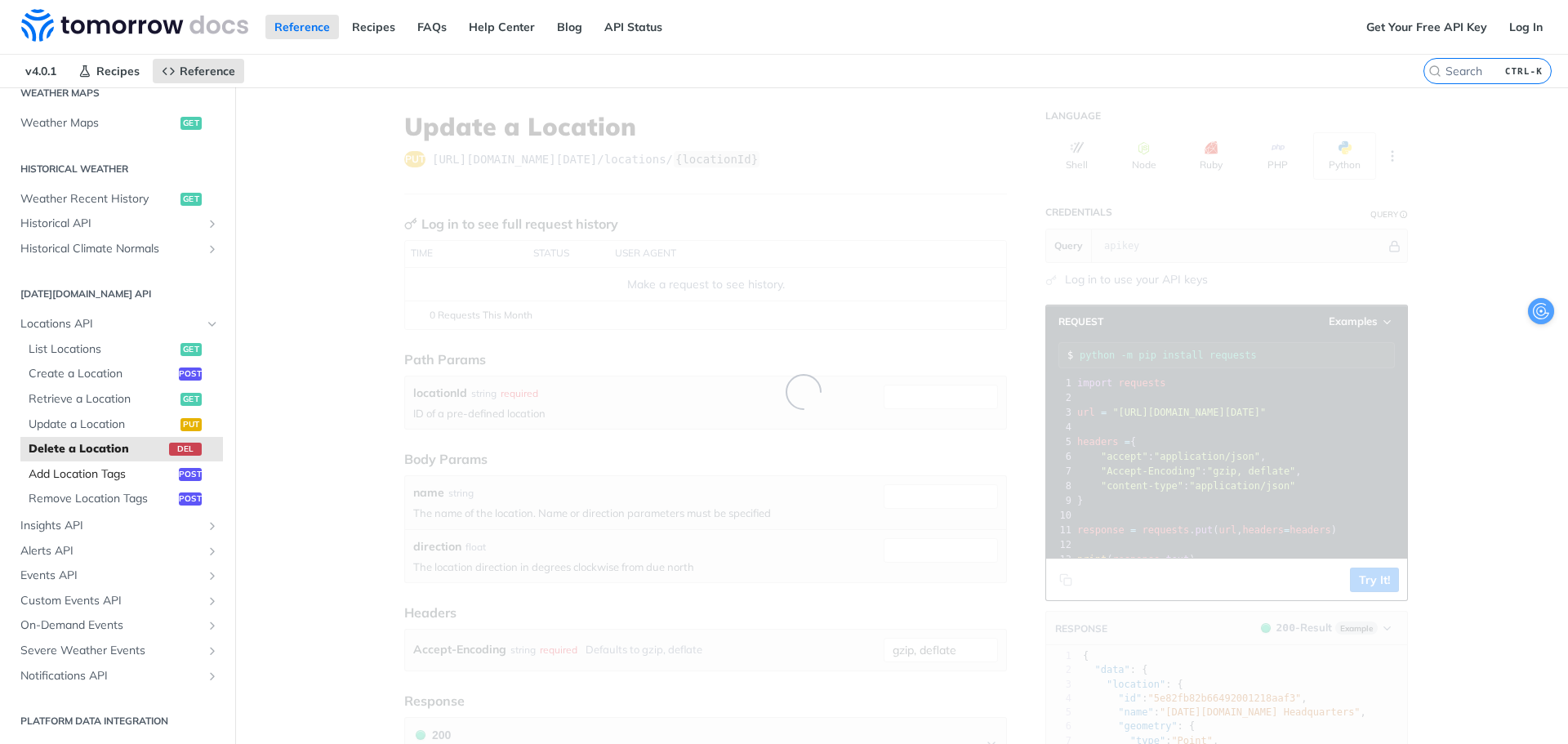
click at [111, 477] on span "Add Location Tags" at bounding box center [102, 474] width 146 height 16
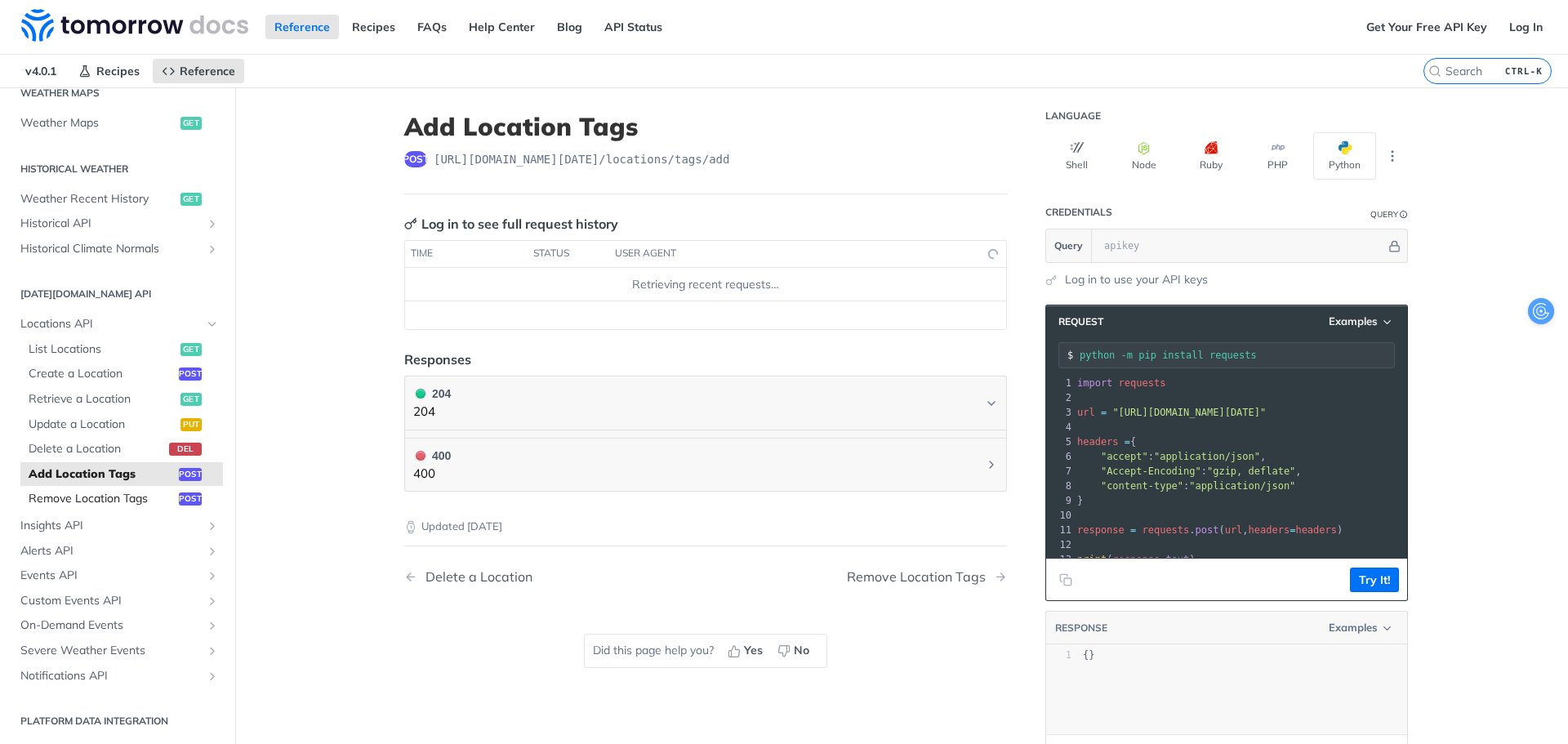
click at [103, 497] on span "Remove Location Tags" at bounding box center [102, 498] width 146 height 16
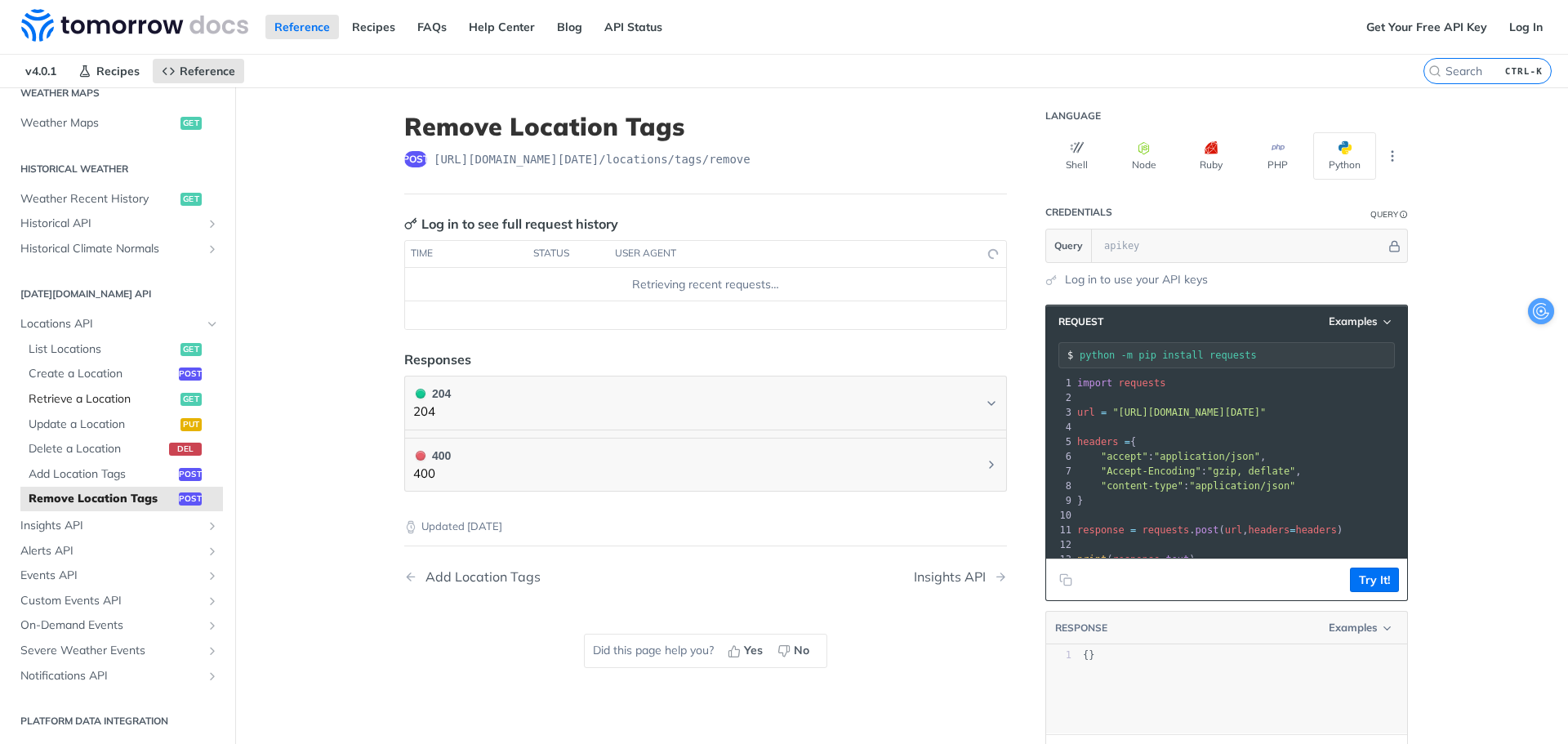
click at [82, 397] on span "Retrieve a Location" at bounding box center [102, 399] width 148 height 16
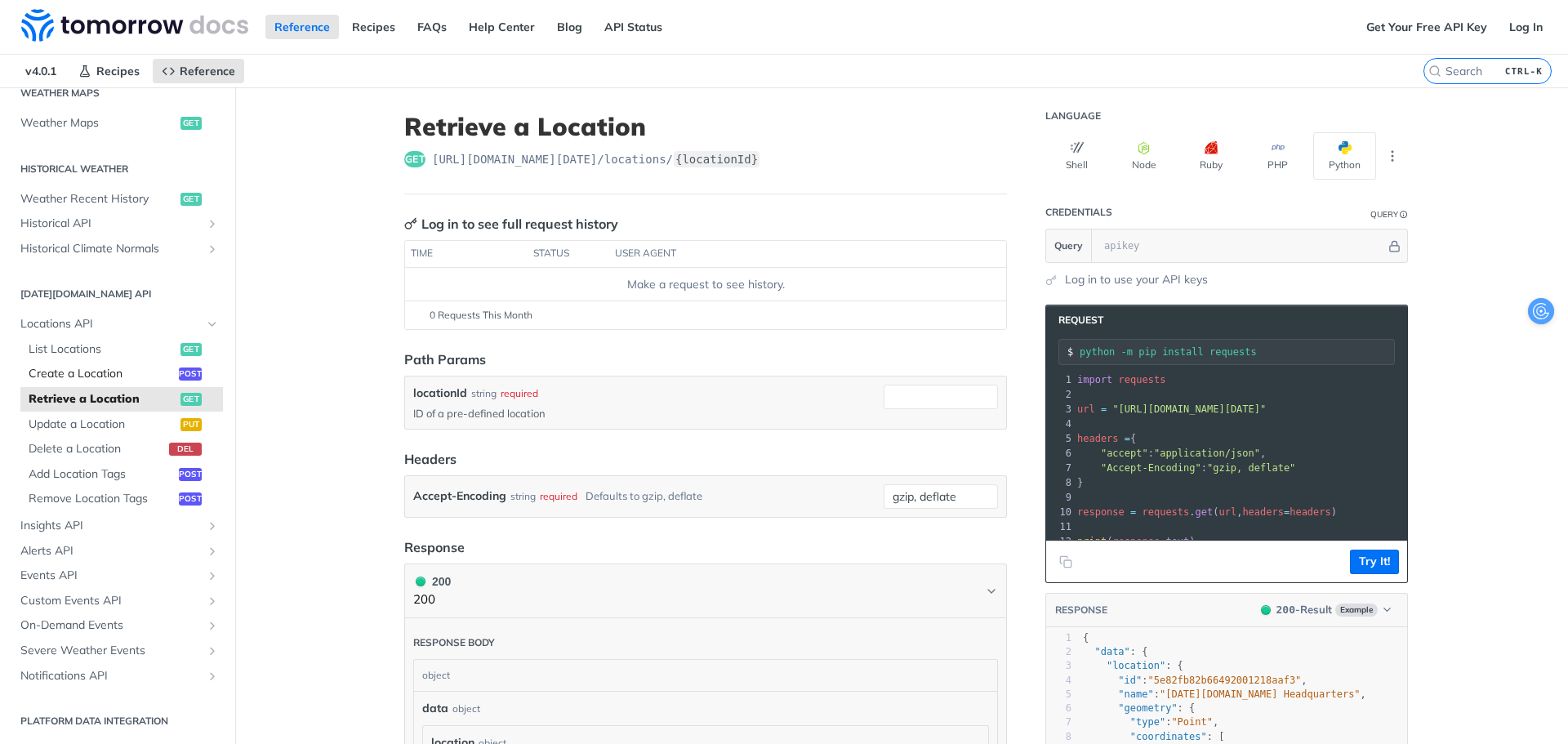
click at [84, 384] on link "Create a Location post" at bounding box center [121, 374] width 202 height 24
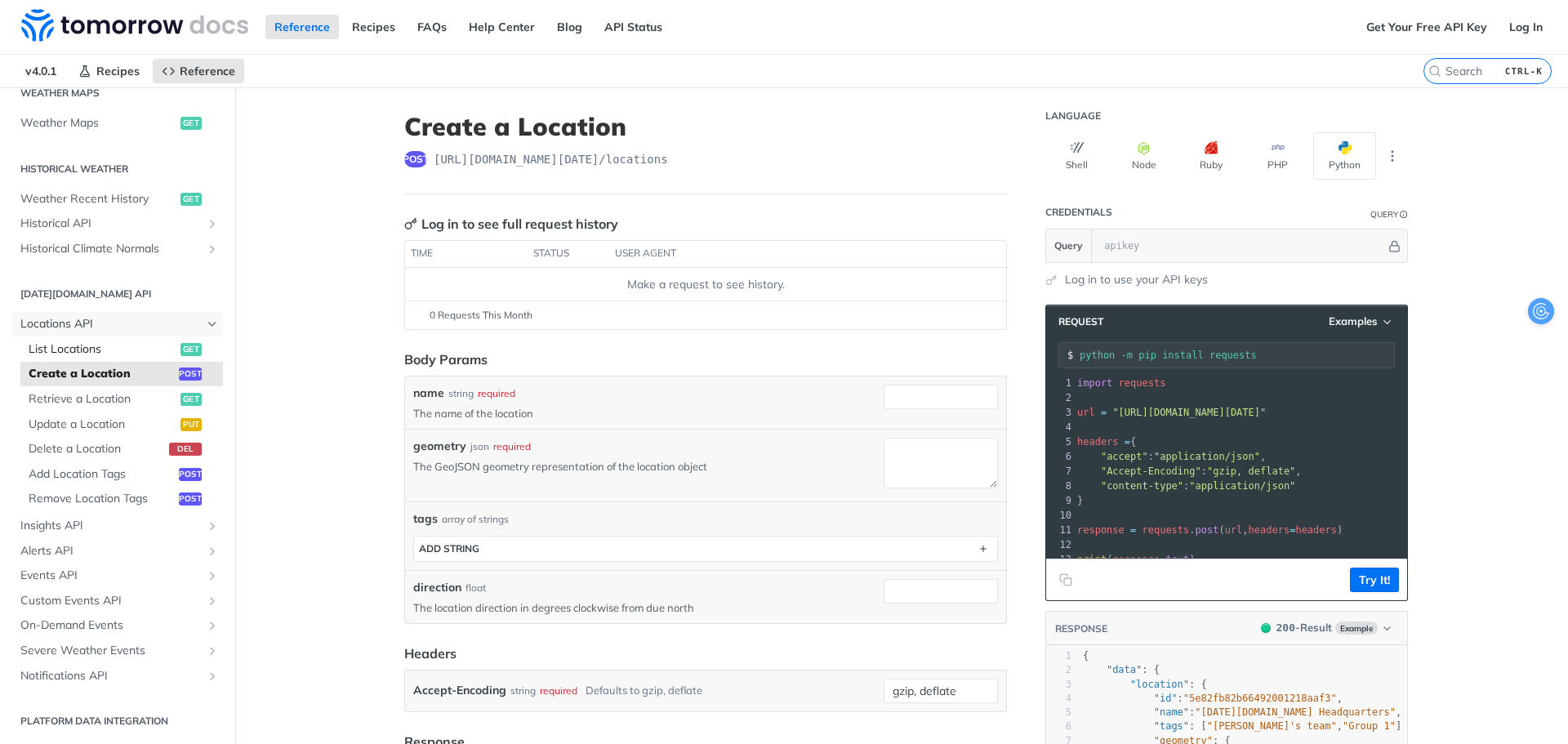
click at [53, 333] on link "Locations API" at bounding box center [118, 323] width 211 height 24
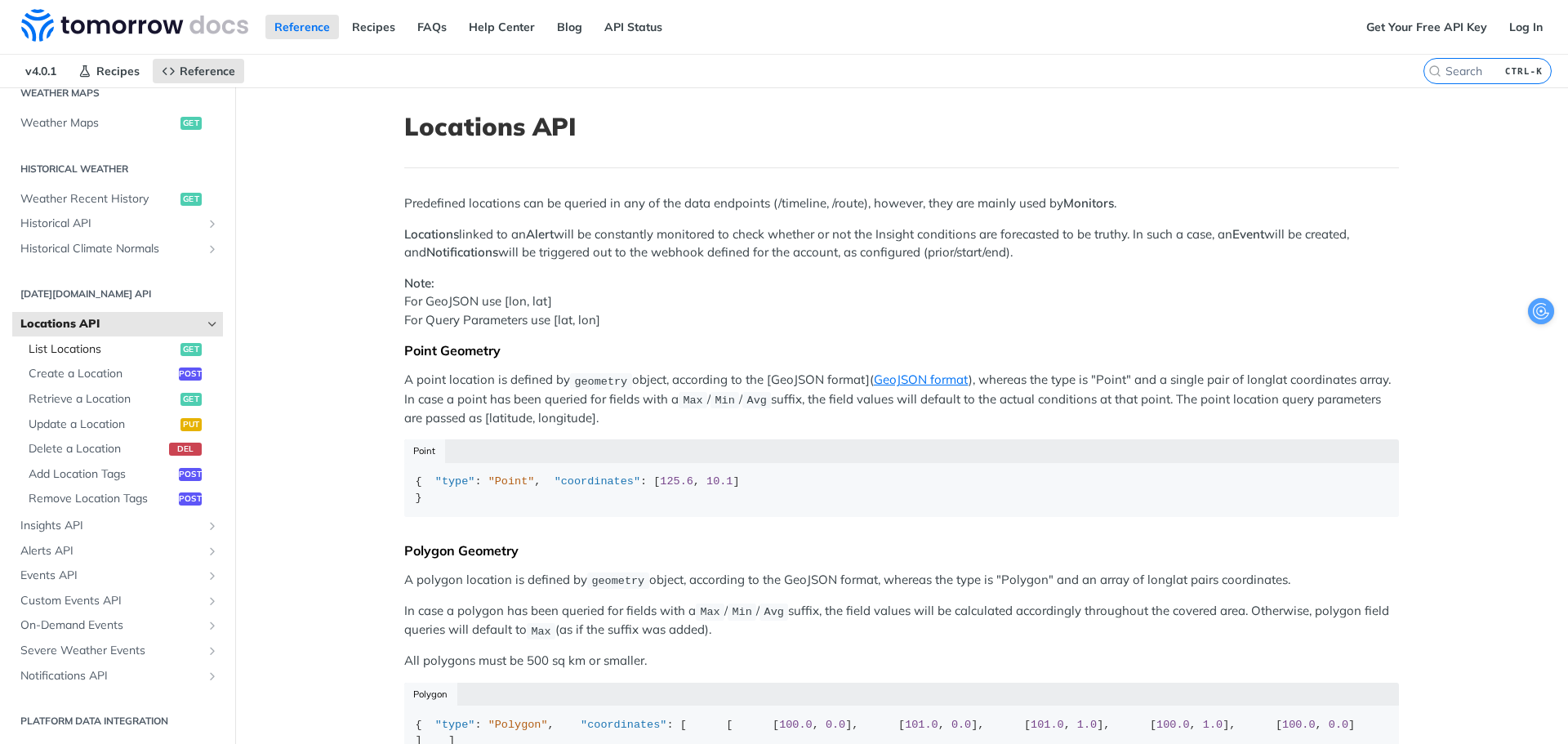
click at [60, 351] on span "List Locations" at bounding box center [102, 348] width 148 height 16
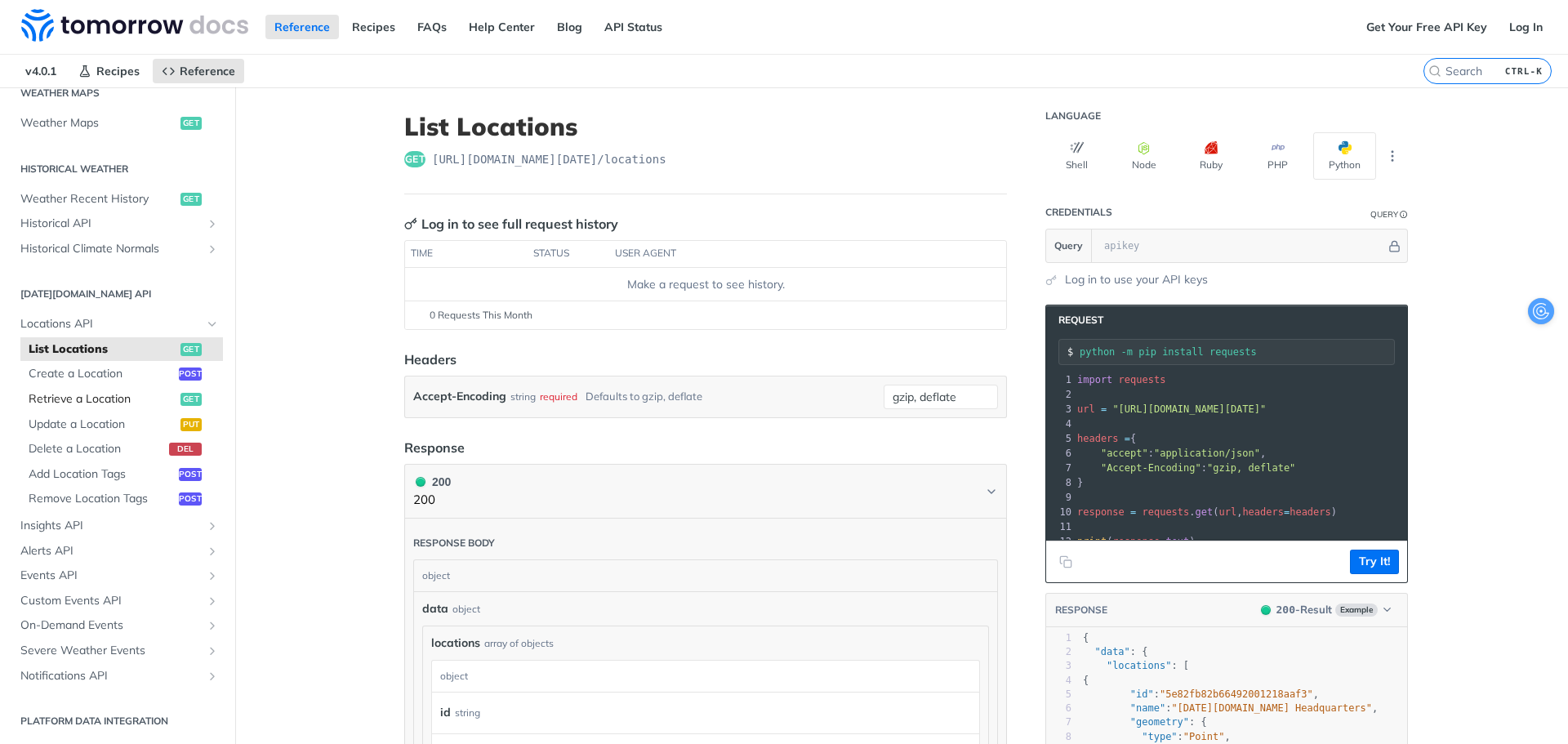
click at [141, 402] on span "Retrieve a Location" at bounding box center [102, 399] width 148 height 16
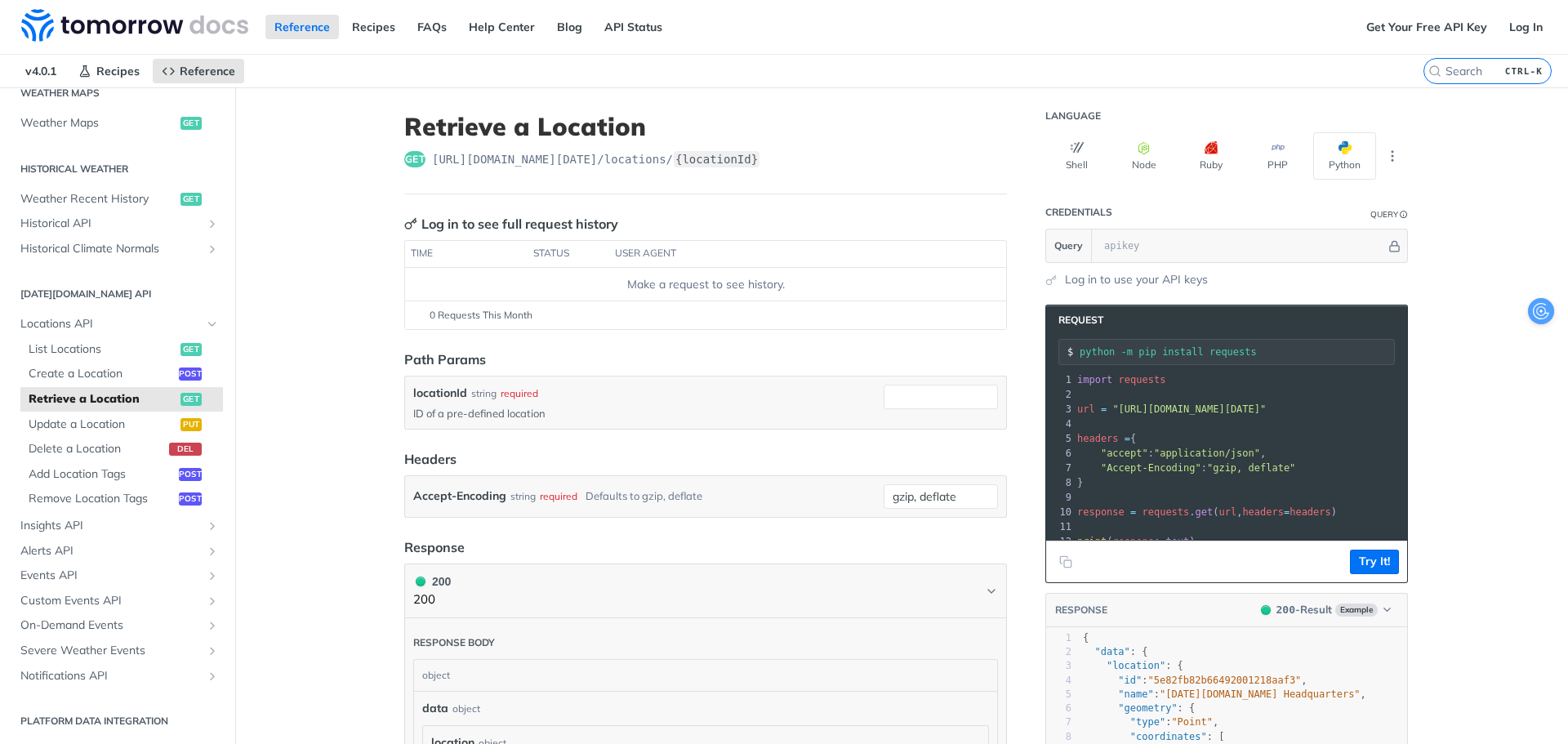
click at [142, 386] on ul "List Locations get Create a Location post Retrieve a Location get Update a Loca…" at bounding box center [121, 424] width 202 height 175
click at [139, 381] on span "Create a Location" at bounding box center [102, 374] width 146 height 16
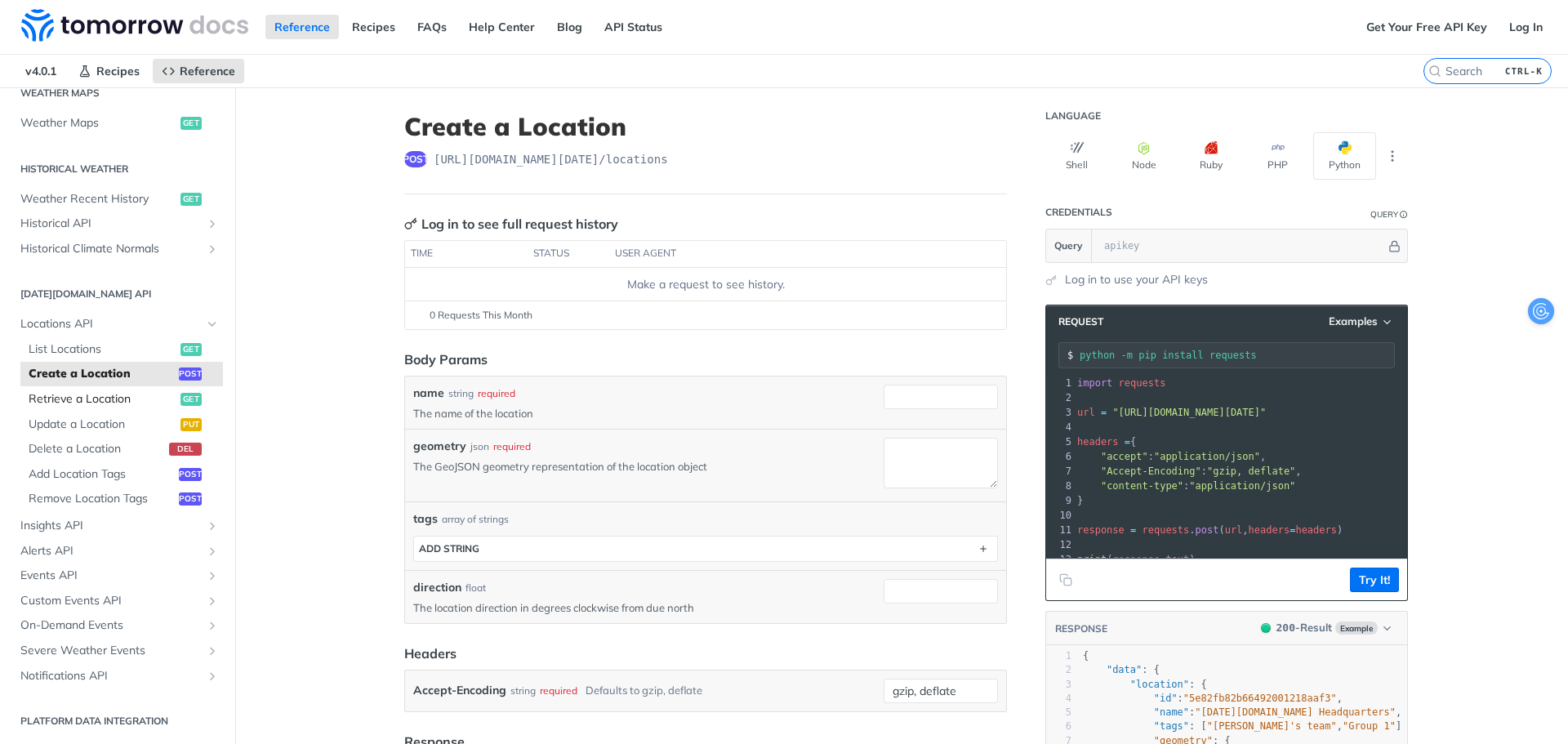
click at [128, 406] on span "Retrieve a Location" at bounding box center [102, 399] width 148 height 16
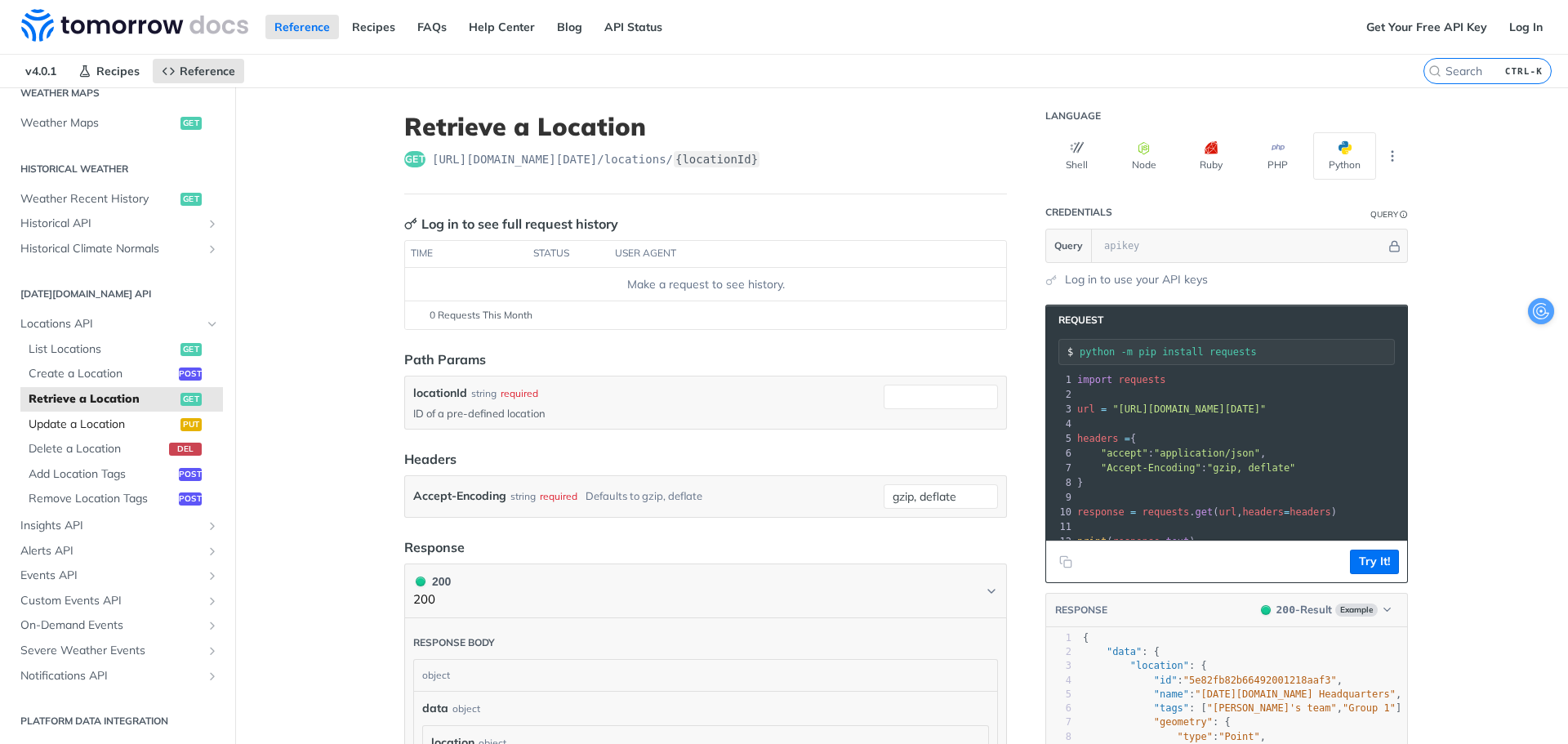
click at [123, 430] on span "Update a Location" at bounding box center [102, 424] width 148 height 16
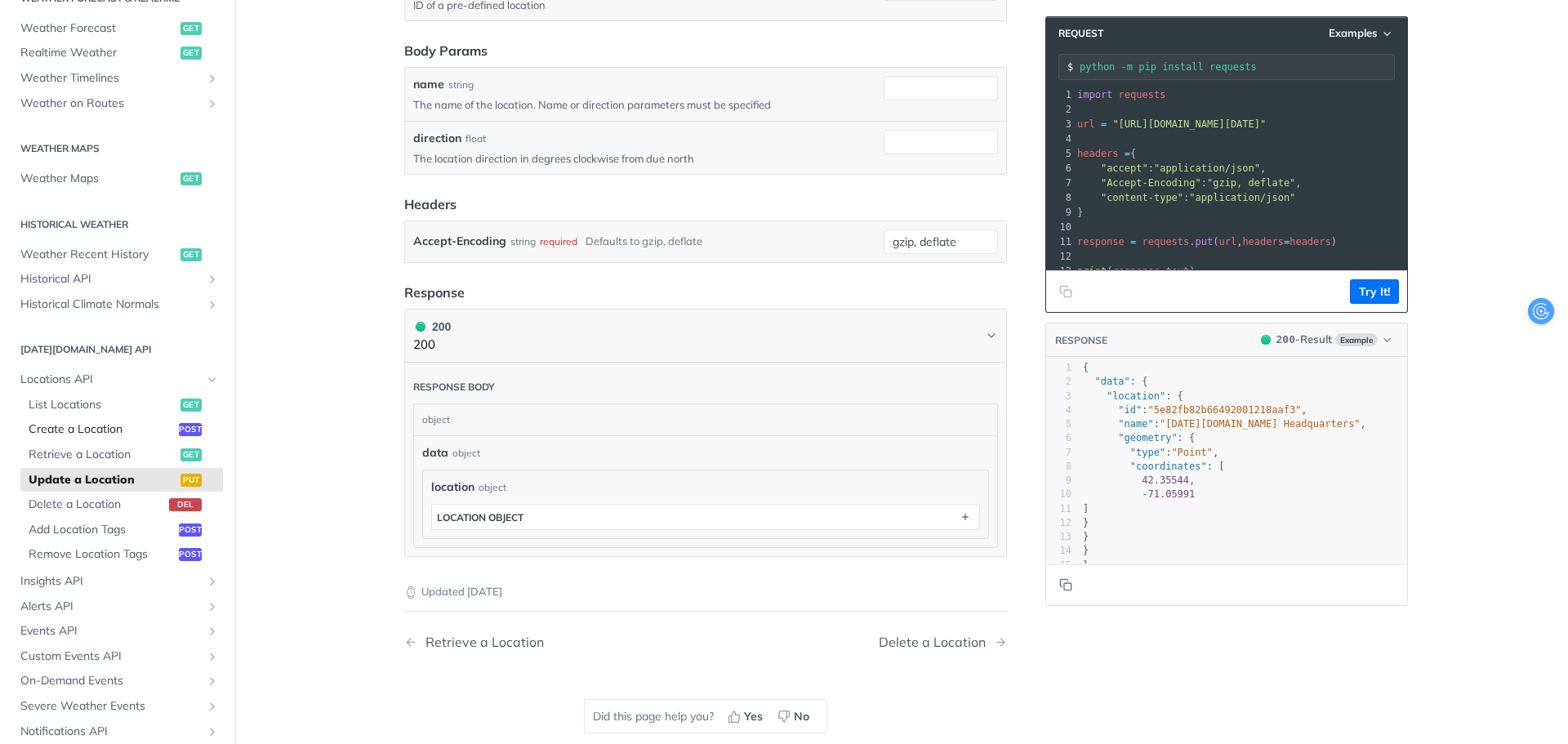
scroll to position [191, 0]
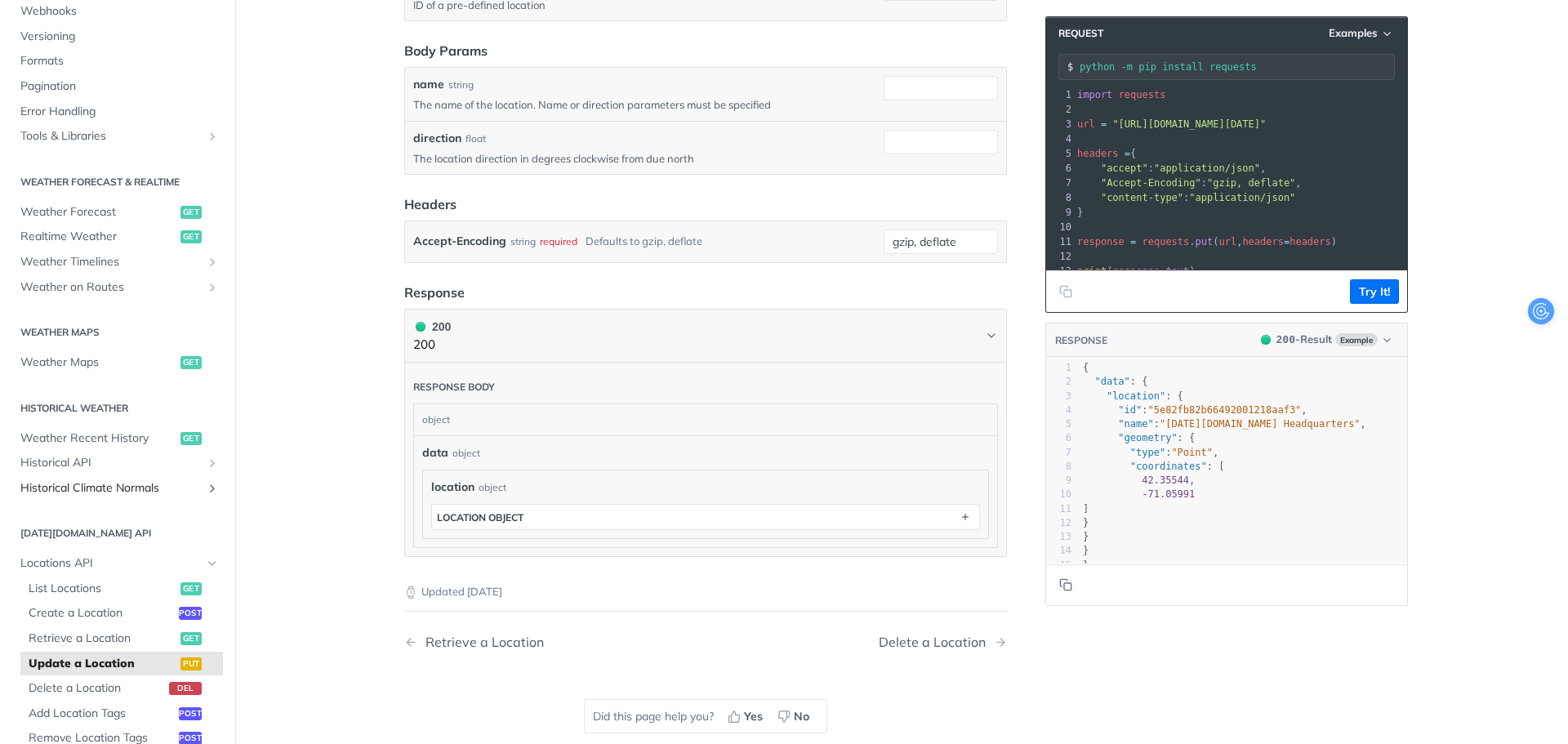
click at [85, 488] on span "Historical Climate Normals" at bounding box center [111, 488] width 181 height 16
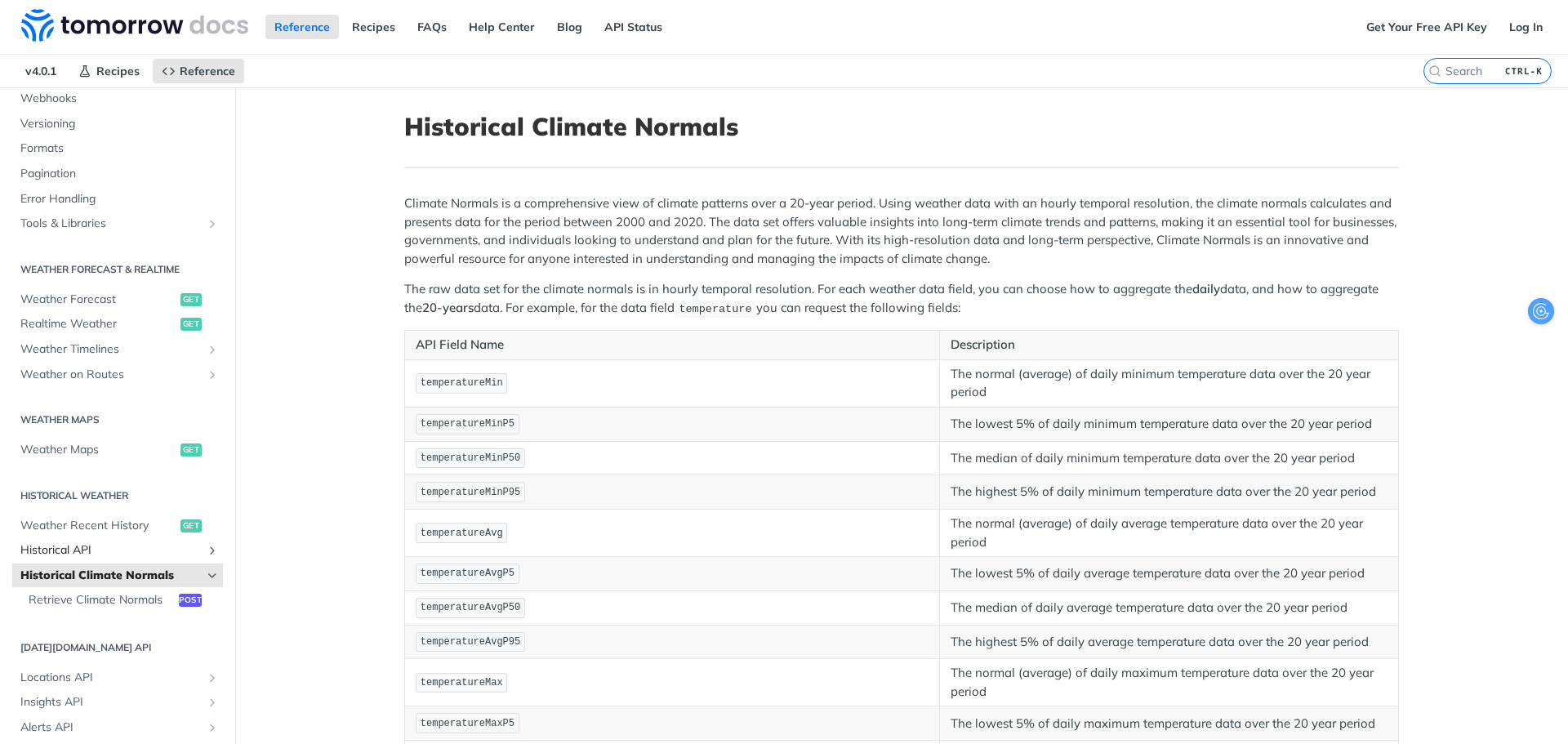
click at [81, 548] on span "Historical API" at bounding box center [111, 550] width 181 height 16
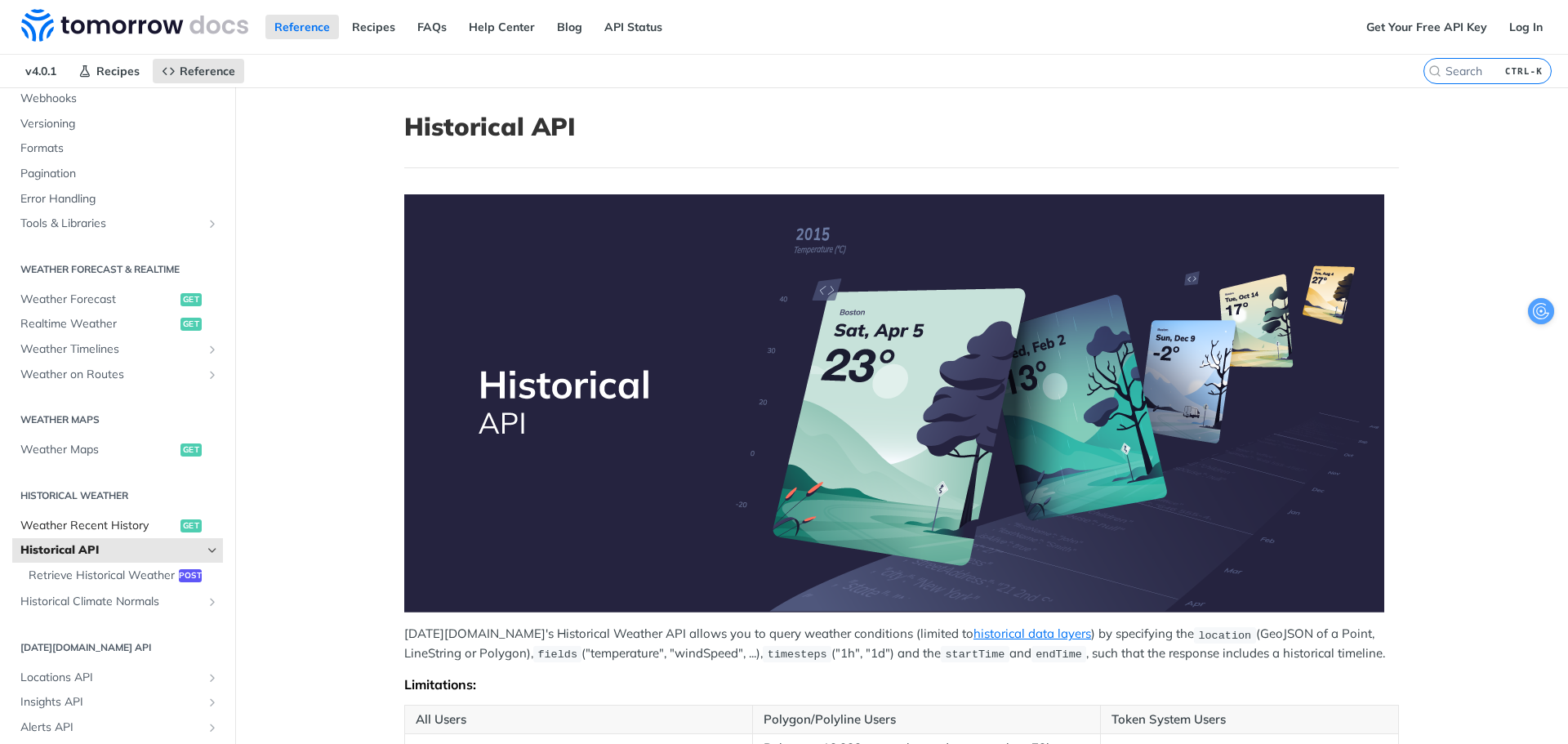
click at [82, 533] on span "Weather Recent History" at bounding box center [98, 526] width 156 height 16
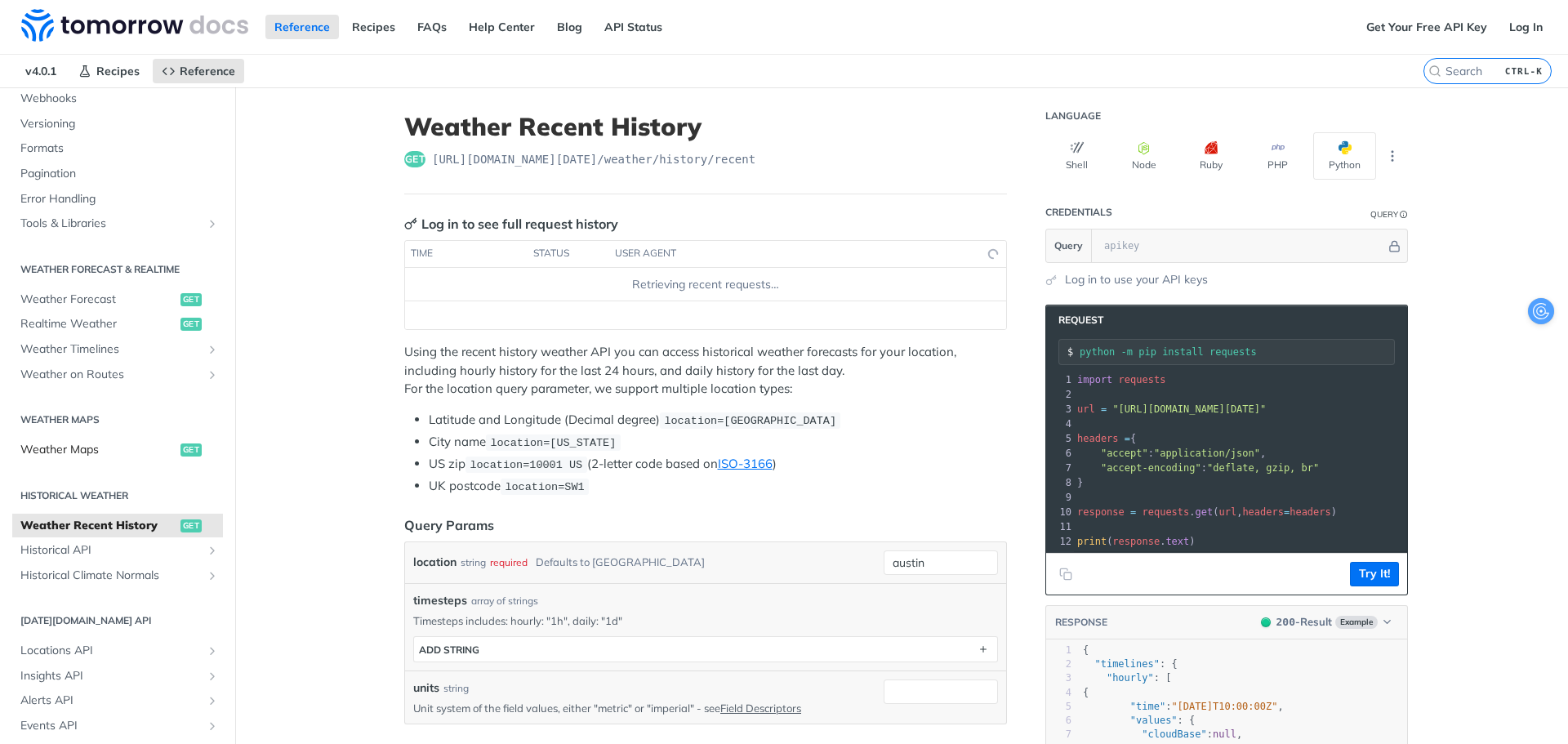
click at [82, 450] on span "Weather Maps" at bounding box center [98, 449] width 156 height 16
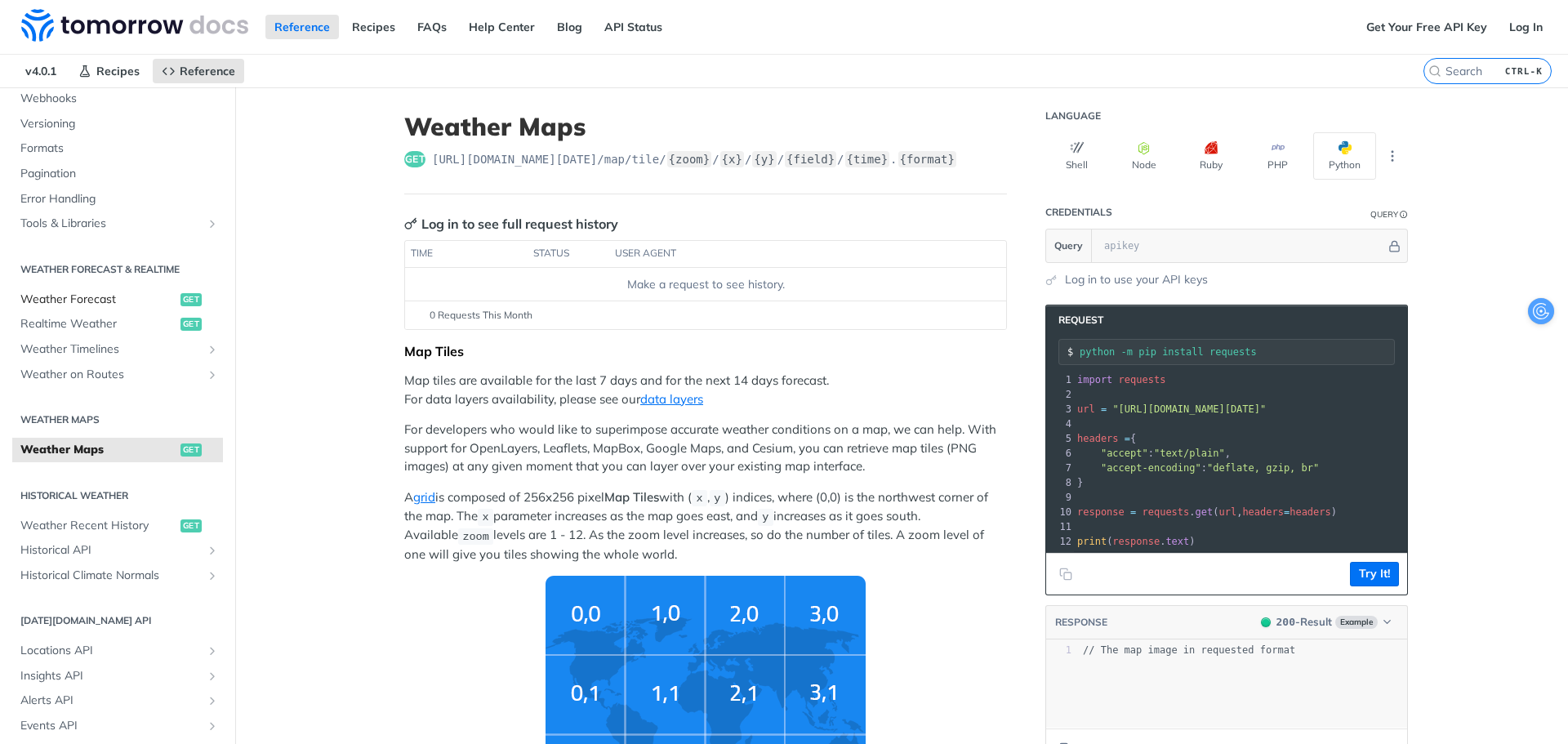
click at [102, 302] on span "Weather Forecast" at bounding box center [98, 299] width 156 height 16
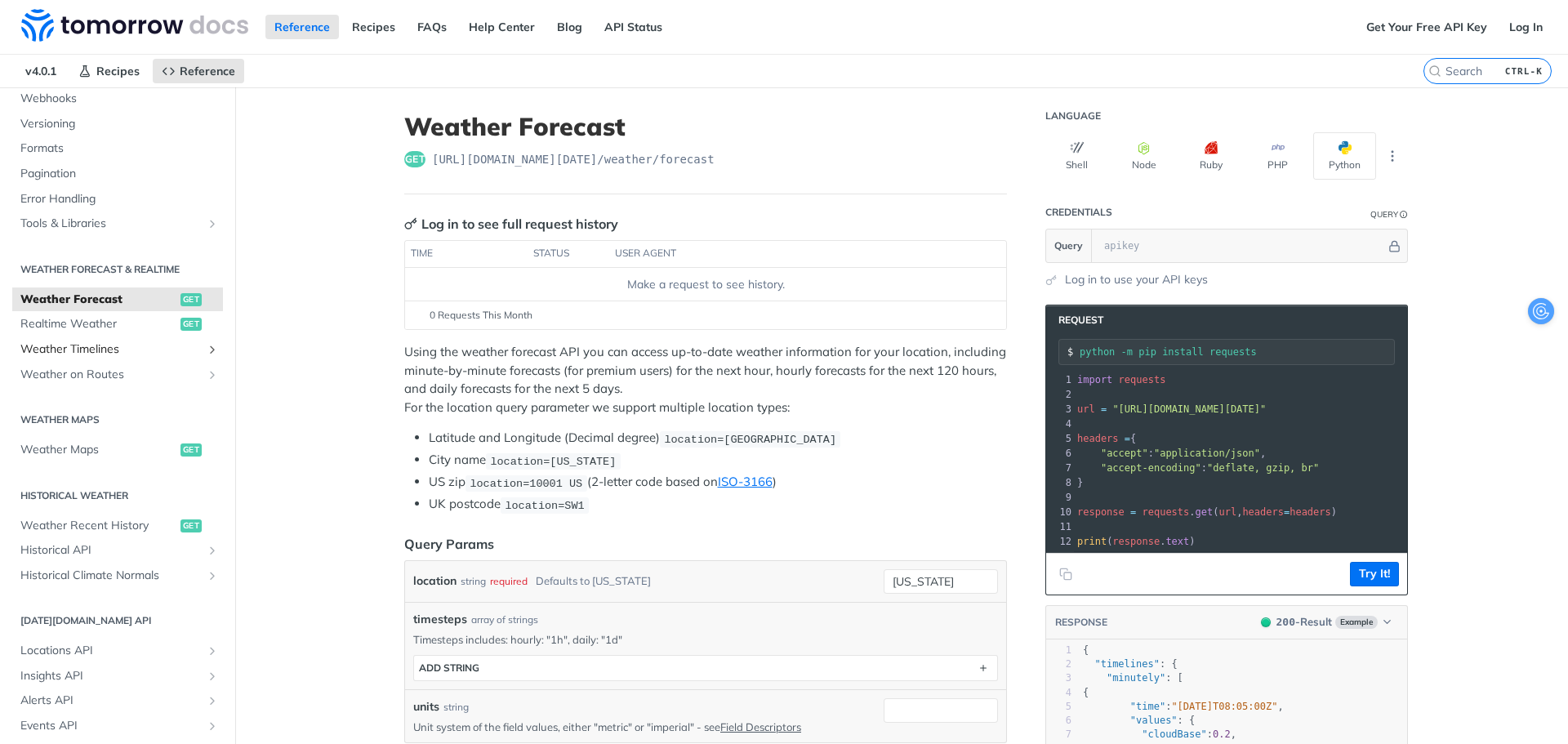
click at [106, 348] on span "Weather Timelines" at bounding box center [111, 348] width 181 height 16
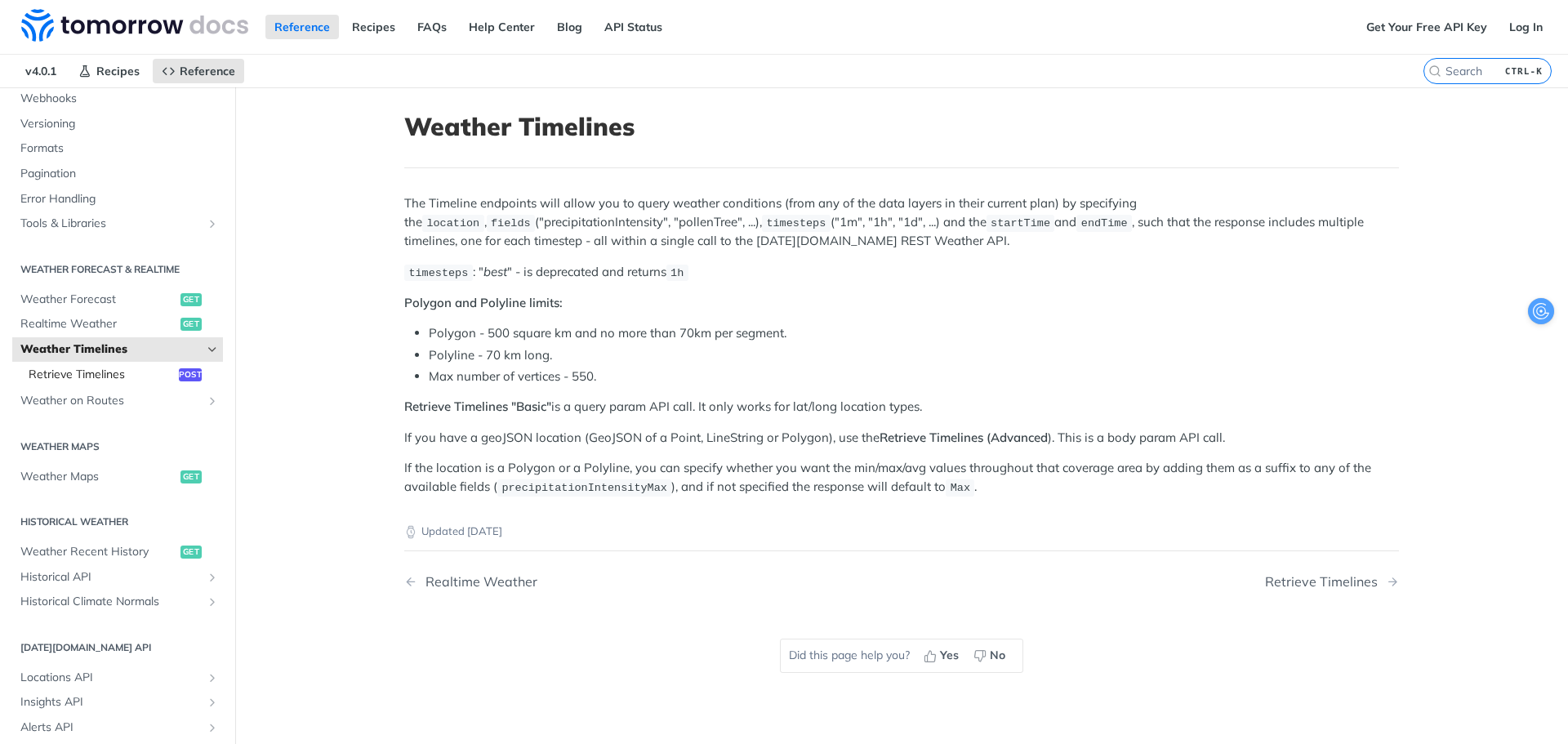
click at [93, 364] on link "Retrieve Timelines post" at bounding box center [121, 375] width 202 height 24
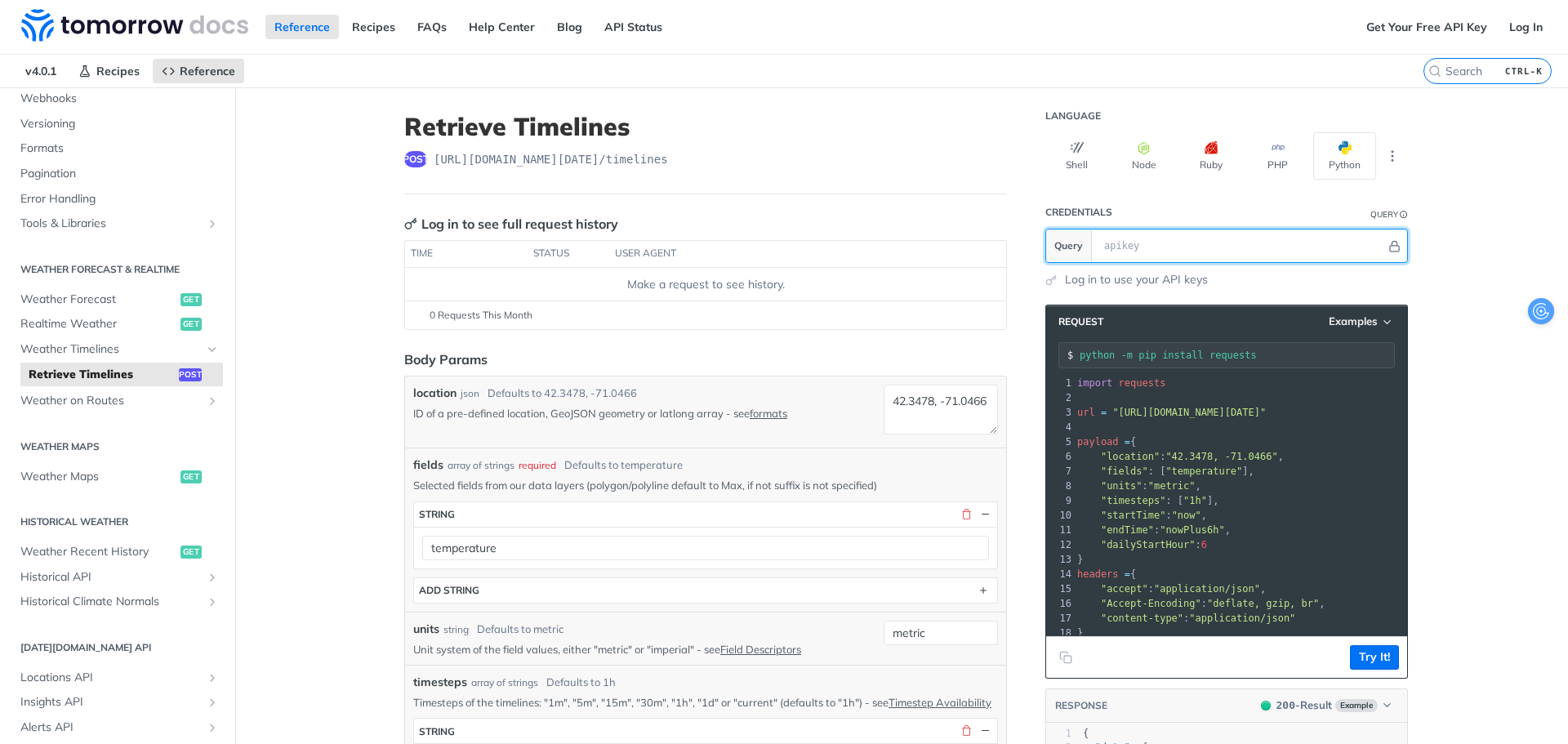
click at [1138, 237] on input "text" at bounding box center [1240, 245] width 290 height 33
paste input "SC9lvWr1n9ShsLZERQTdtg4qLyiLLeh1"
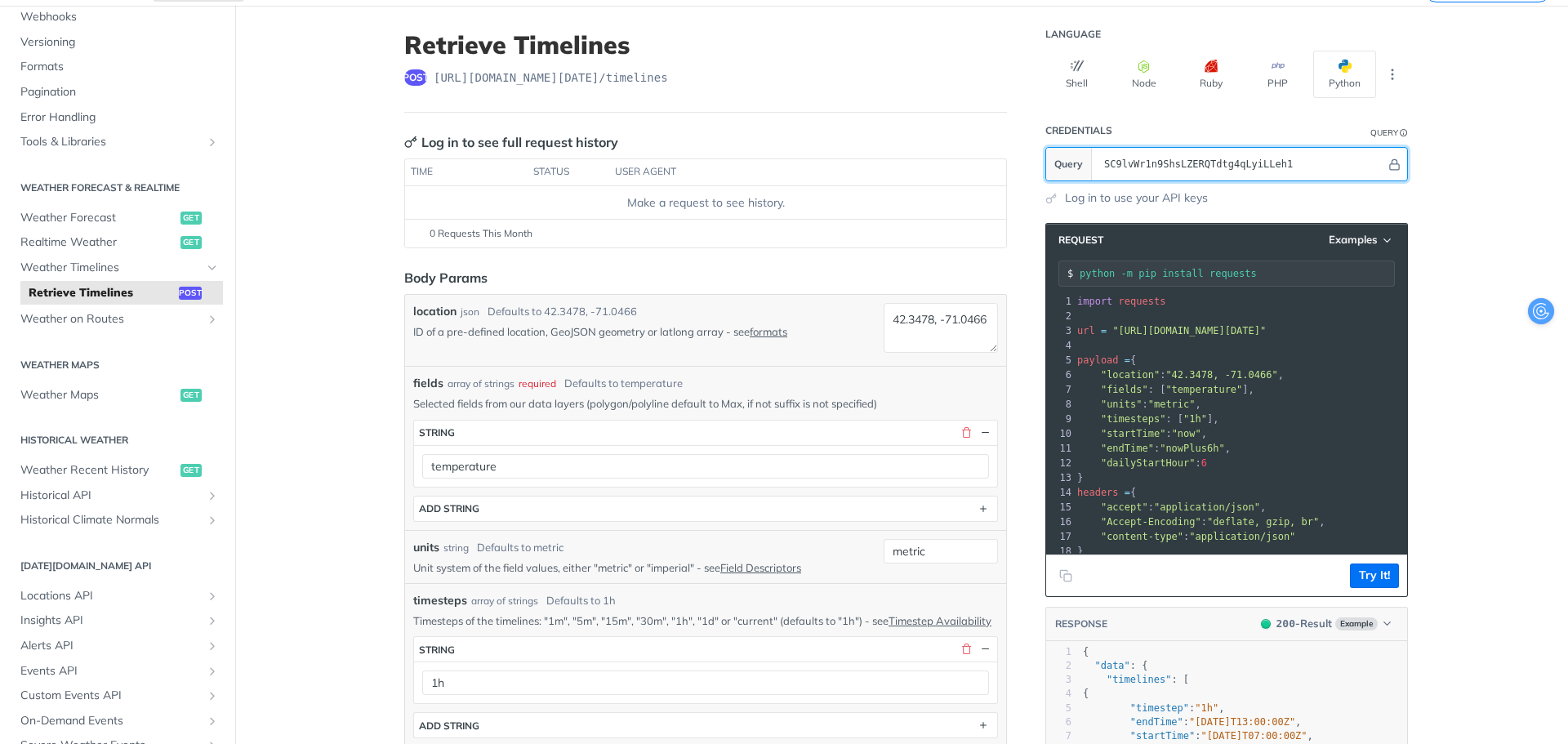
type input "SC9lvWr1n9ShsLZERQTdtg4qLyiLLeh1"
click at [930, 317] on textarea "42.3478, -71.0466" at bounding box center [941, 327] width 114 height 50
drag, startPoint x: 543, startPoint y: 312, endPoint x: 632, endPoint y: 310, distance: 89.0
click at [632, 310] on div "location json Defaults to [GEOGRAPHIC_DATA]" at bounding box center [645, 312] width 464 height 17
click at [616, 312] on div "Defaults to 42.3478, -71.0466" at bounding box center [563, 312] width 149 height 16
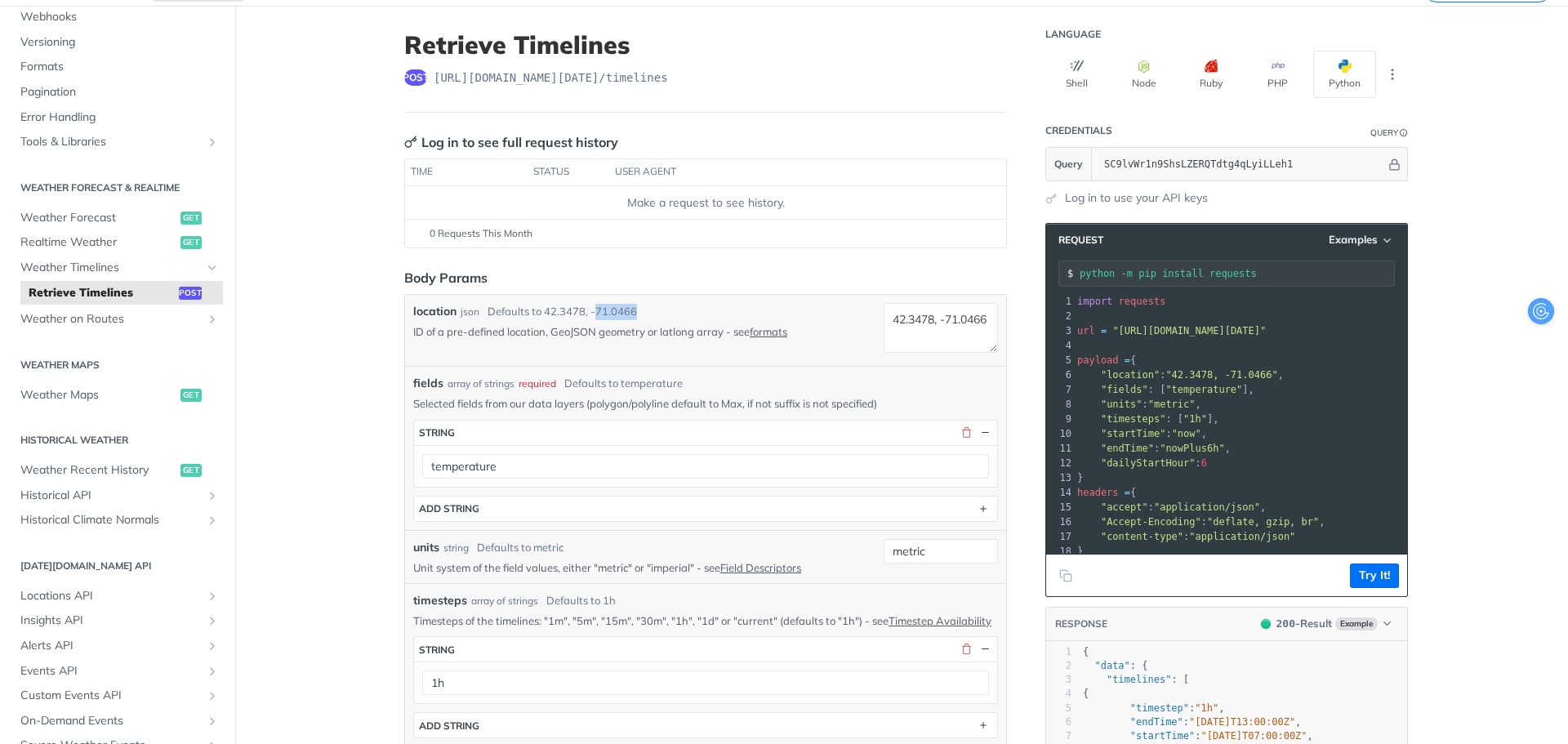
click at [616, 312] on div "Defaults to 42.3478, -71.0466" at bounding box center [563, 312] width 149 height 16
click at [632, 313] on div "location json Defaults to [GEOGRAPHIC_DATA]" at bounding box center [645, 312] width 464 height 17
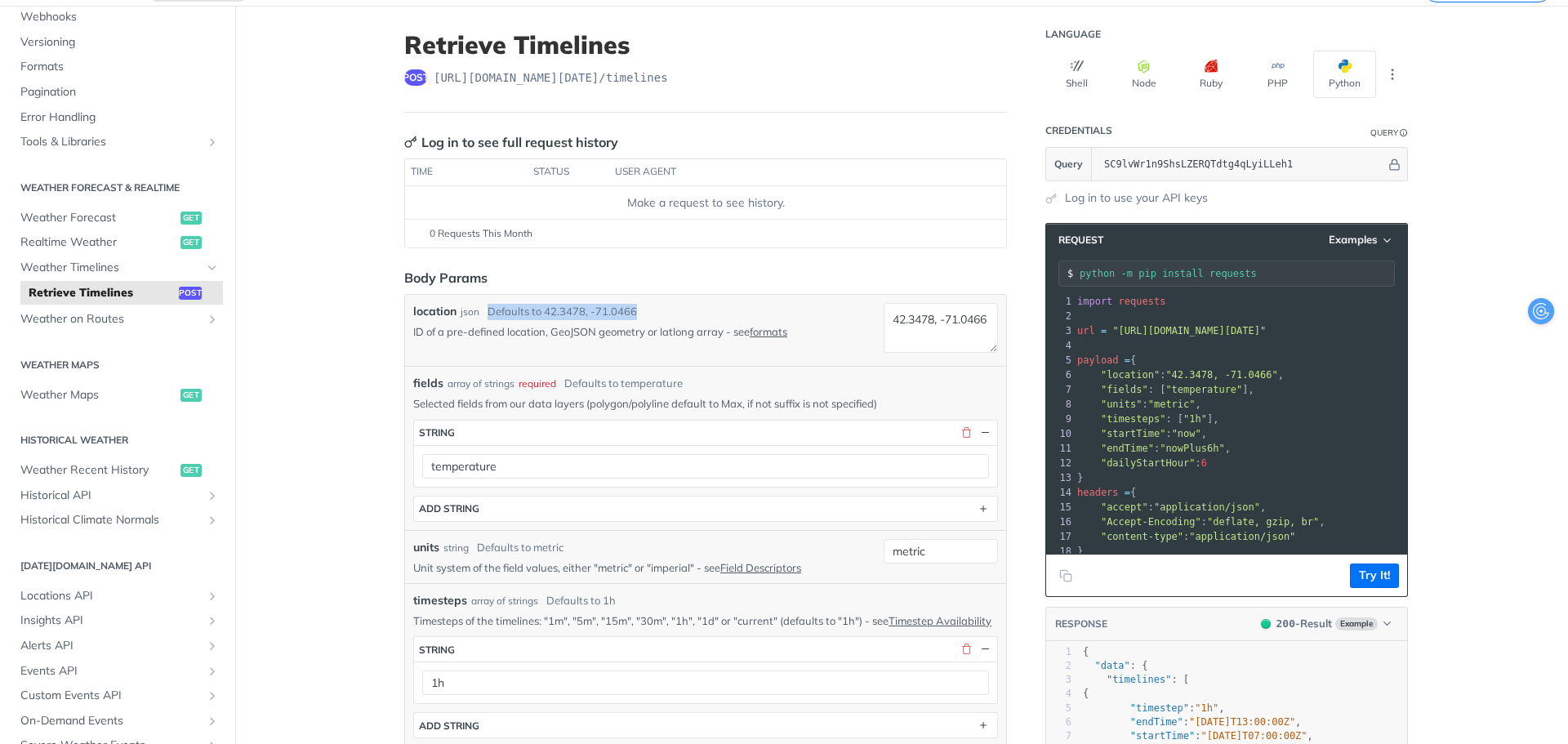
drag, startPoint x: 632, startPoint y: 313, endPoint x: 611, endPoint y: 313, distance: 21.0
click at [611, 313] on div "location json Defaults to [GEOGRAPHIC_DATA]" at bounding box center [645, 312] width 464 height 17
click at [600, 315] on div "Defaults to 42.3478, -71.0466" at bounding box center [563, 312] width 149 height 16
drag, startPoint x: 537, startPoint y: 312, endPoint x: 632, endPoint y: 315, distance: 95.0
click at [647, 315] on div "location json Defaults to [GEOGRAPHIC_DATA]" at bounding box center [645, 312] width 464 height 17
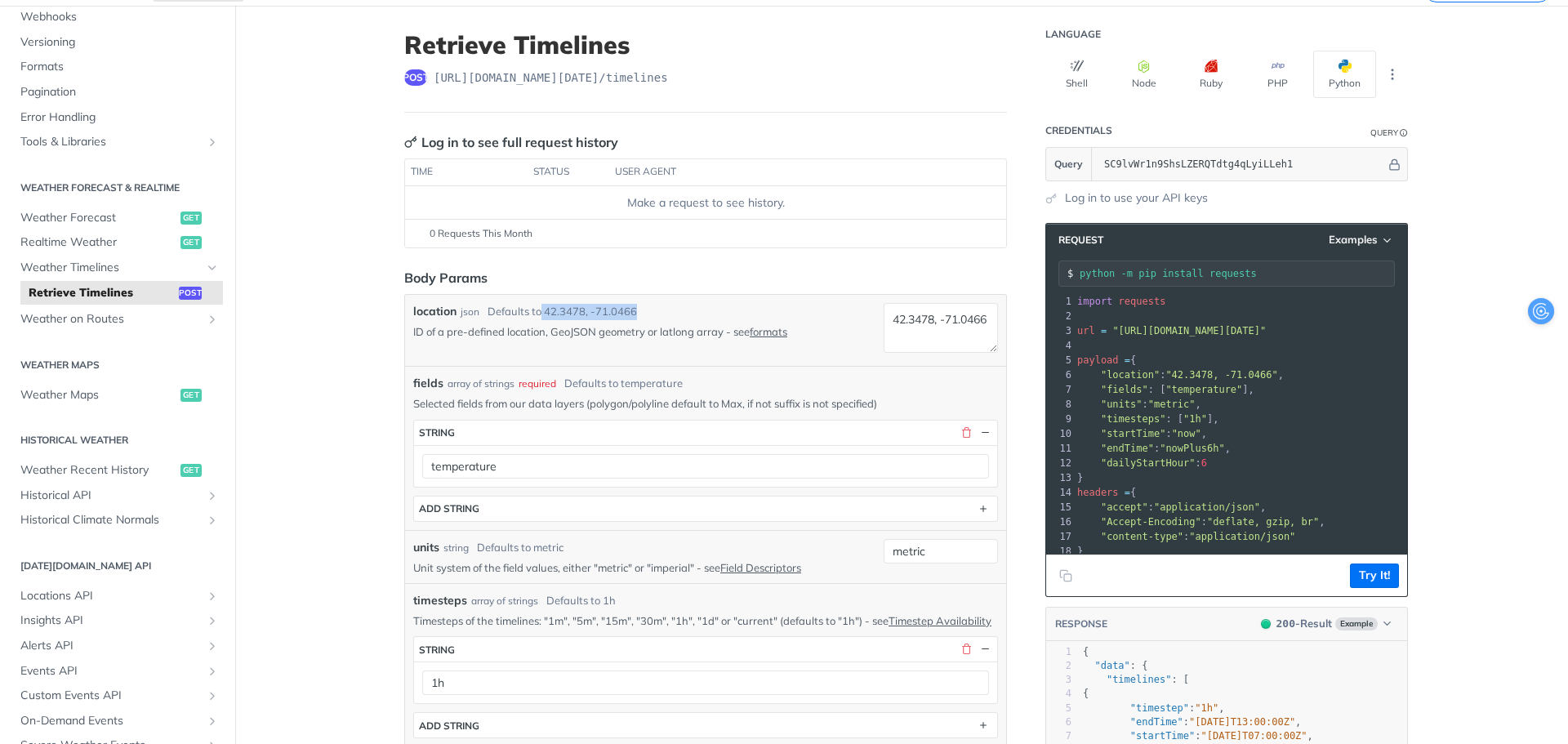
copy div "42.3478, -71.0466"
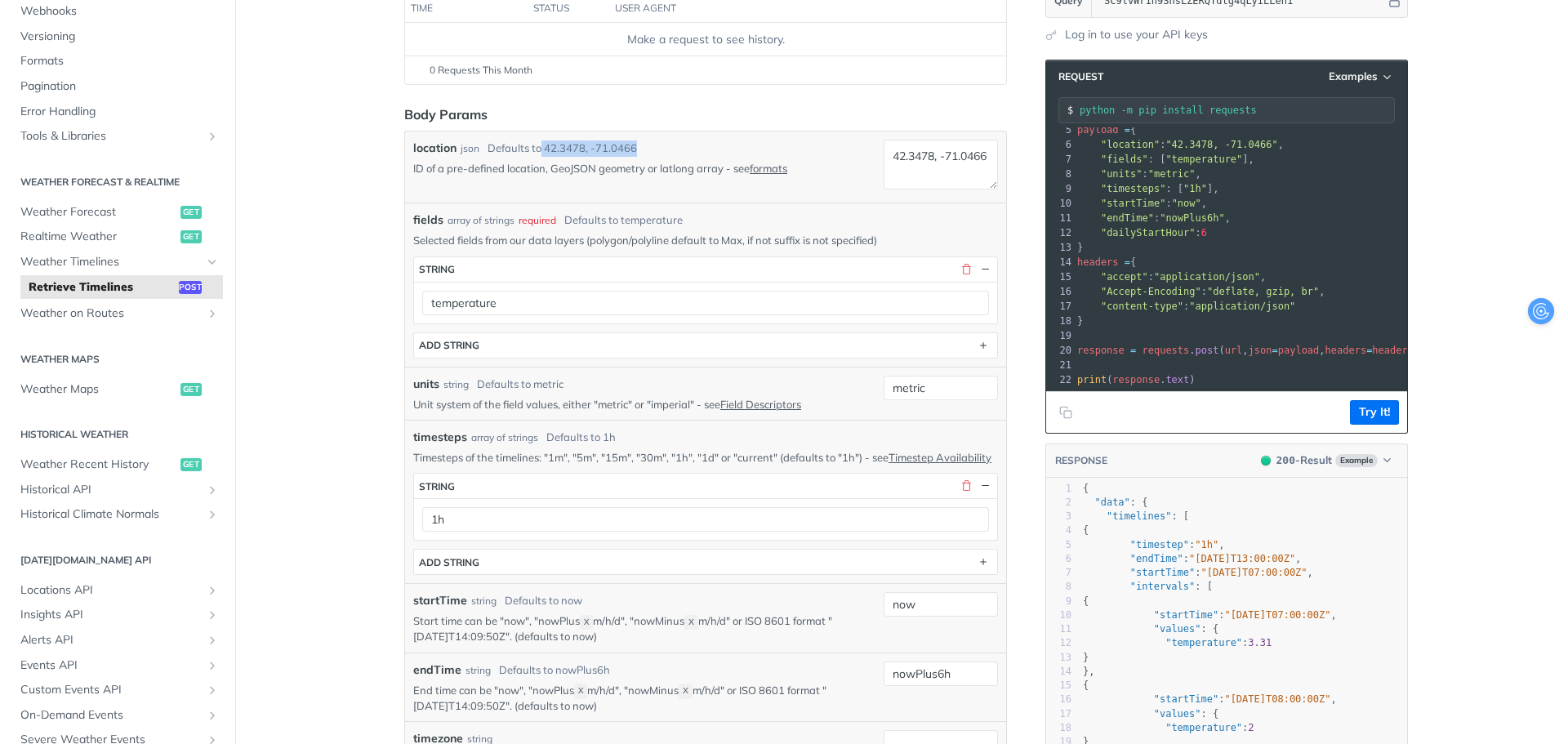
scroll to position [0, 0]
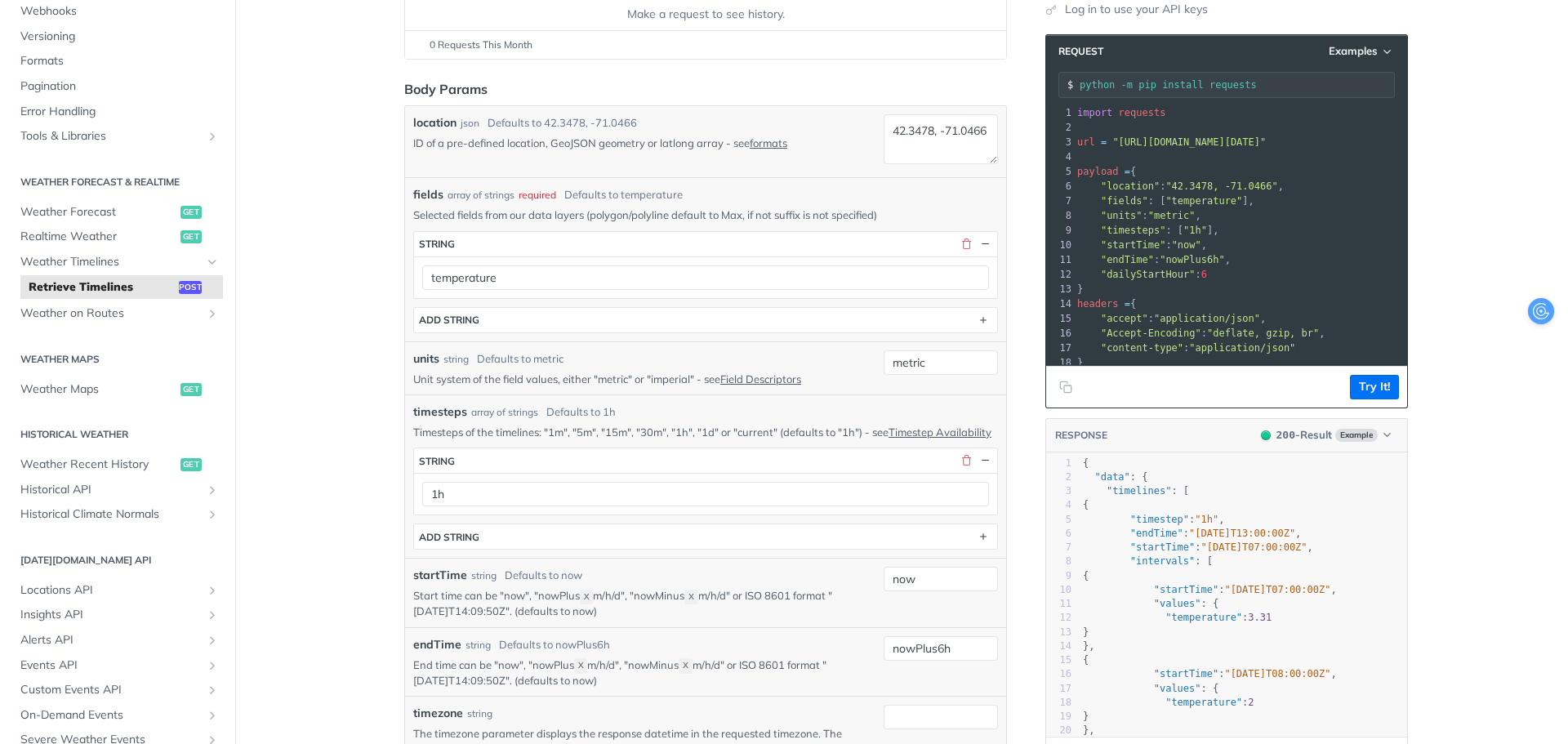
scroll to position [245, 0]
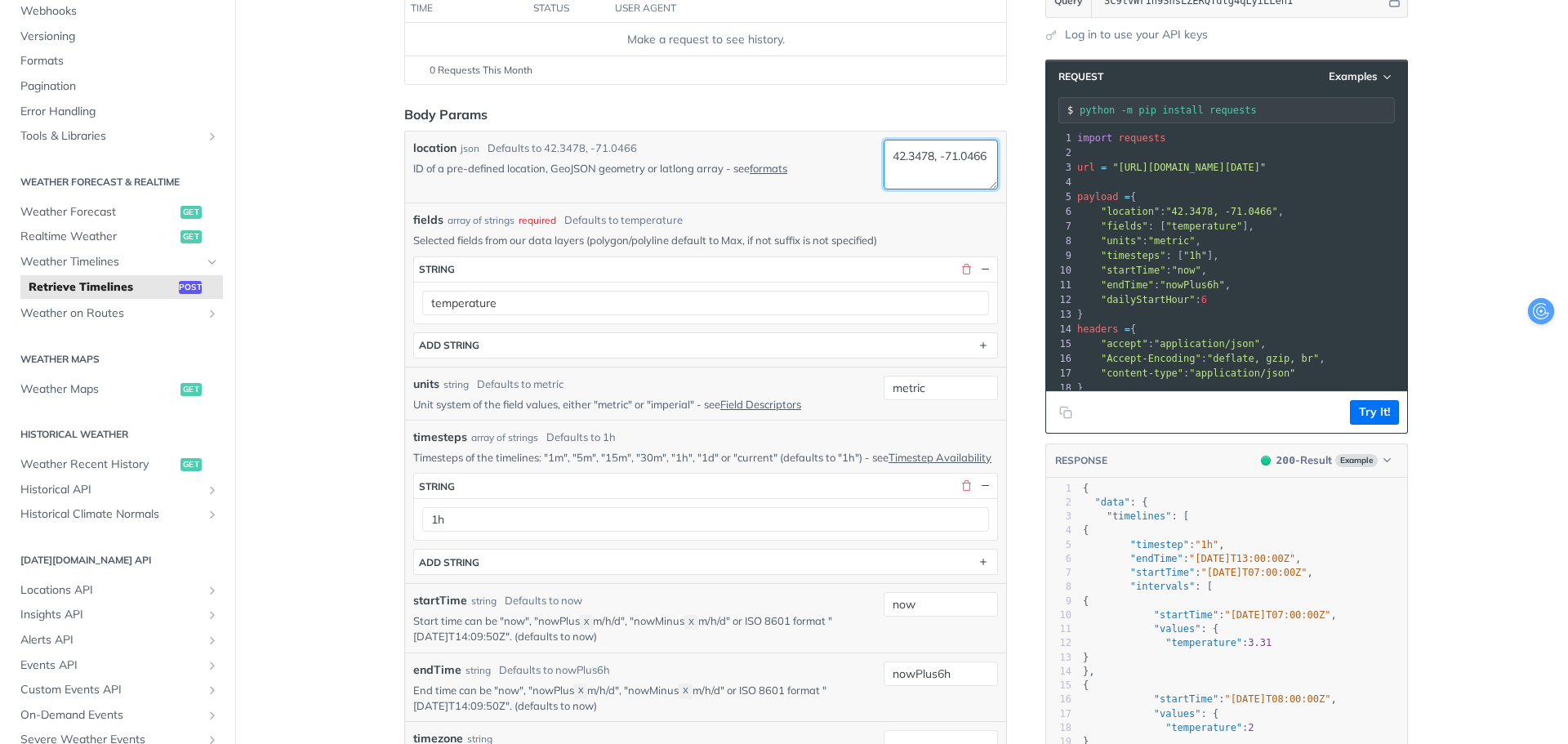
click at [955, 172] on textarea "42.3478, -71.0466" at bounding box center [941, 164] width 114 height 50
drag, startPoint x: 955, startPoint y: 172, endPoint x: 882, endPoint y: 149, distance: 76.5
click at [884, 149] on textarea "42.3478, -71.0466" at bounding box center [941, 164] width 114 height 50
paste textarea "30.880476,-96.60218"
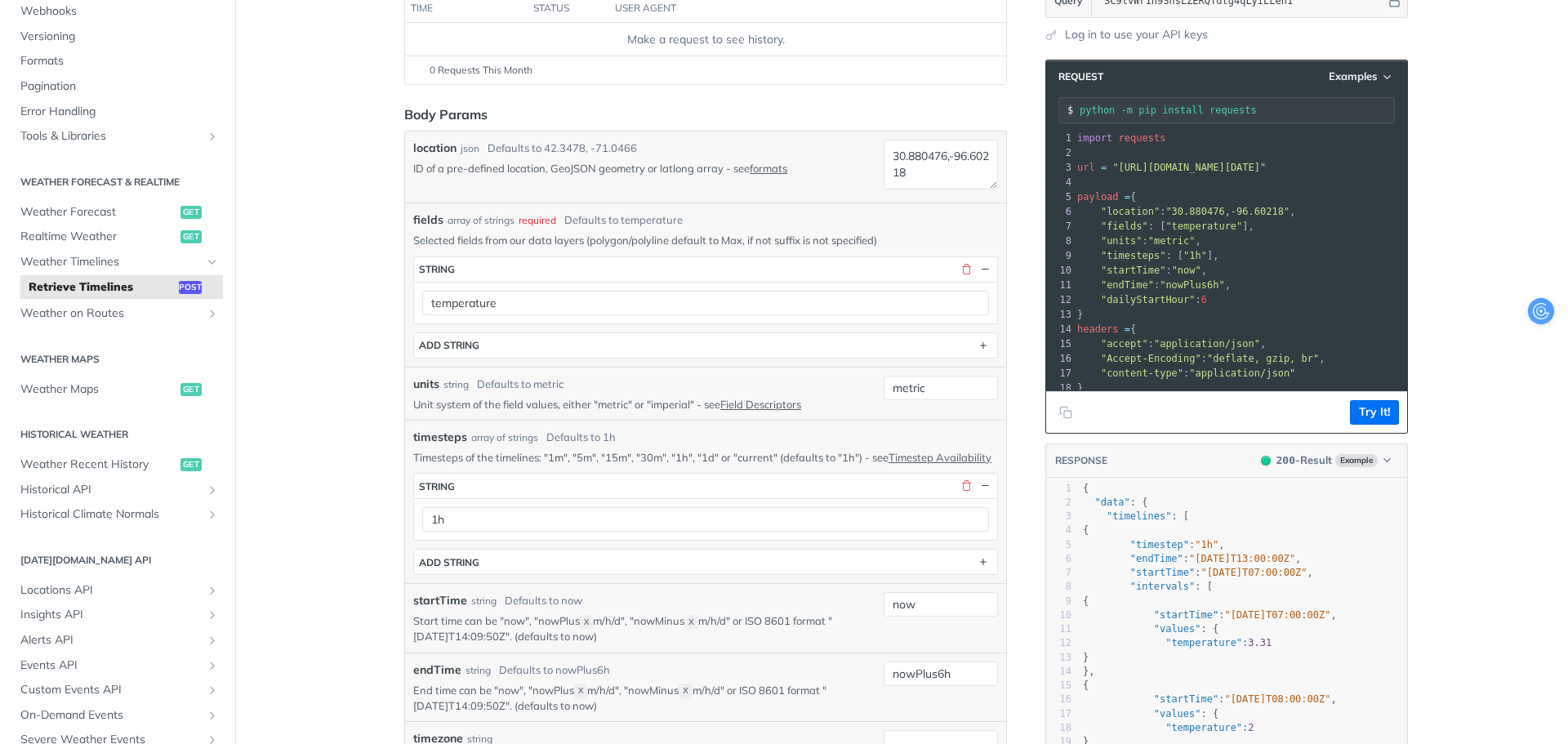
click at [685, 182] on div "location json Defaults to [GEOGRAPHIC_DATA] ID of a pre-defined location, GeoJS…" at bounding box center [645, 166] width 464 height 55
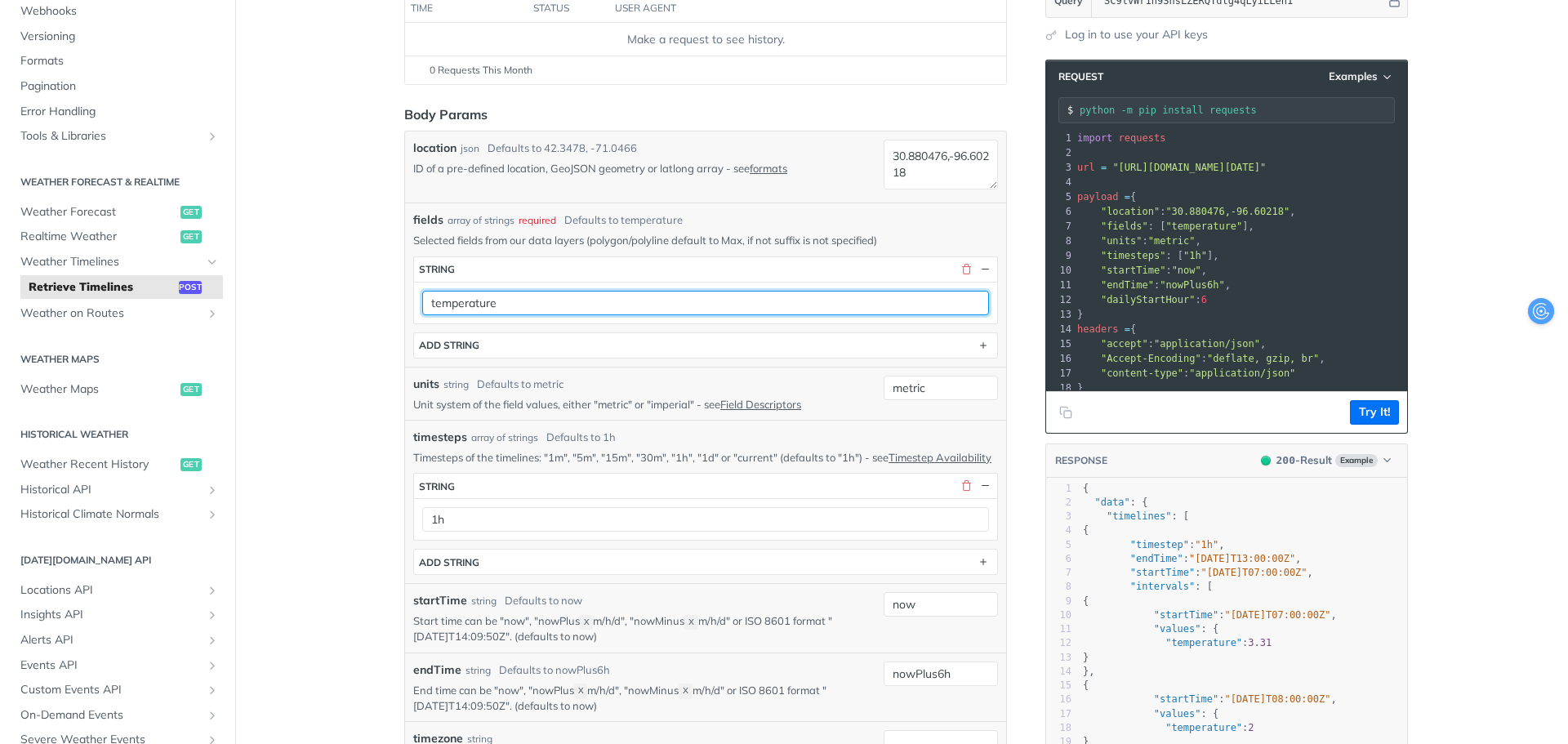
click at [552, 309] on input "temperature" at bounding box center [705, 302] width 567 height 24
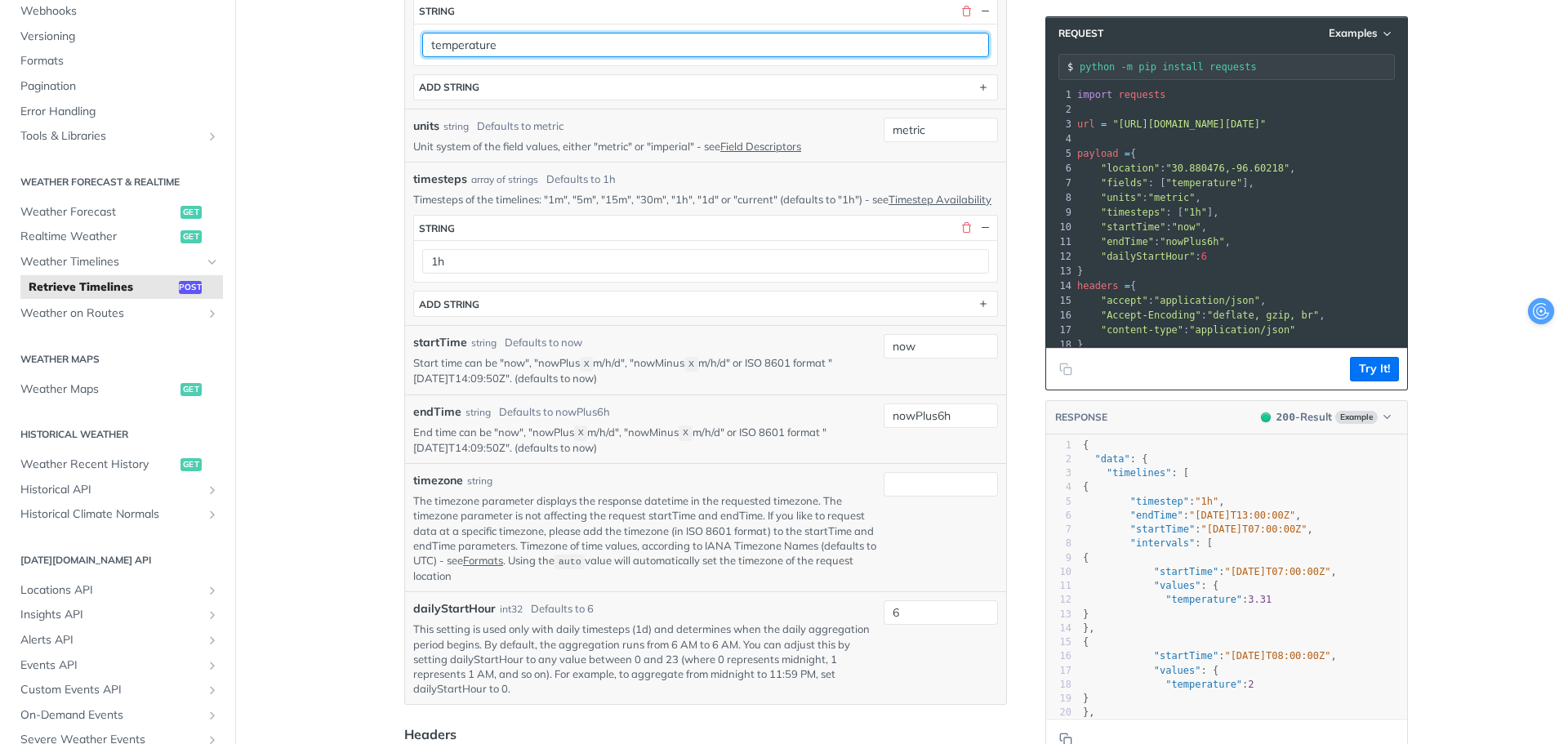
scroll to position [479, 0]
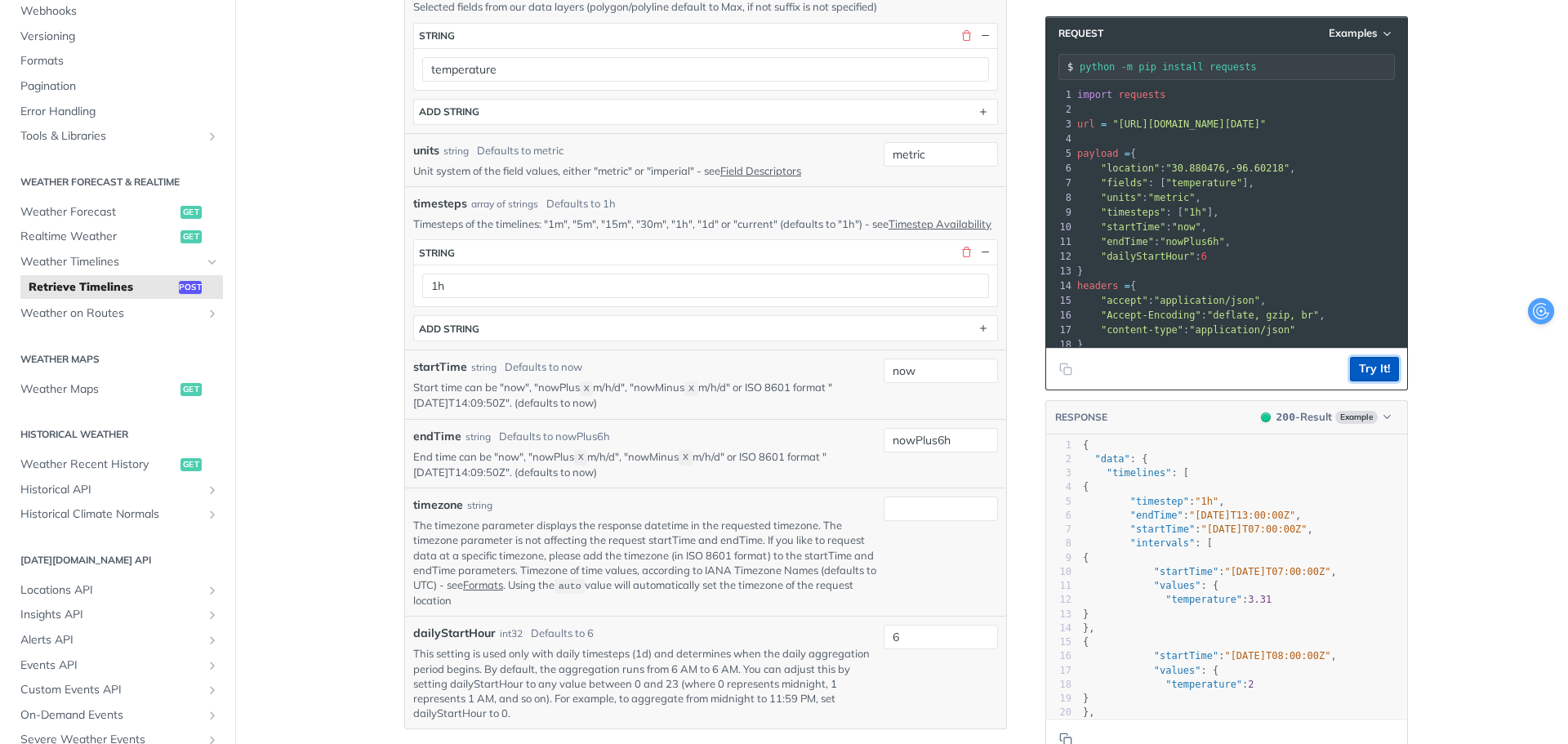
click at [1373, 364] on button "Try It!" at bounding box center [1374, 369] width 49 height 24
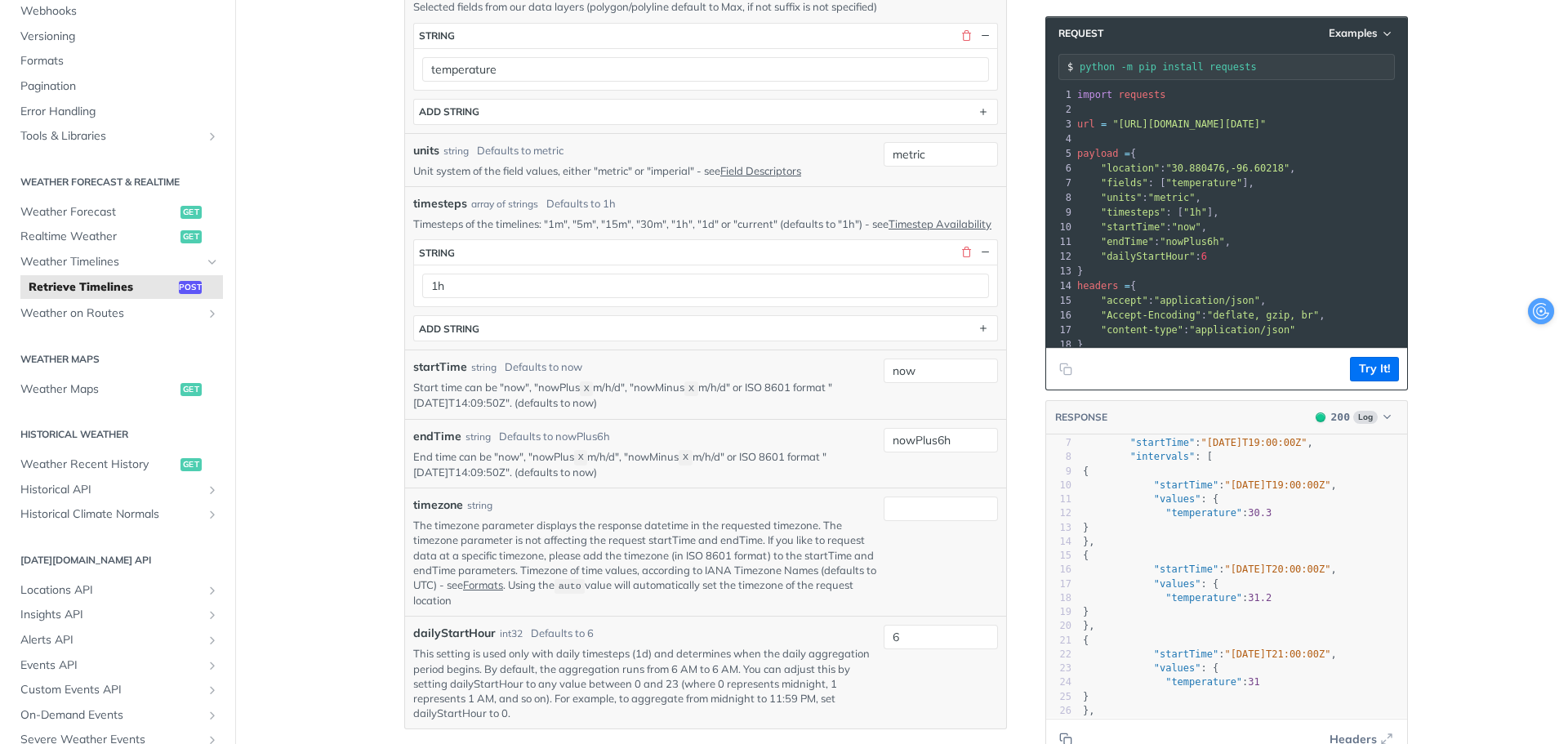
scroll to position [244, 0]
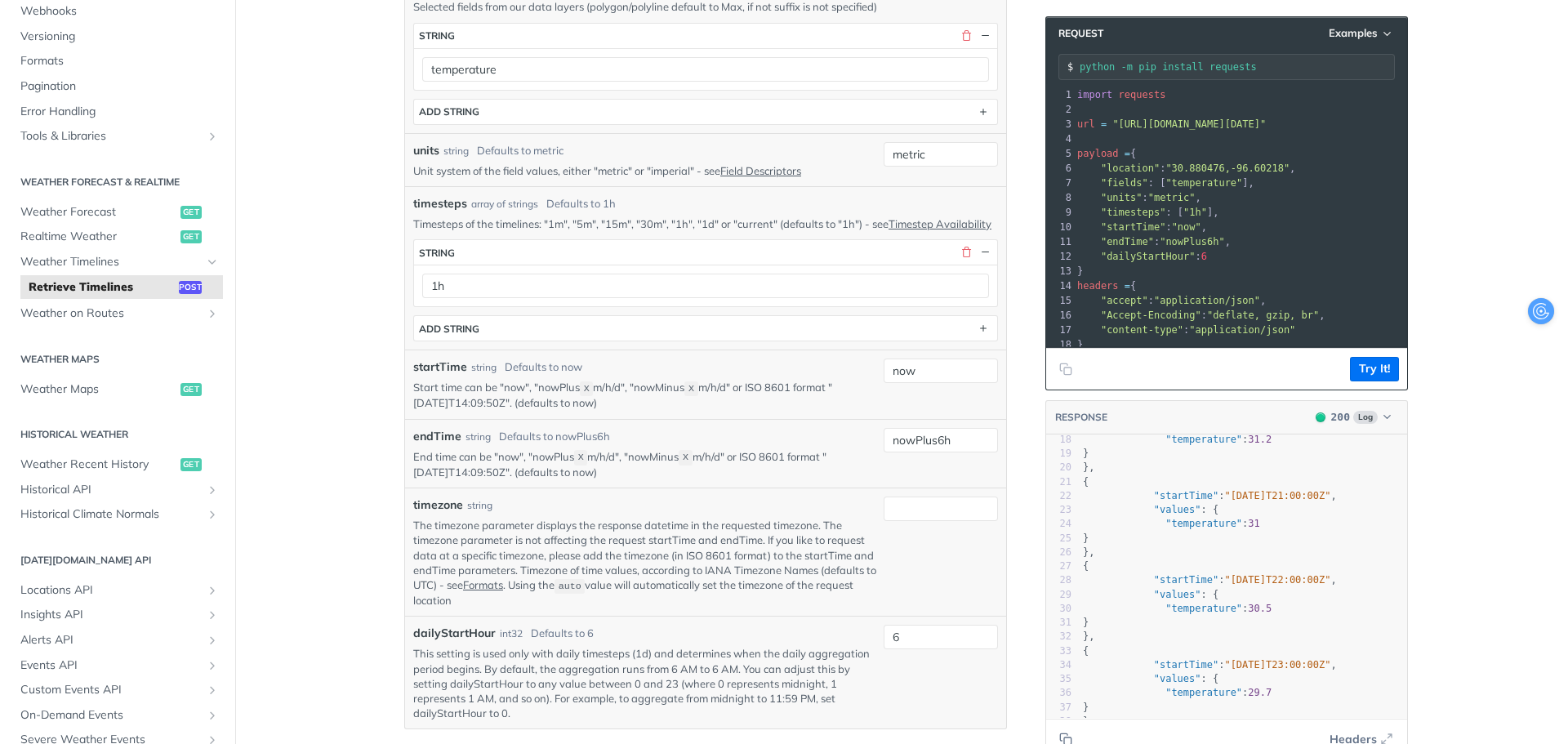
click at [1293, 526] on pre ""temperature" : 31" at bounding box center [1244, 524] width 328 height 14
click at [1285, 526] on pre ""temperature" : 31" at bounding box center [1244, 524] width 328 height 14
click at [1287, 526] on pre ""temperature" : 31" at bounding box center [1244, 524] width 328 height 14
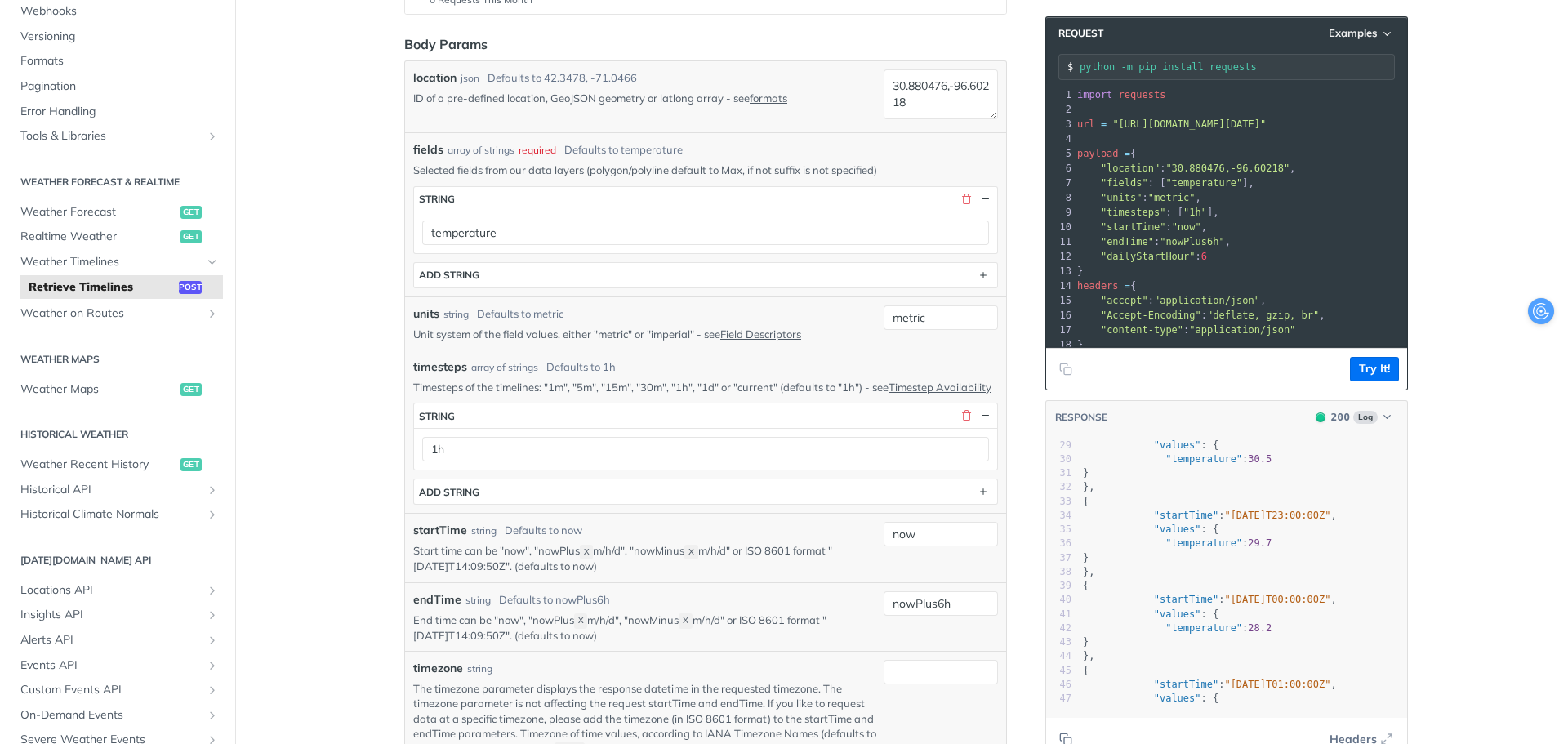
scroll to position [408, 0]
click at [1271, 530] on pre ""temperature" : 28.2" at bounding box center [1244, 537] width 328 height 14
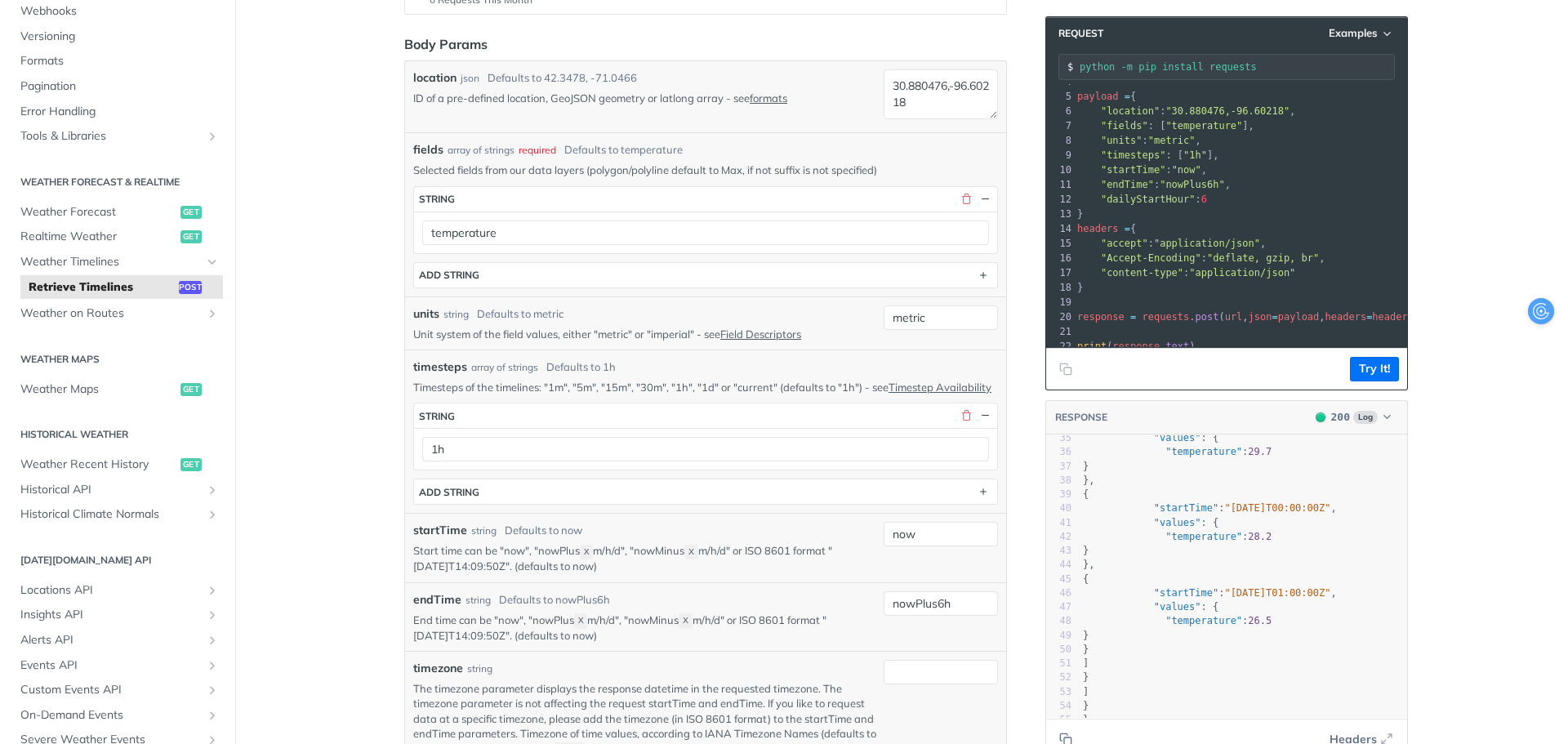
scroll to position [1, 0]
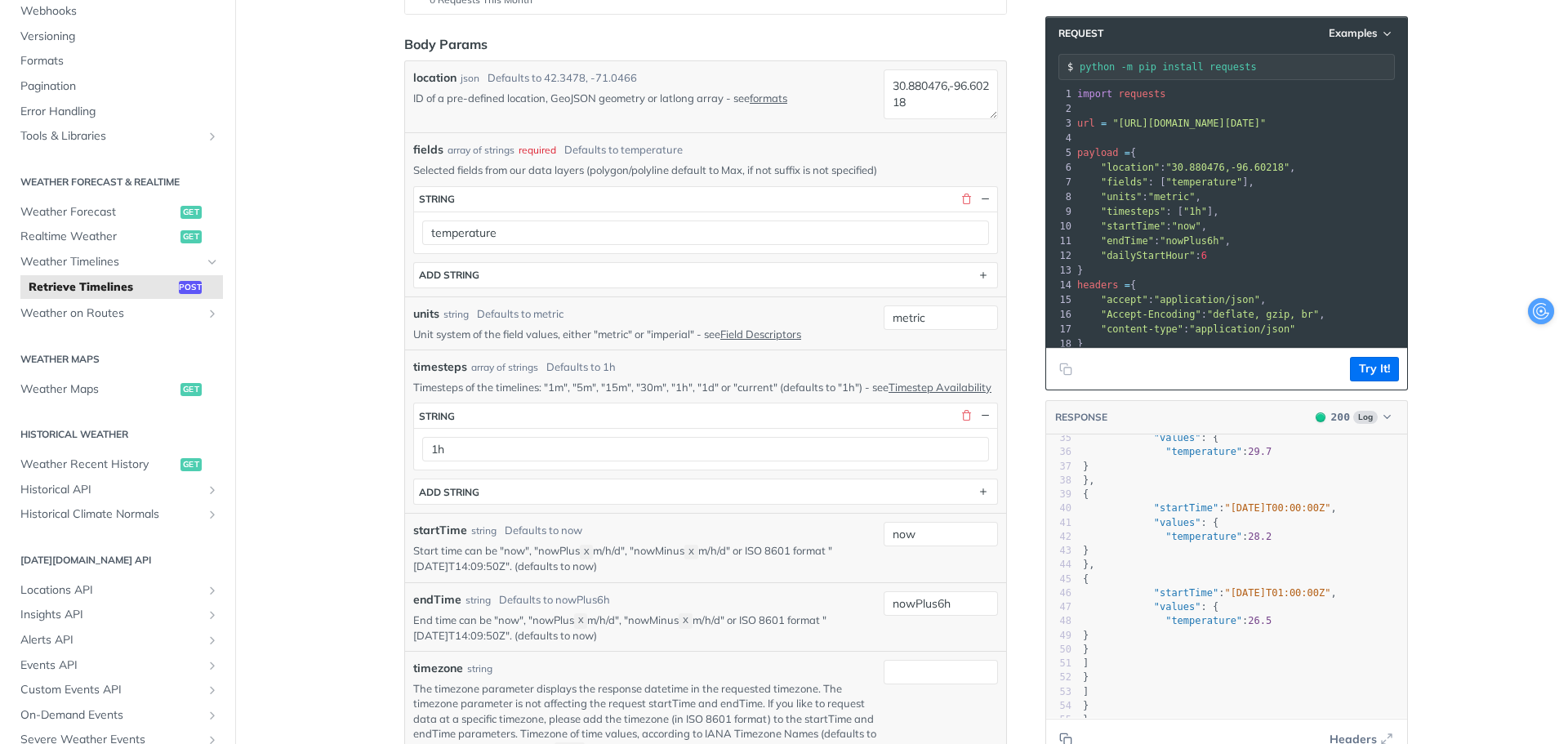
drag, startPoint x: 1127, startPoint y: 143, endPoint x: 1176, endPoint y: 179, distance: 60.8
click at [1176, 179] on div "1 import requests 2 ​ 3 url = "[URL][DOMAIN_NAME][DATE]" 4 ​ 5 payload = { 6 "l…" at bounding box center [1303, 249] width 459 height 323
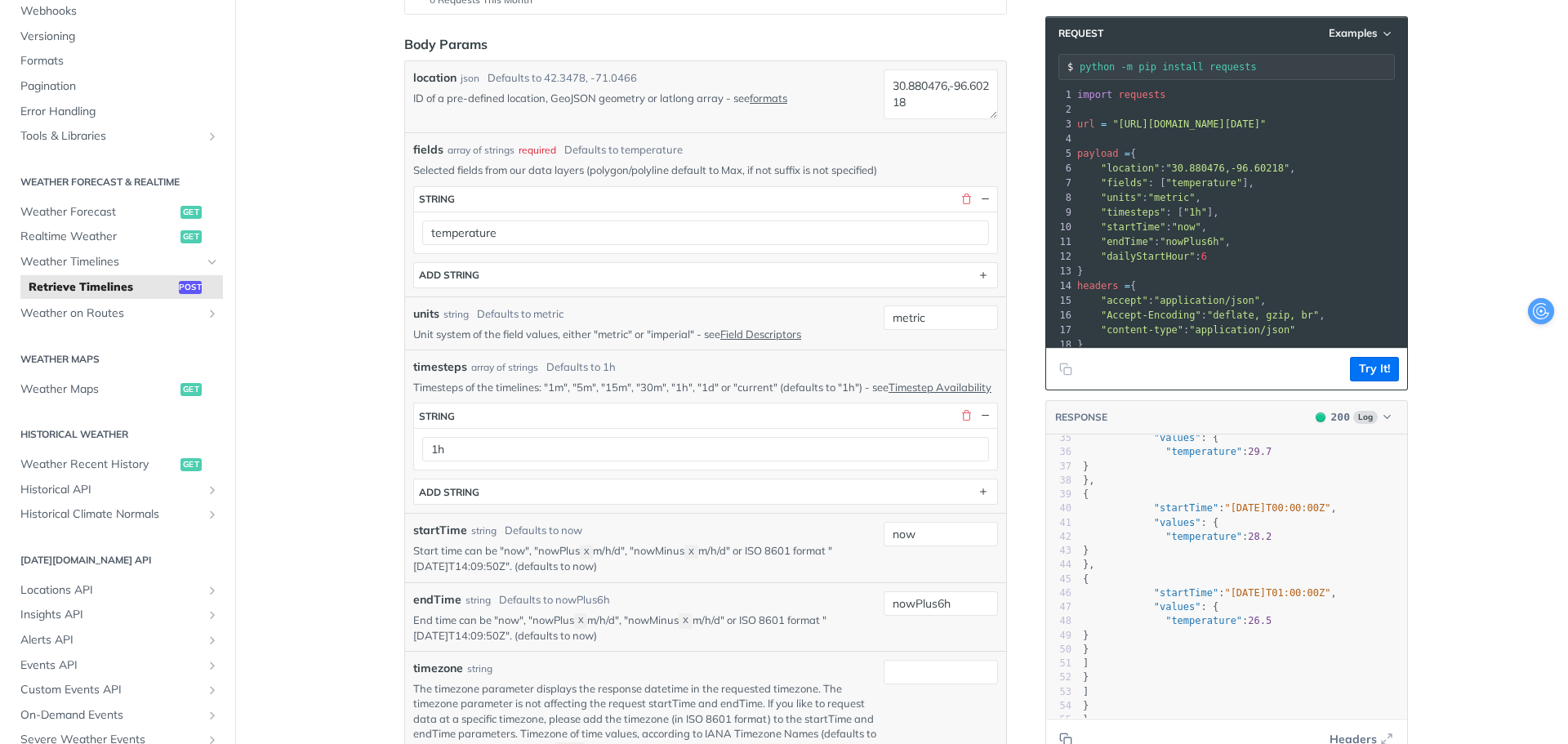
click at [1176, 179] on span ""temperature"" at bounding box center [1204, 183] width 76 height 12
click at [1216, 203] on pre ""units" : "metric" ," at bounding box center [1303, 198] width 459 height 15
click at [1209, 138] on pre "​" at bounding box center [1303, 139] width 459 height 15
click at [1192, 153] on pre "payload = {" at bounding box center [1303, 154] width 459 height 15
click at [1187, 147] on pre "payload = {" at bounding box center [1303, 154] width 459 height 15
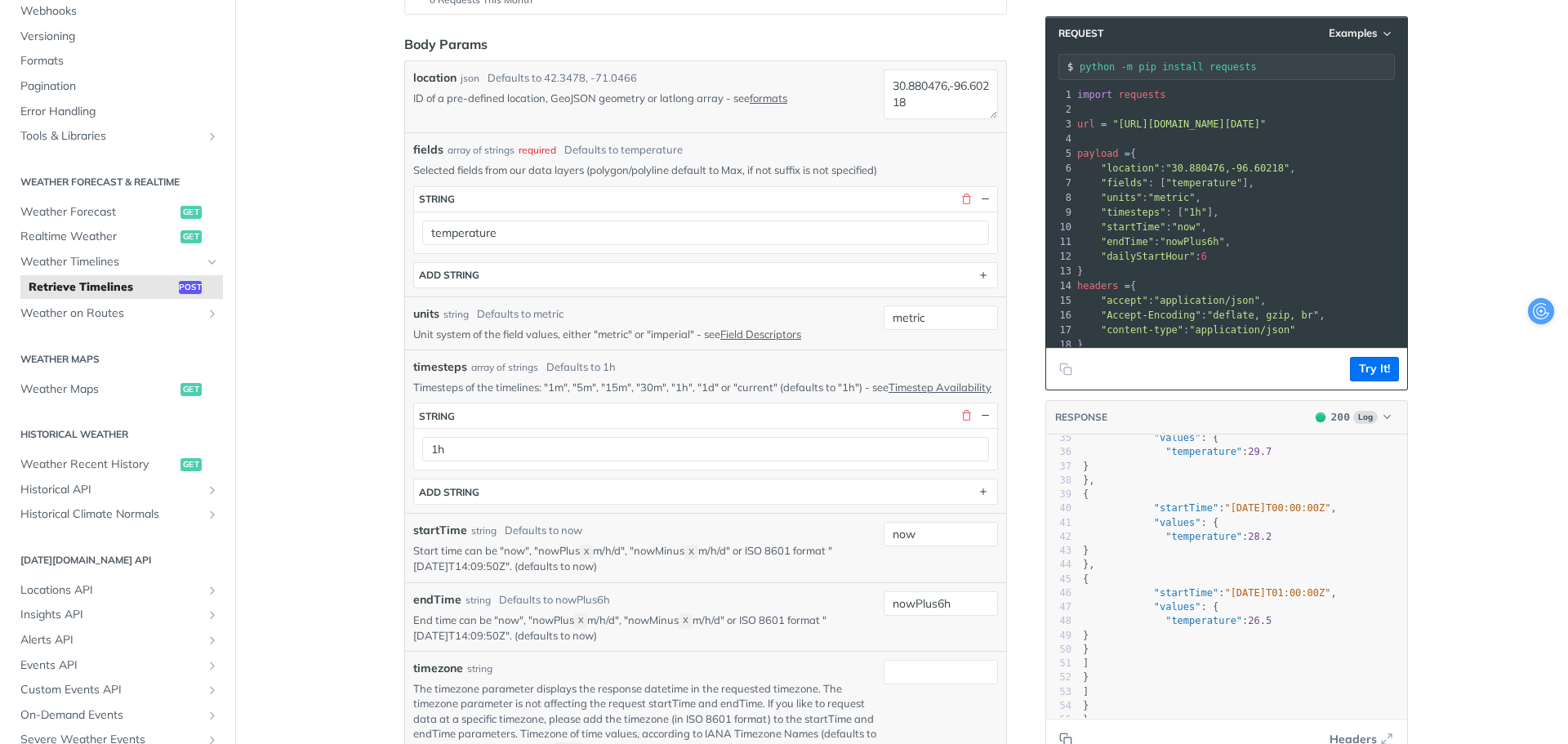
click at [1257, 144] on pre "​" at bounding box center [1303, 139] width 459 height 15
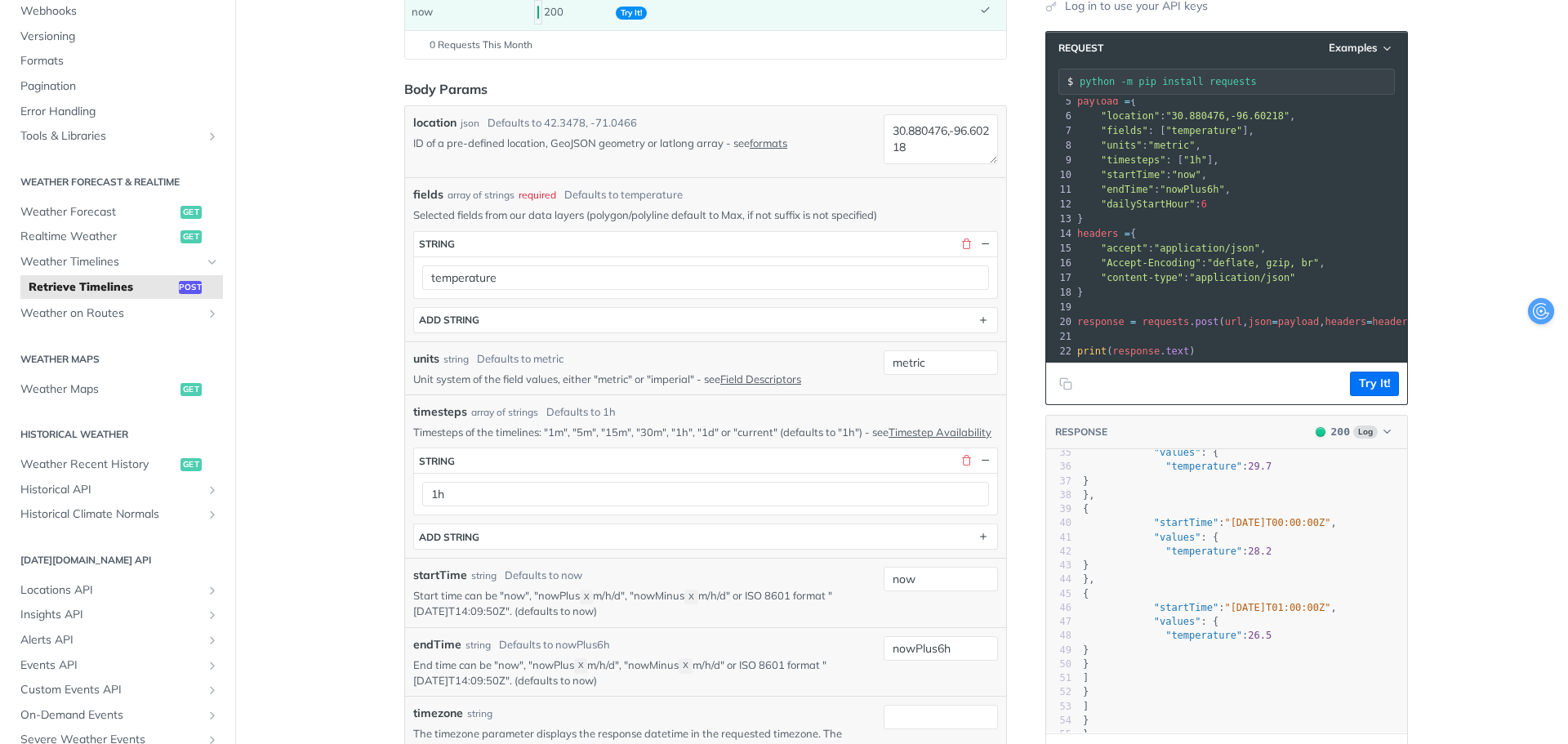
scroll to position [163, 0]
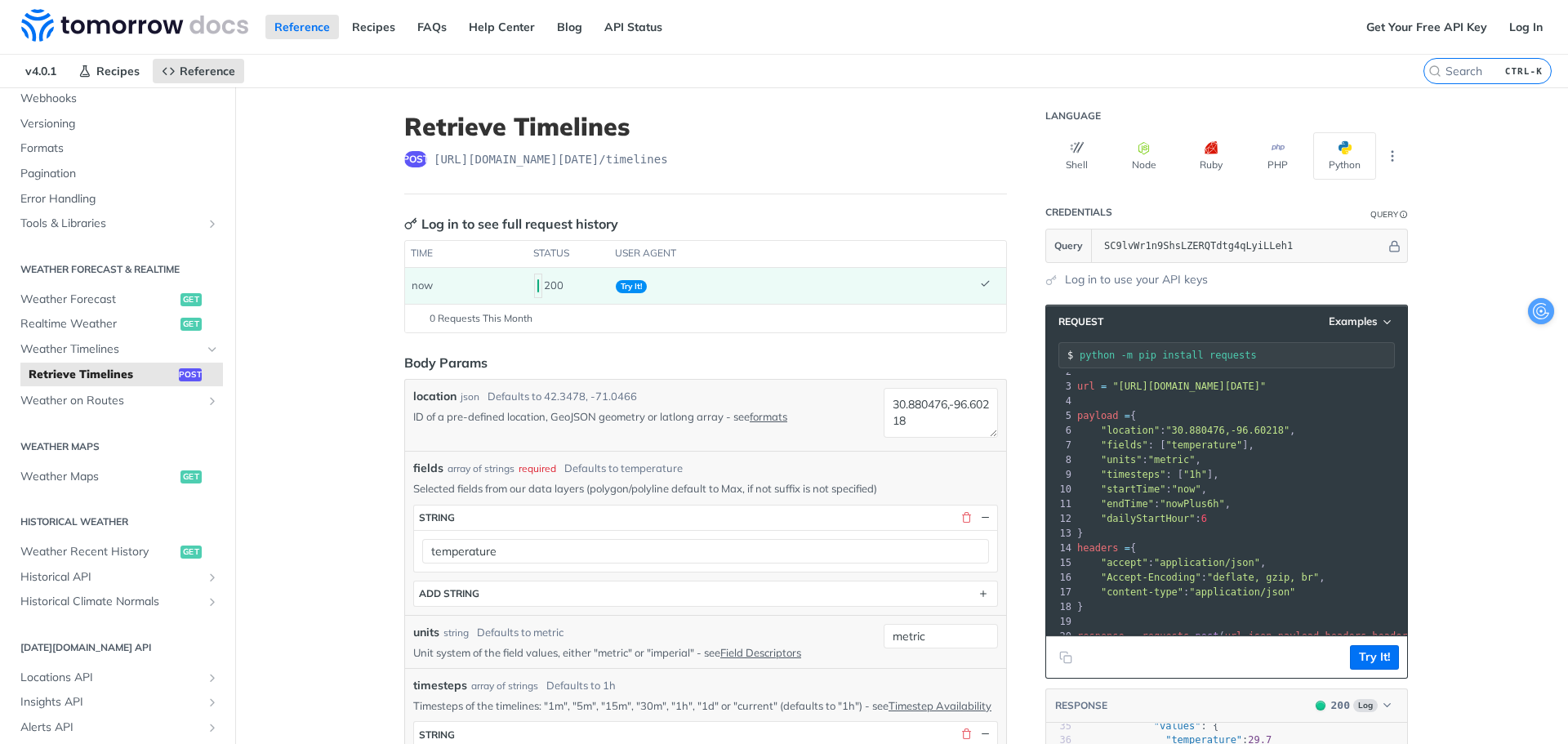
scroll to position [1, 0]
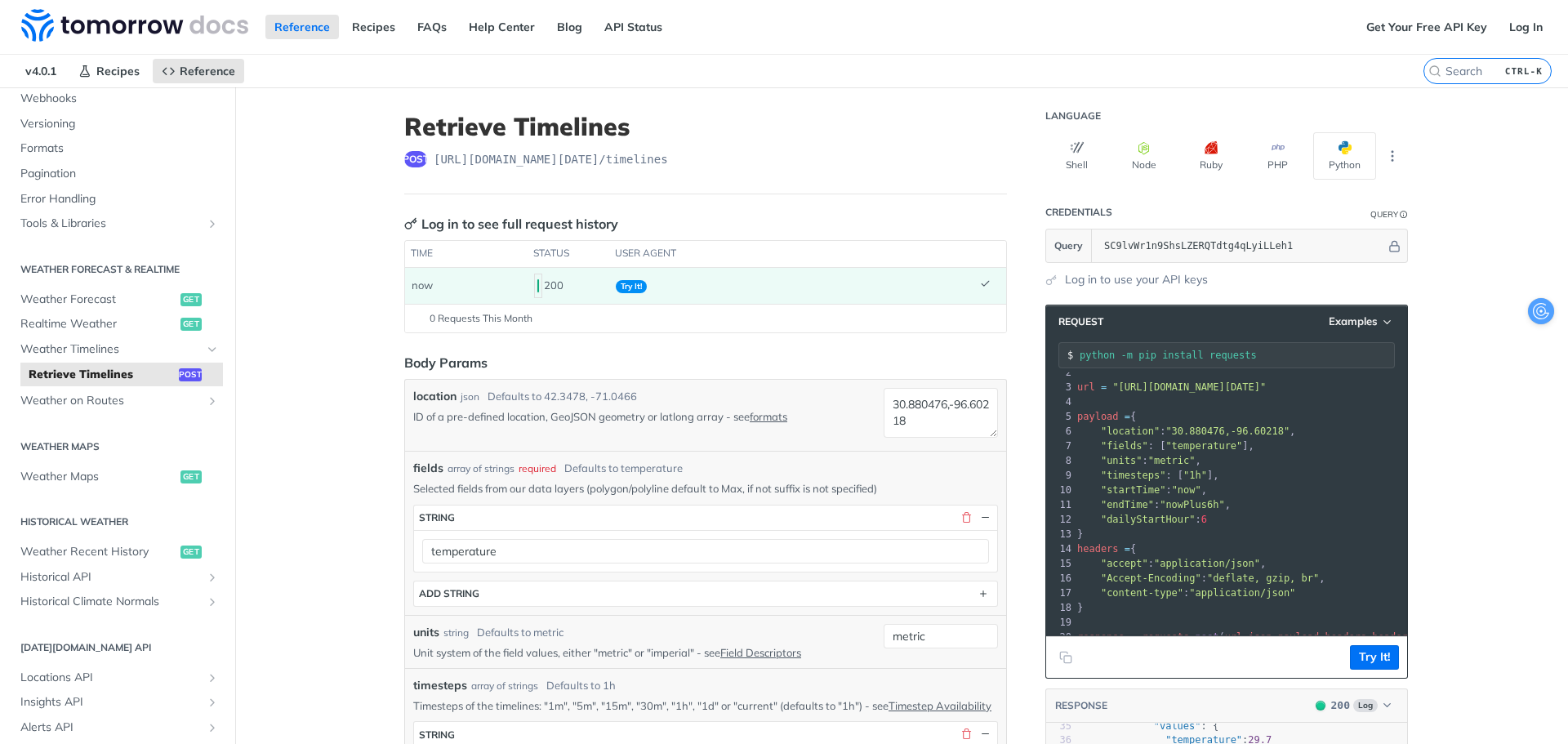
scroll to position [0, 0]
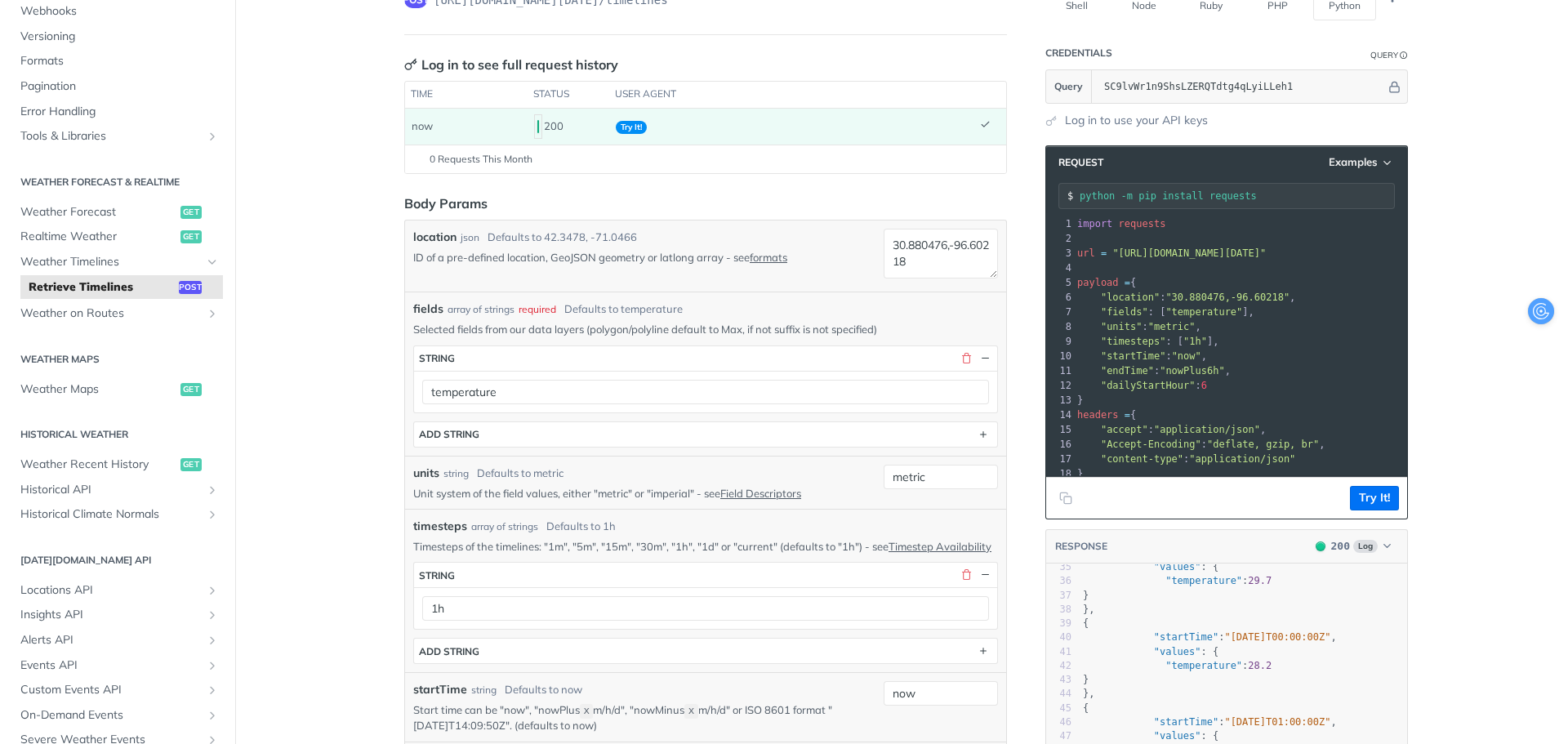
scroll to position [163, 0]
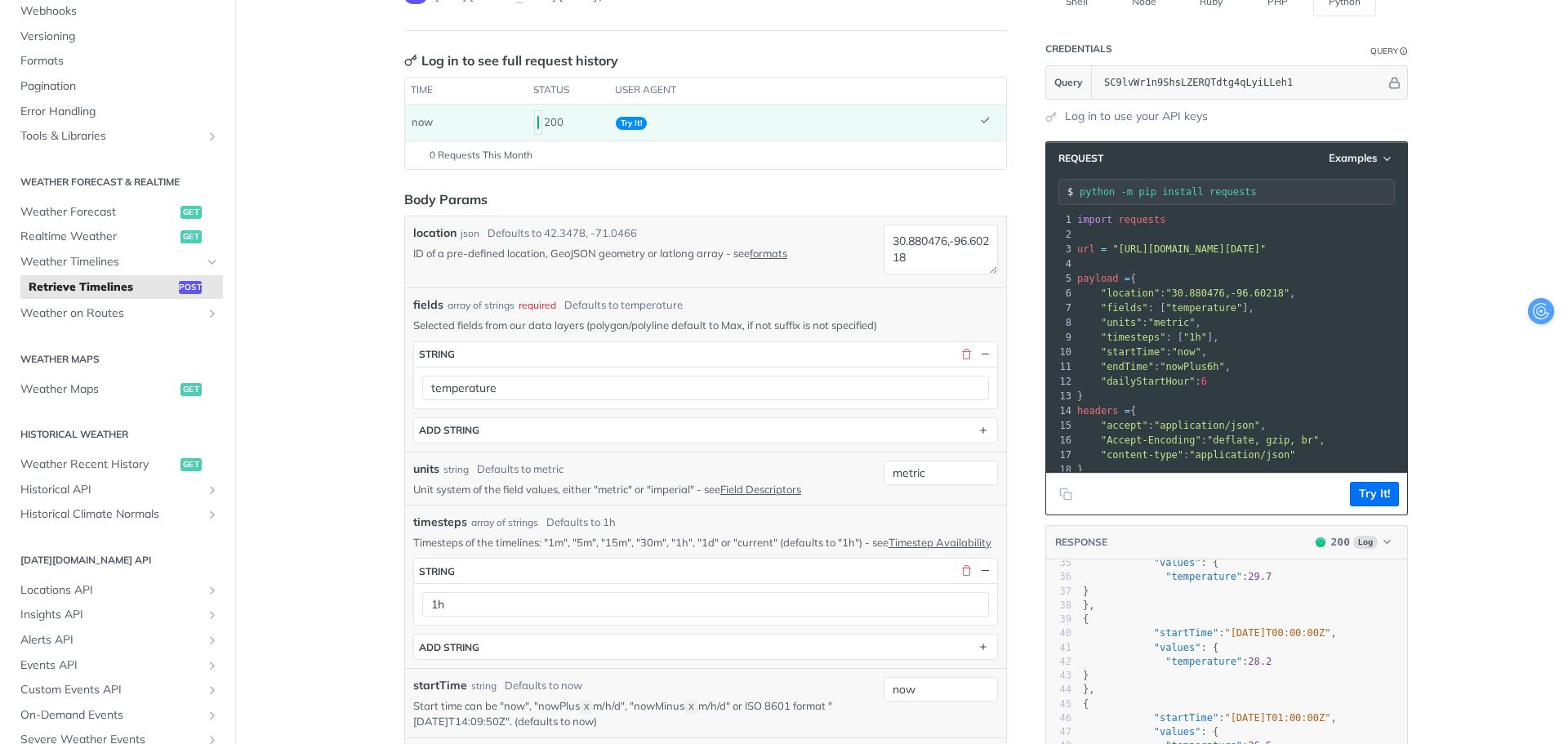
click at [575, 154] on div "0 Requests This Month" at bounding box center [705, 155] width 585 height 15
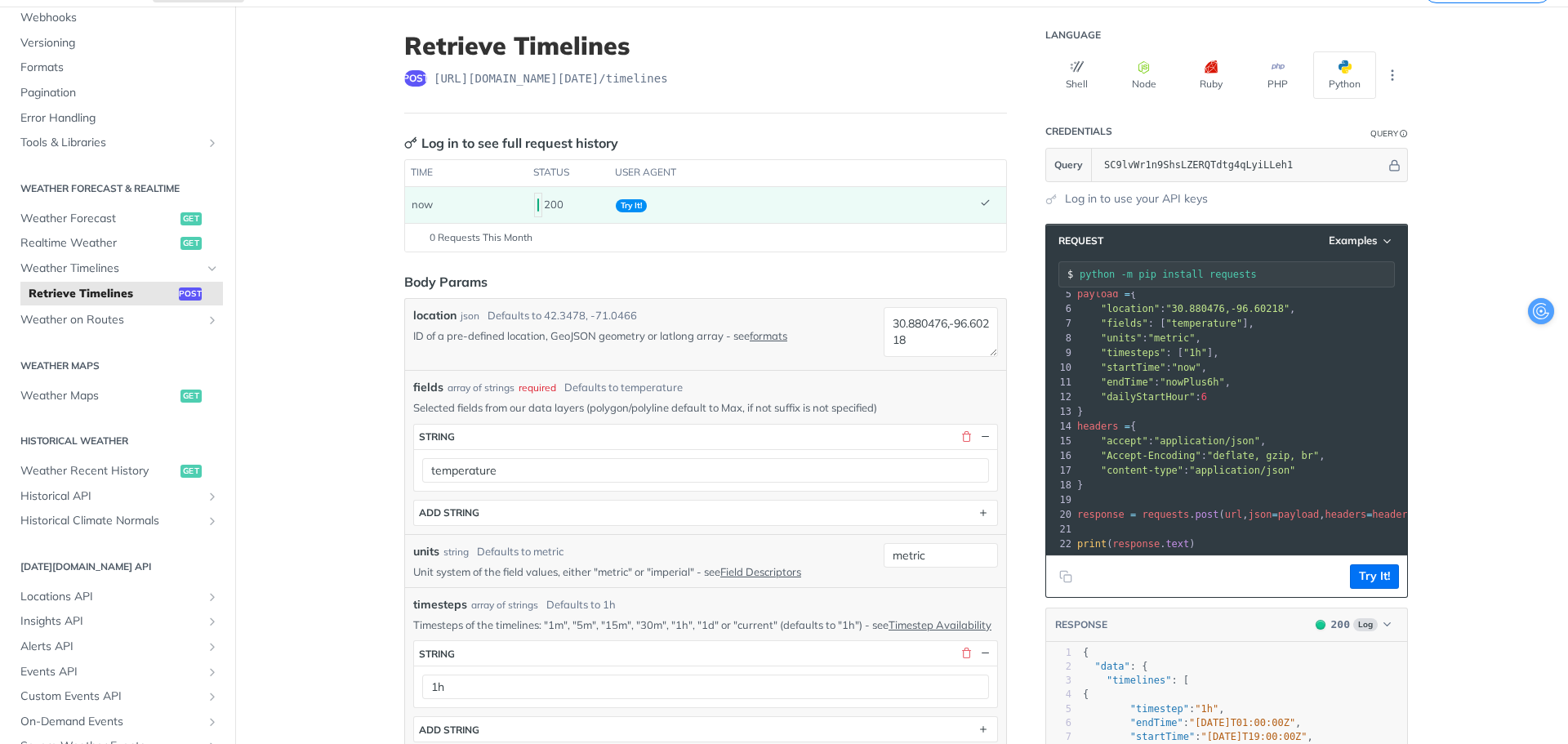
scroll to position [81, 0]
click at [952, 341] on textarea "30.880476,-96.60218" at bounding box center [941, 331] width 114 height 50
paste textarea "610382,-96.325676"
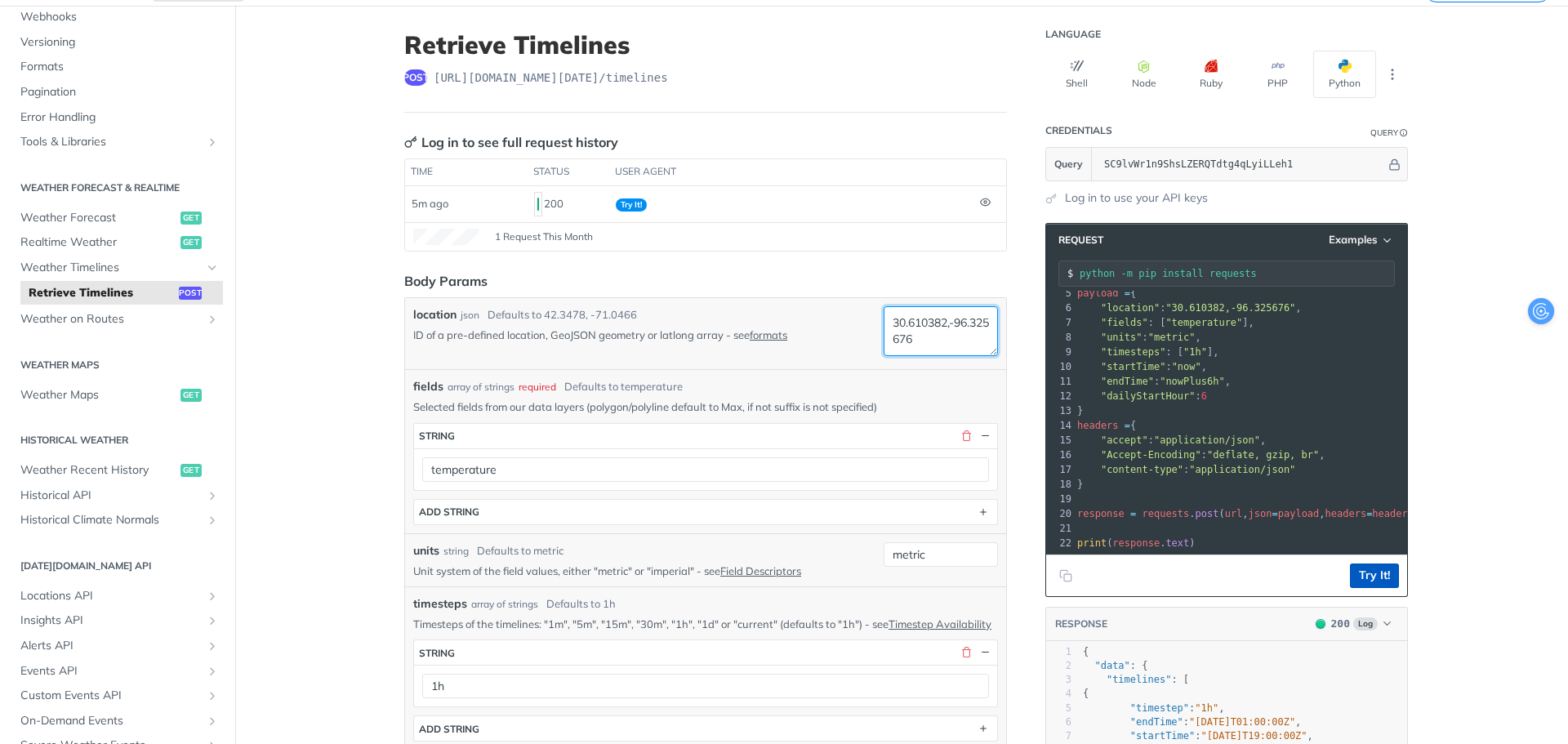
type textarea "30.610382,-96.325676"
click at [1361, 568] on button "Try It!" at bounding box center [1374, 575] width 49 height 24
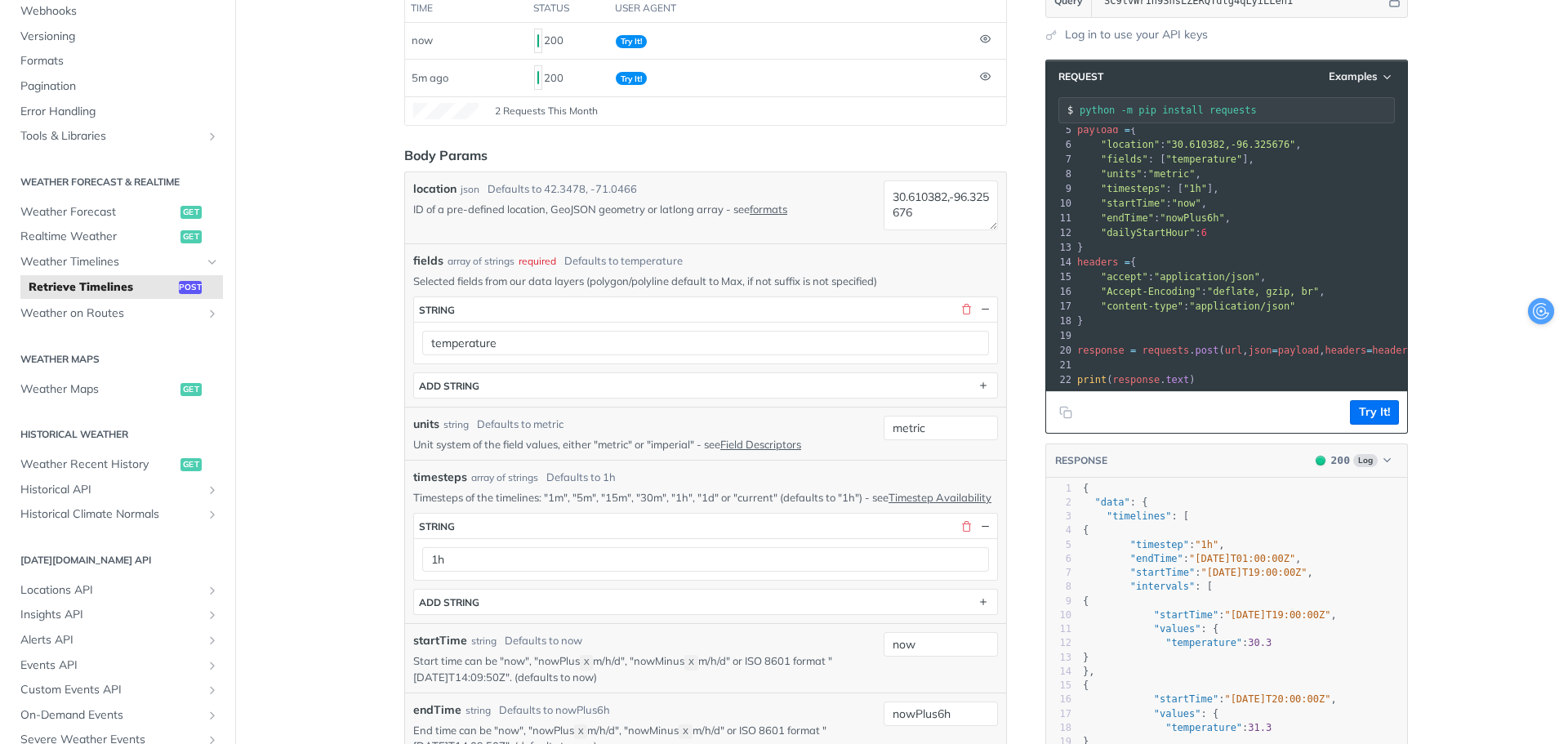
scroll to position [237, 0]
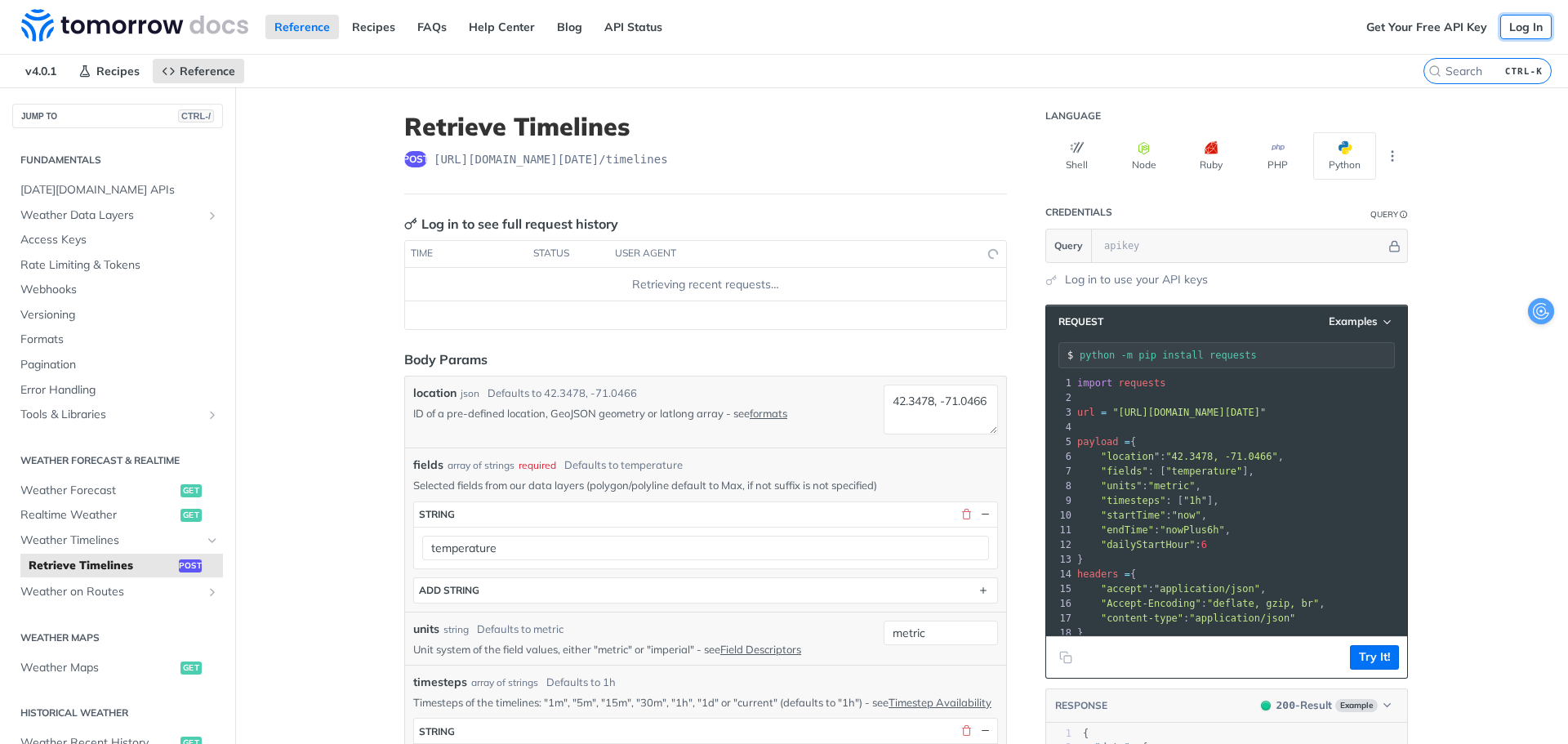
click at [1506, 29] on link "Log In" at bounding box center [1525, 27] width 51 height 24
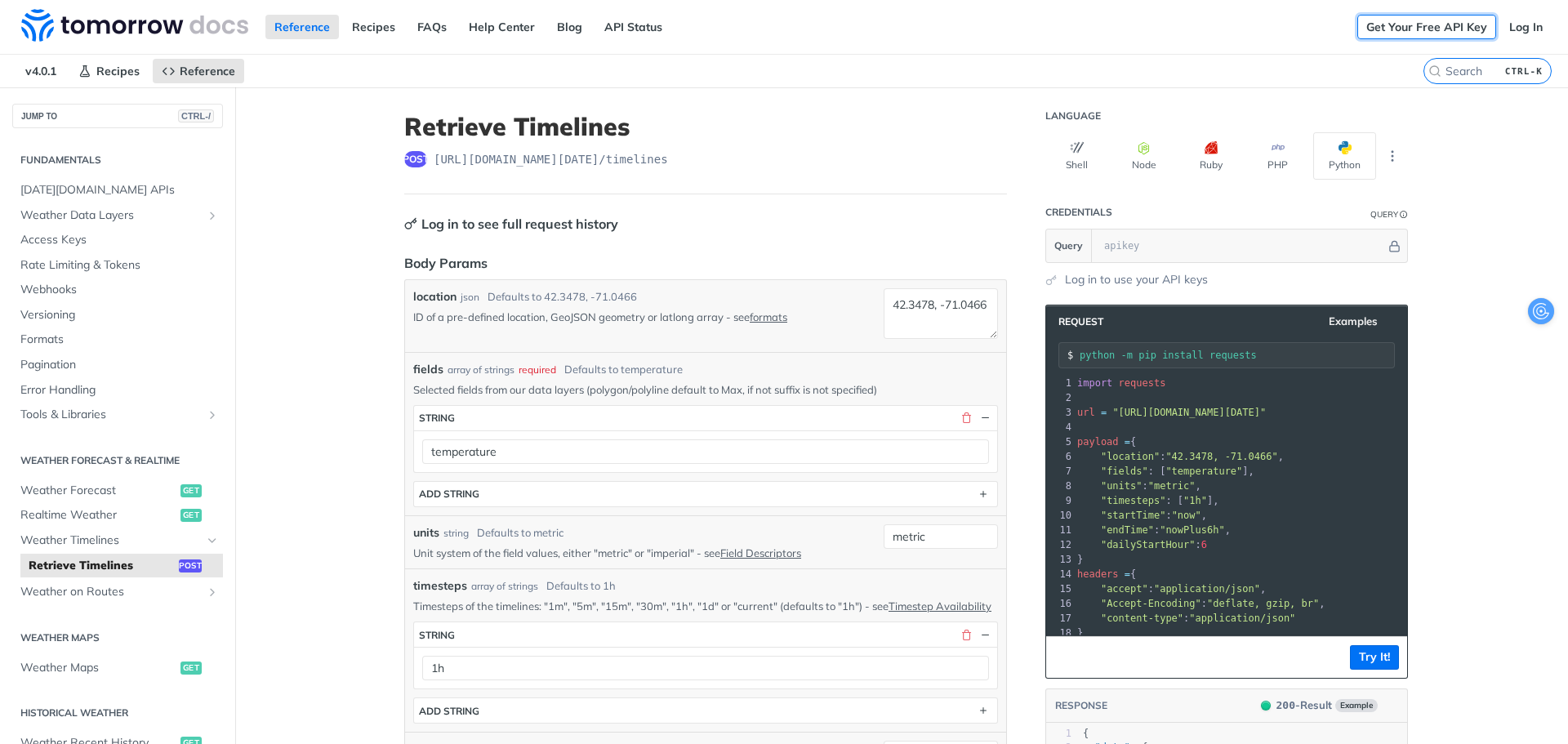
click at [1398, 29] on link "Get Your Free API Key" at bounding box center [1426, 27] width 139 height 24
